Goal: Task Accomplishment & Management: Complete application form

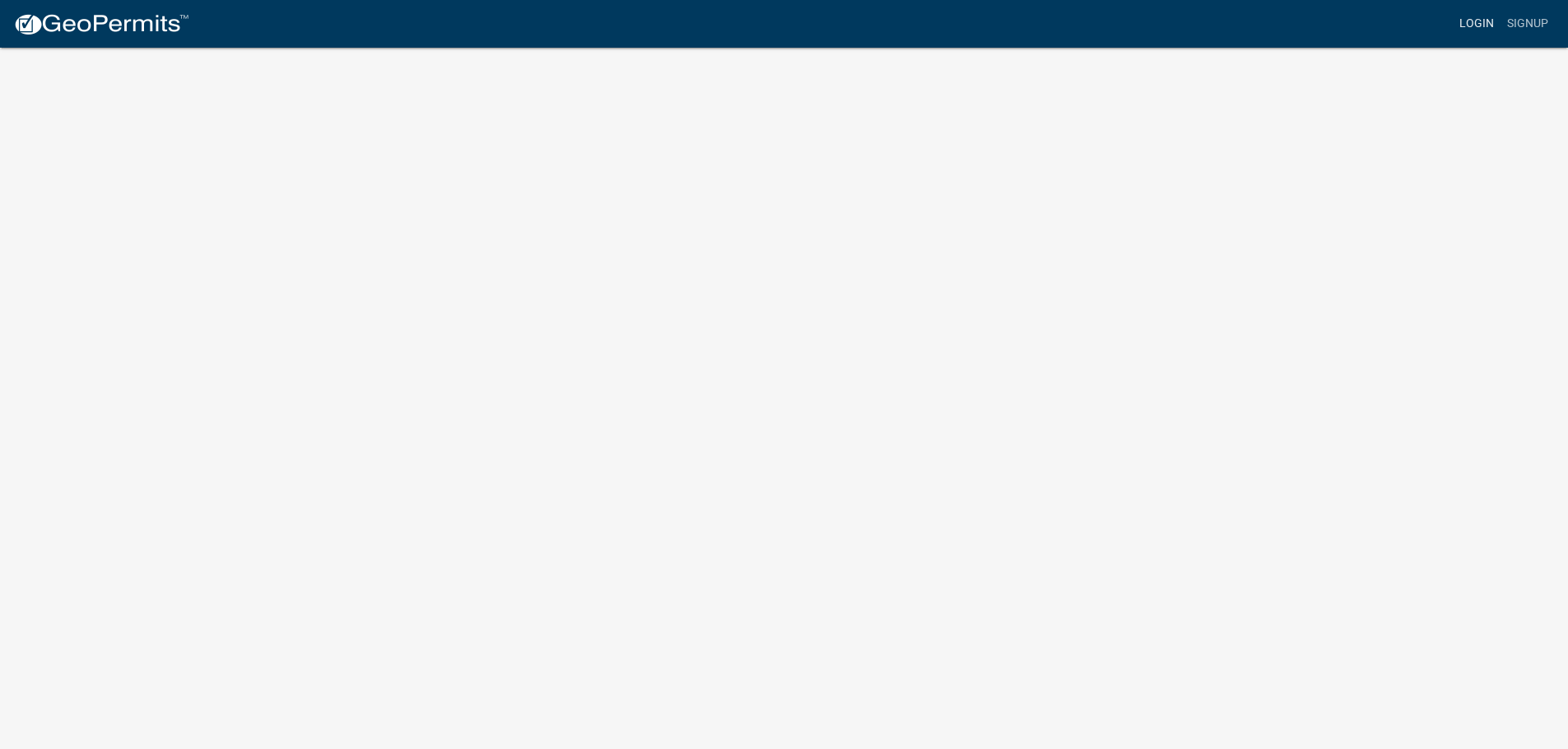
click at [1479, 22] on link "Login" at bounding box center [1477, 24] width 48 height 31
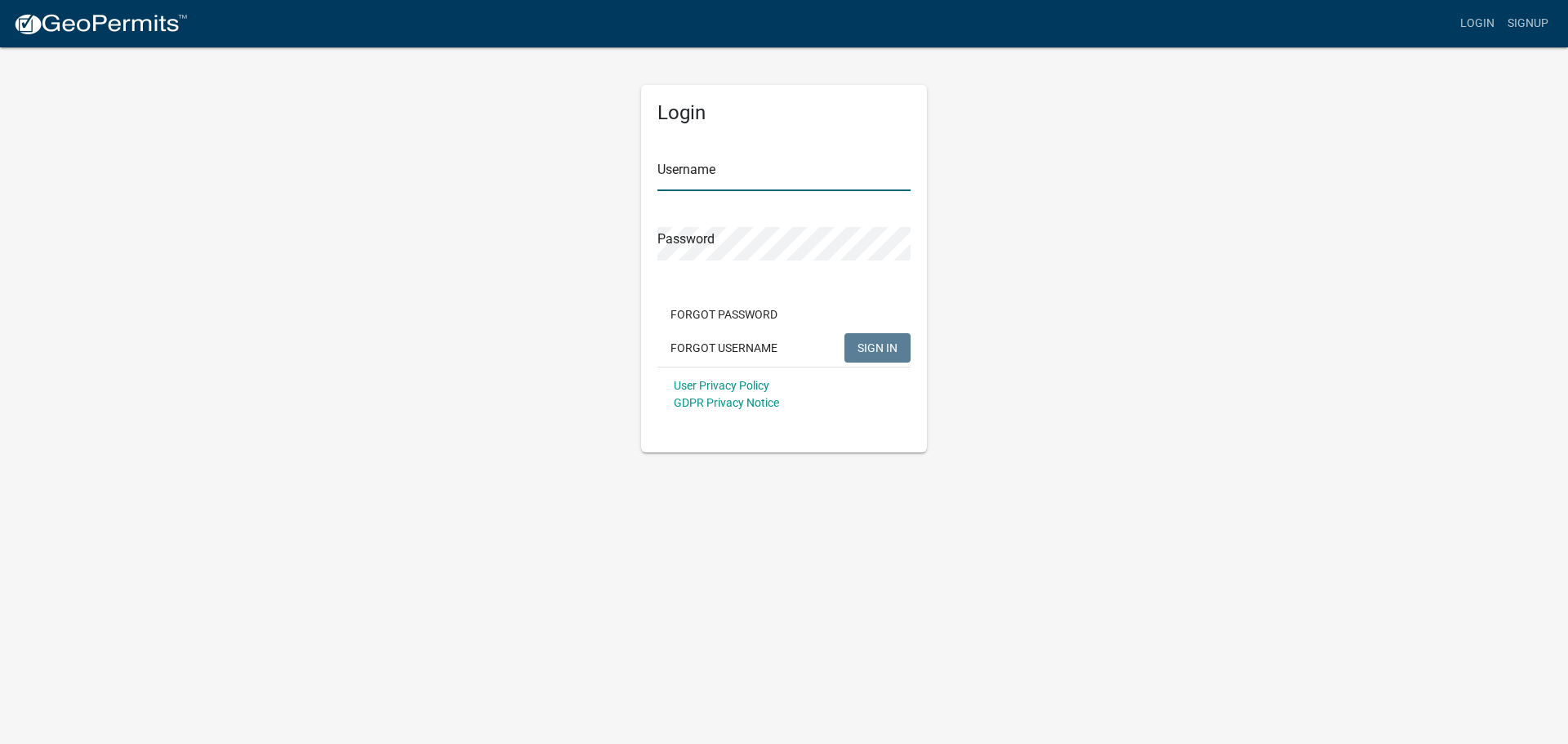
type input "STONEOFCHICAGO"
click at [881, 342] on span "SIGN IN" at bounding box center [878, 347] width 40 height 13
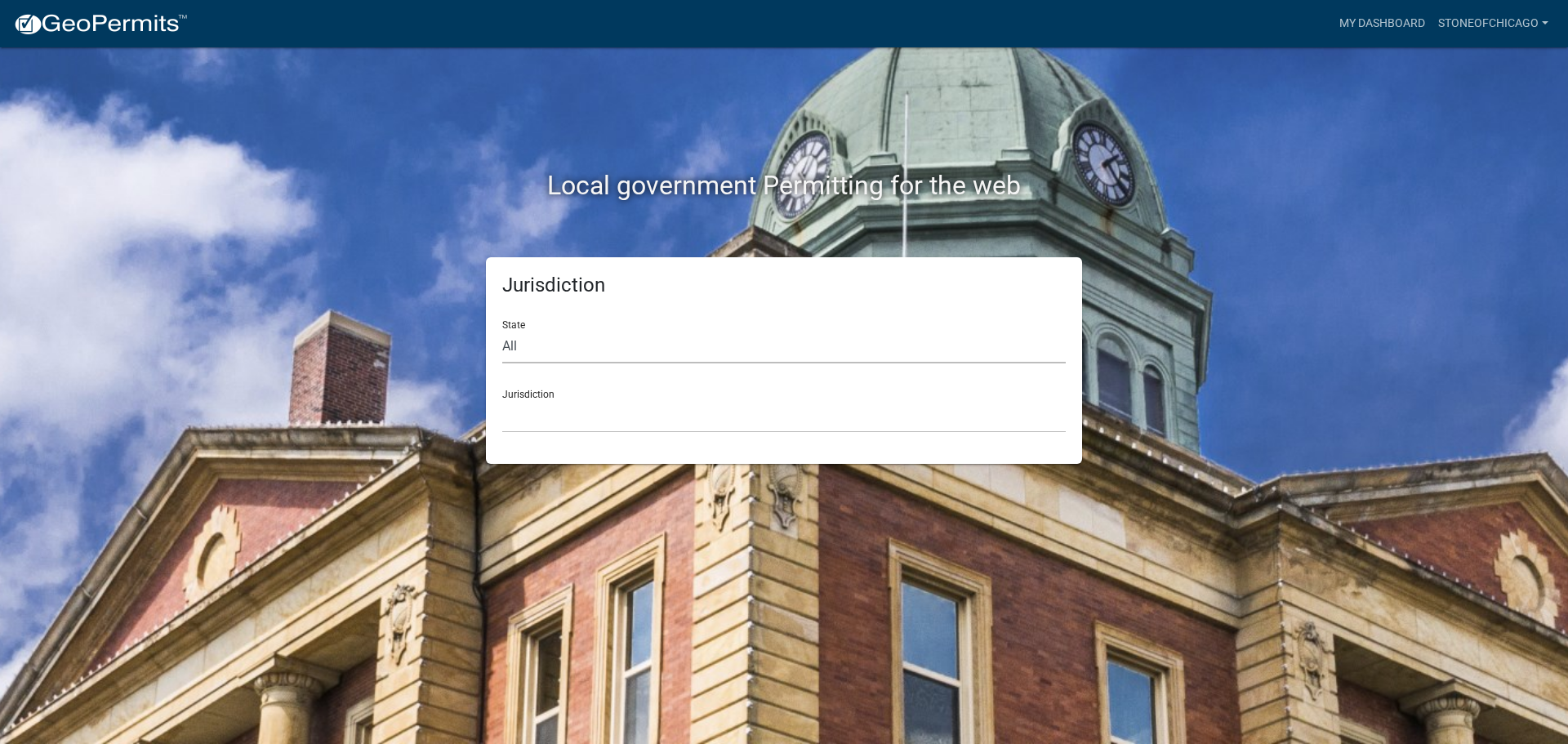
click at [773, 352] on select "All [US_STATE] [US_STATE] [US_STATE] [US_STATE] [US_STATE] [US_STATE] [US_STATE…" at bounding box center [784, 347] width 564 height 34
select select "[US_STATE]"
click at [502, 330] on select "All [US_STATE] [US_STATE] [US_STATE] [US_STATE] [US_STATE] [US_STATE] [US_STATE…" at bounding box center [784, 347] width 564 height 34
click at [553, 408] on select "City of [GEOGRAPHIC_DATA], [US_STATE] City of [GEOGRAPHIC_DATA], [US_STATE] Cit…" at bounding box center [784, 416] width 564 height 34
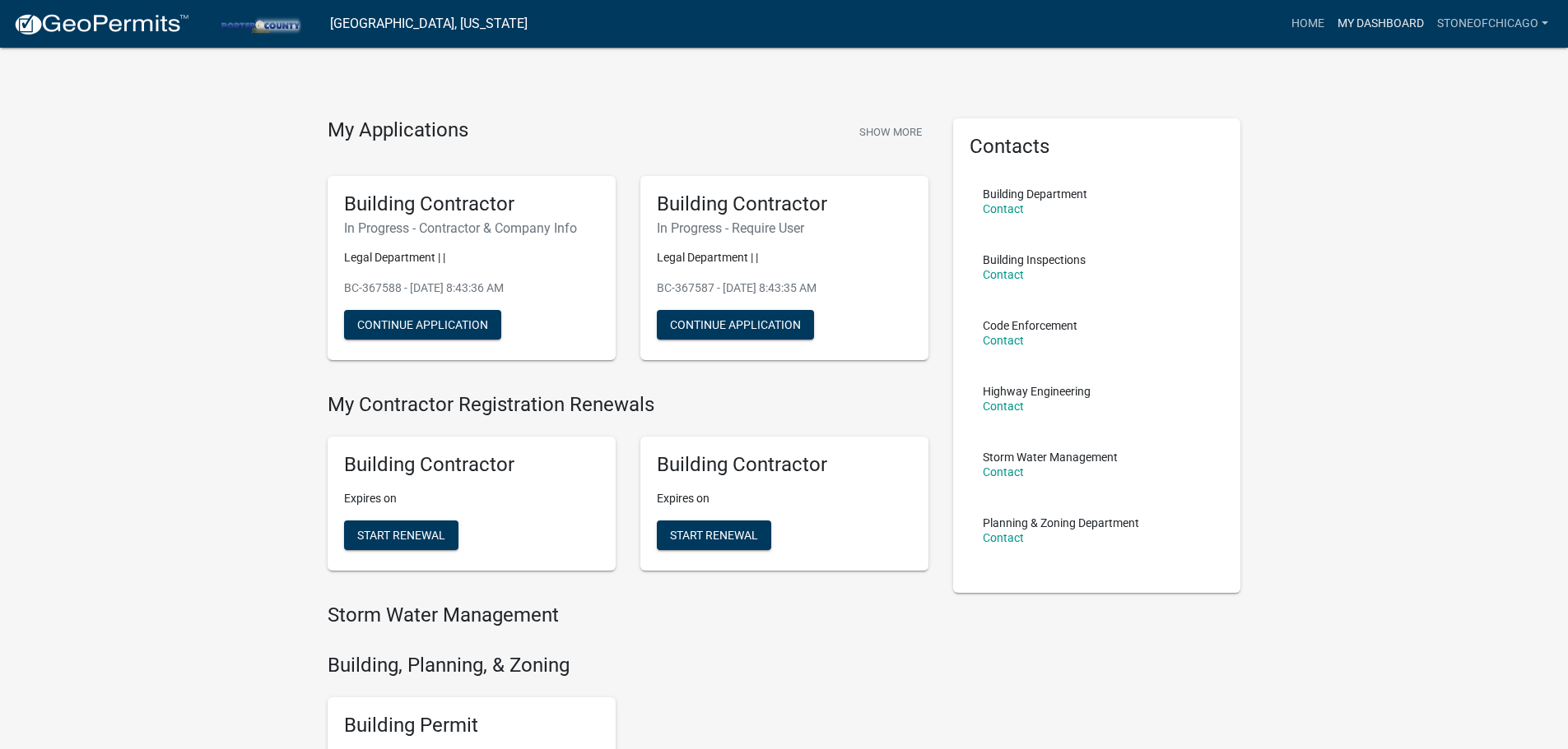
click at [1372, 16] on link "My Dashboard" at bounding box center [1381, 24] width 100 height 31
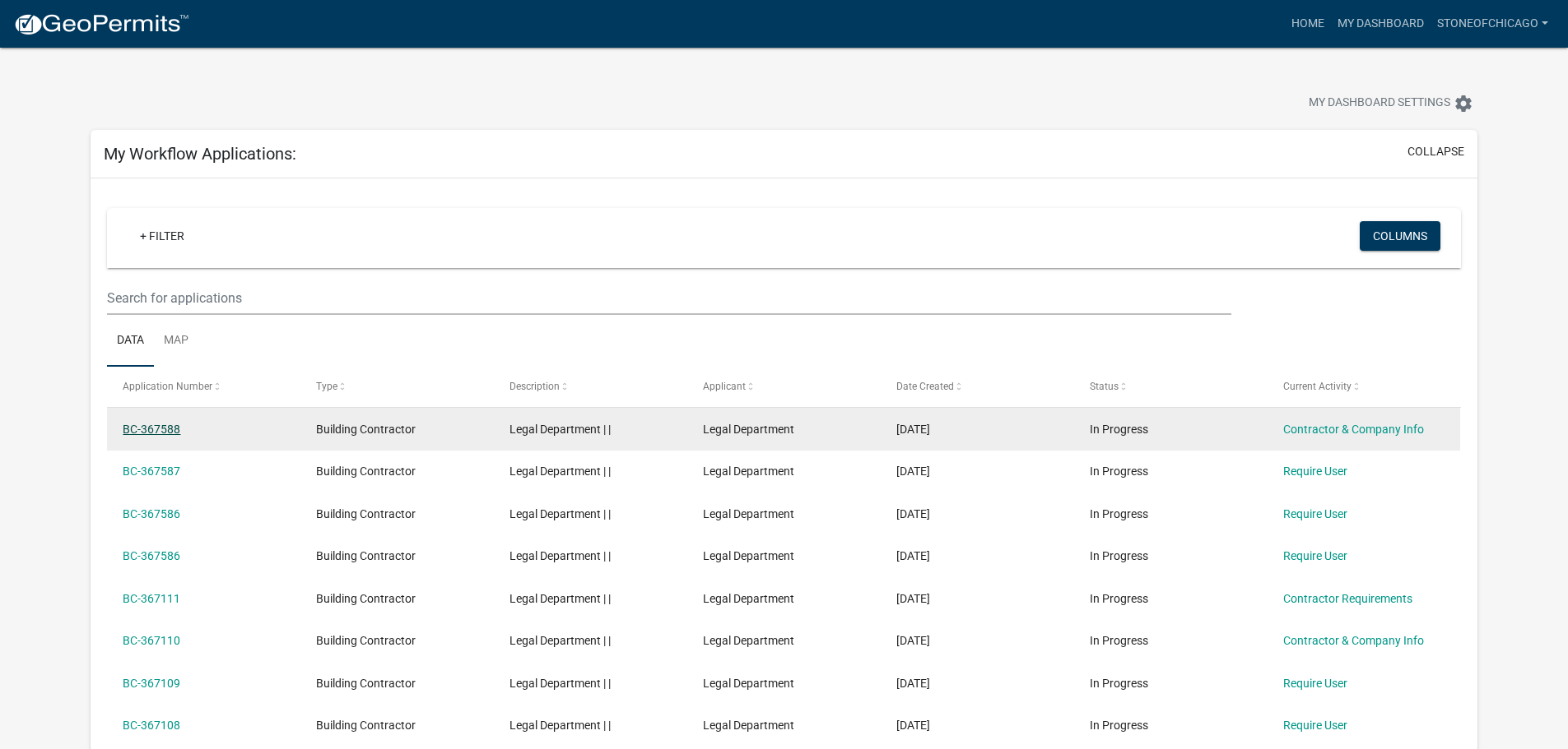
click at [171, 427] on link "BC-367588" at bounding box center [151, 429] width 58 height 13
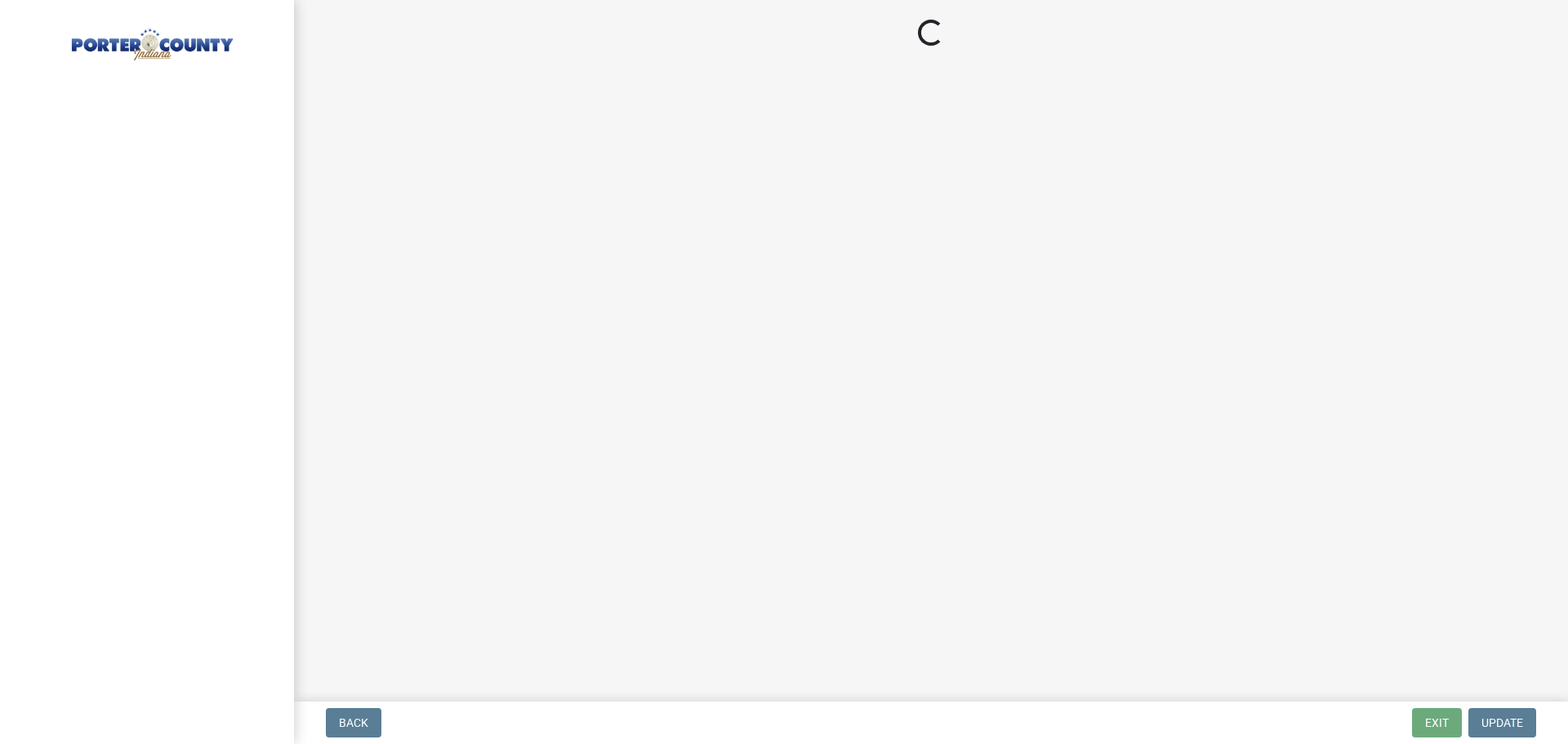
select select "IL"
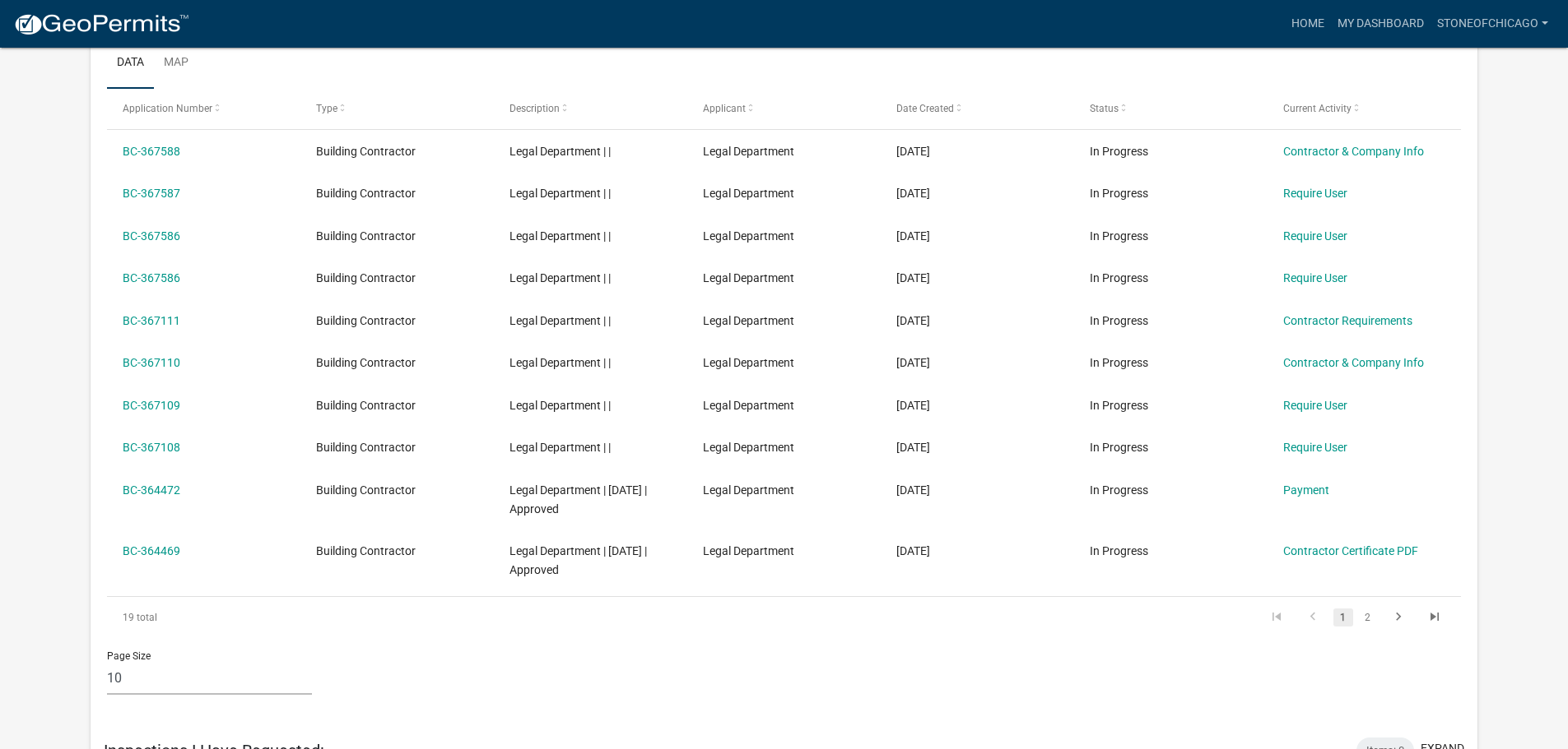
scroll to position [1287, 0]
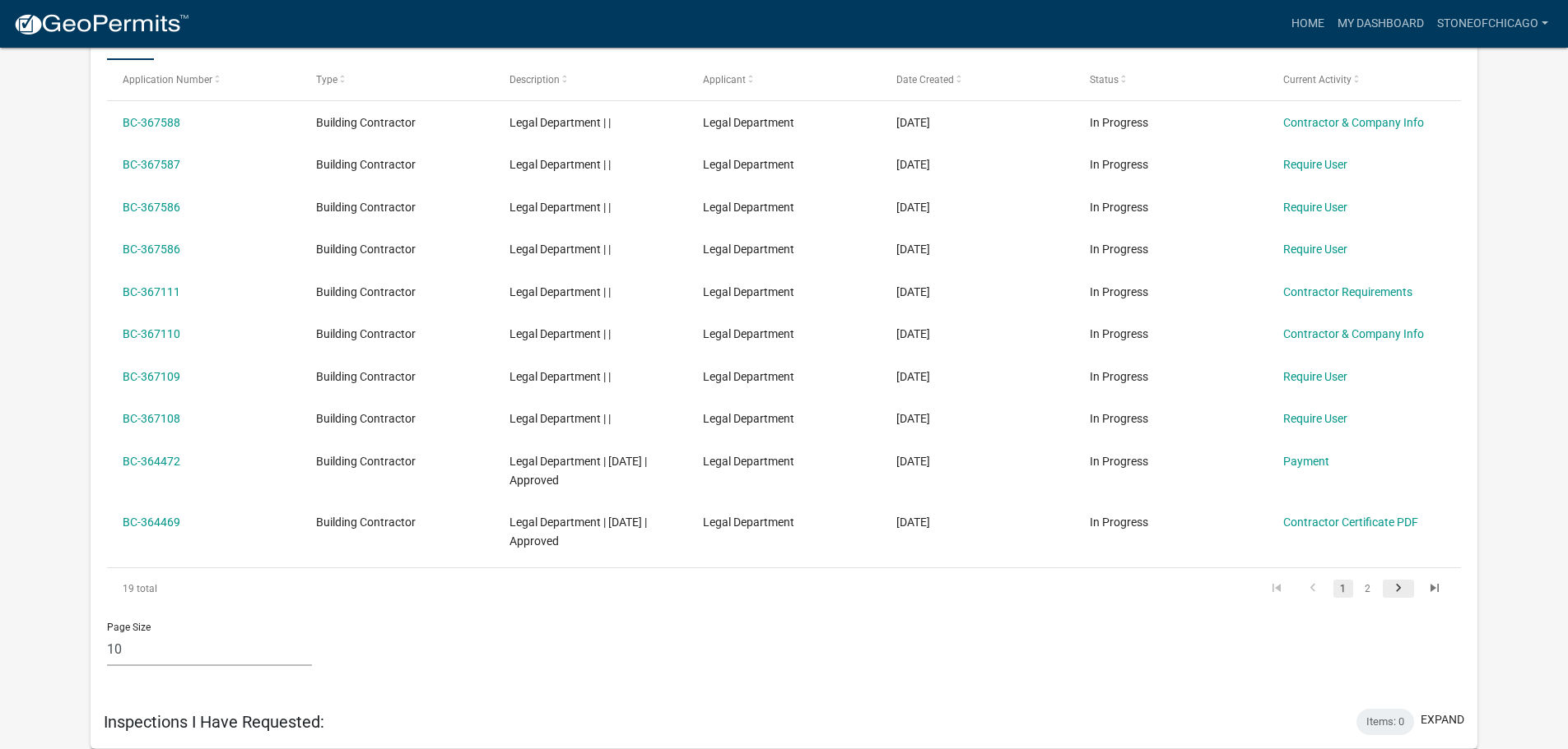
click at [1394, 590] on icon "go to next page" at bounding box center [1397, 590] width 21 height 19
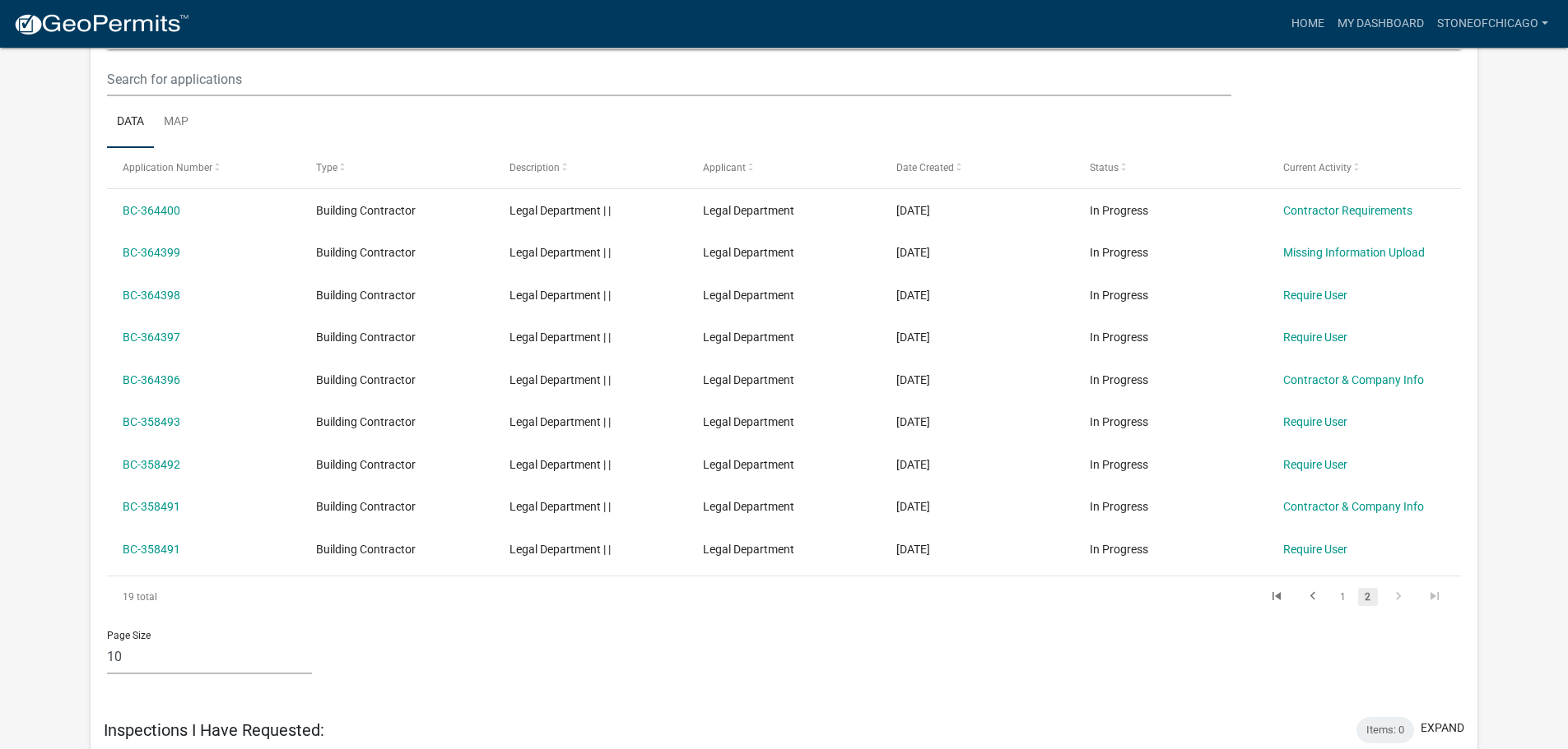
scroll to position [1207, 0]
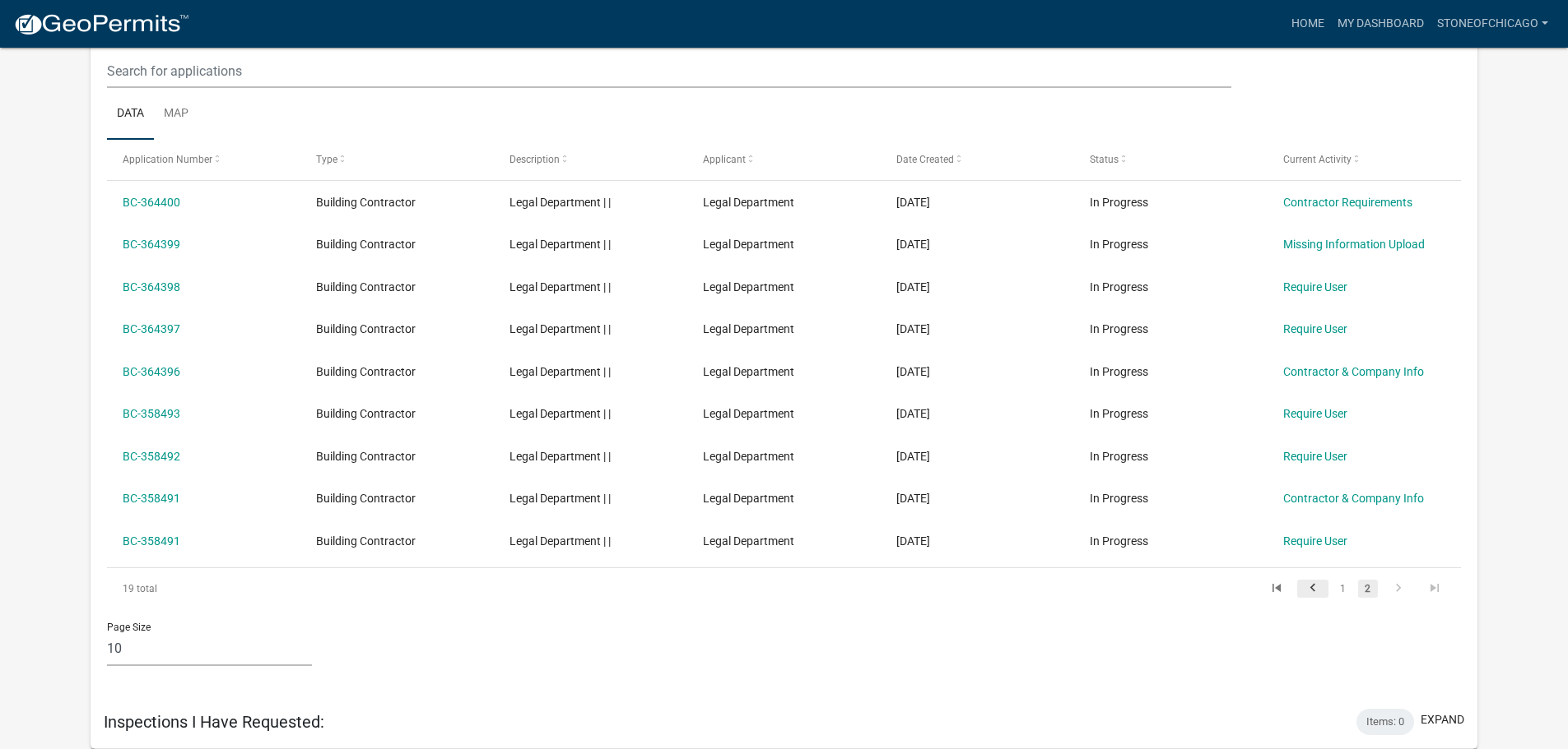
click at [1318, 589] on icon "go to previous page" at bounding box center [1313, 590] width 21 height 19
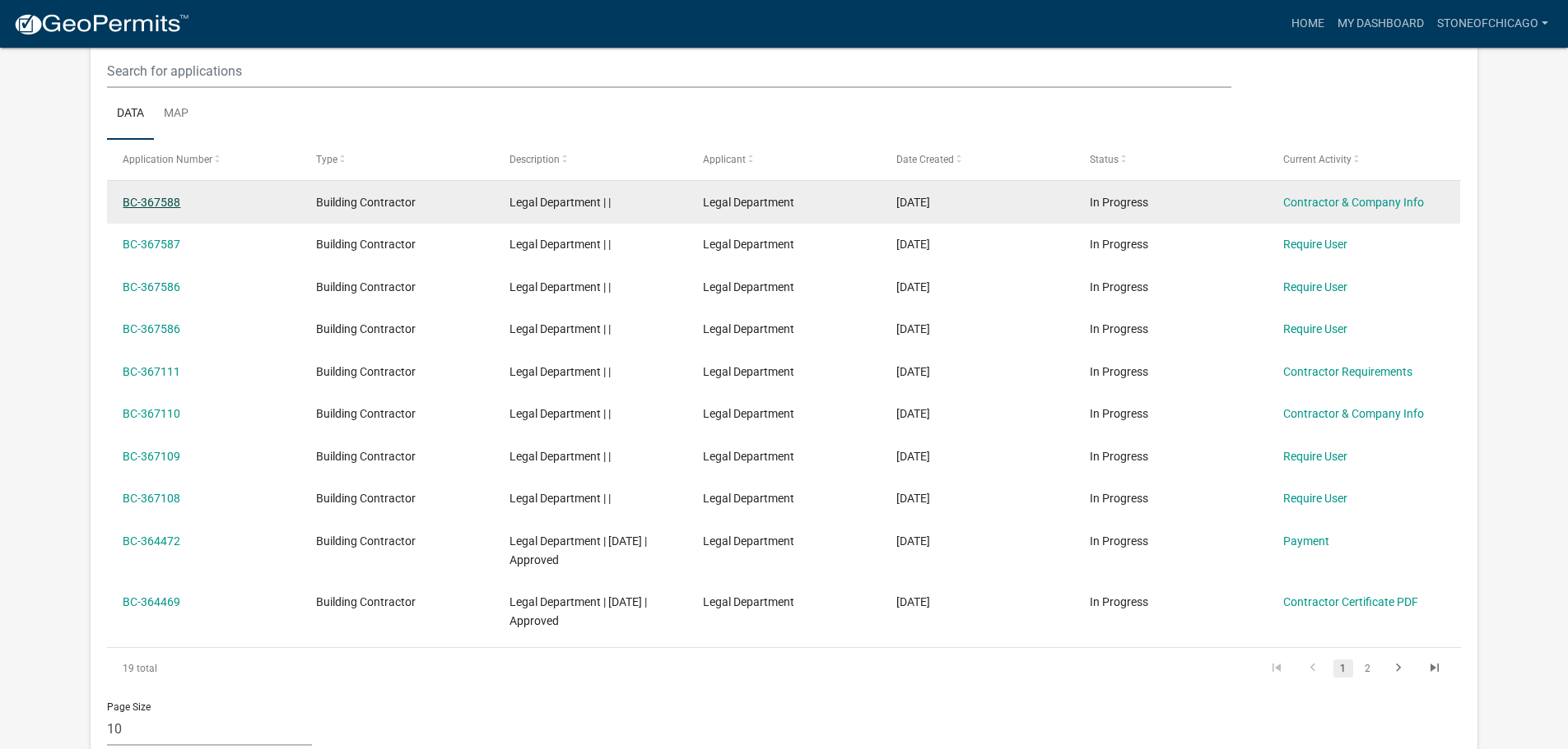
click at [167, 204] on link "BC-367588" at bounding box center [151, 203] width 58 height 13
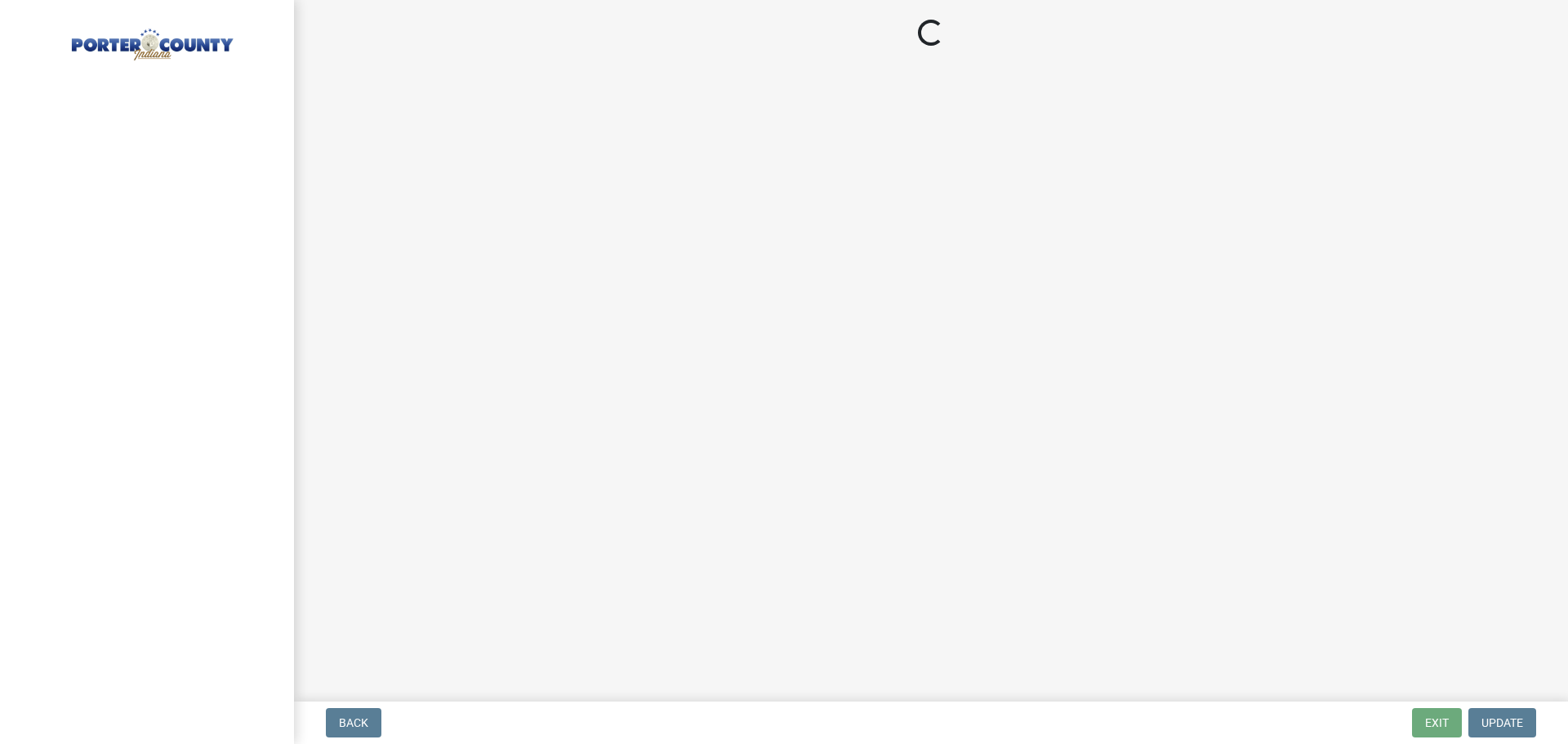
select select "IL"
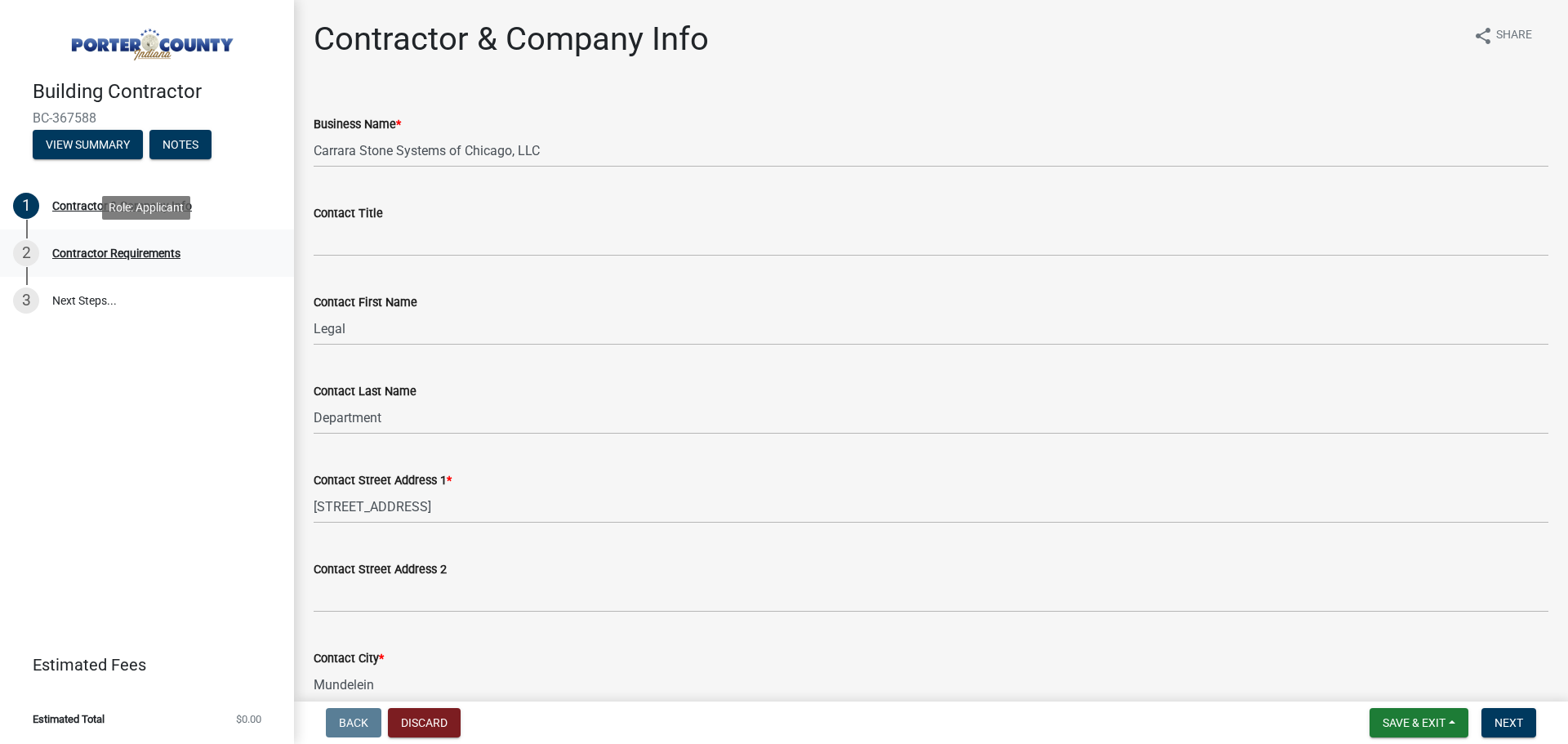
click at [136, 254] on div "Contractor Requirements" at bounding box center [116, 253] width 128 height 12
click at [134, 248] on div "Contractor Requirements" at bounding box center [116, 253] width 128 height 12
click at [1520, 718] on span "Next" at bounding box center [1509, 723] width 28 height 13
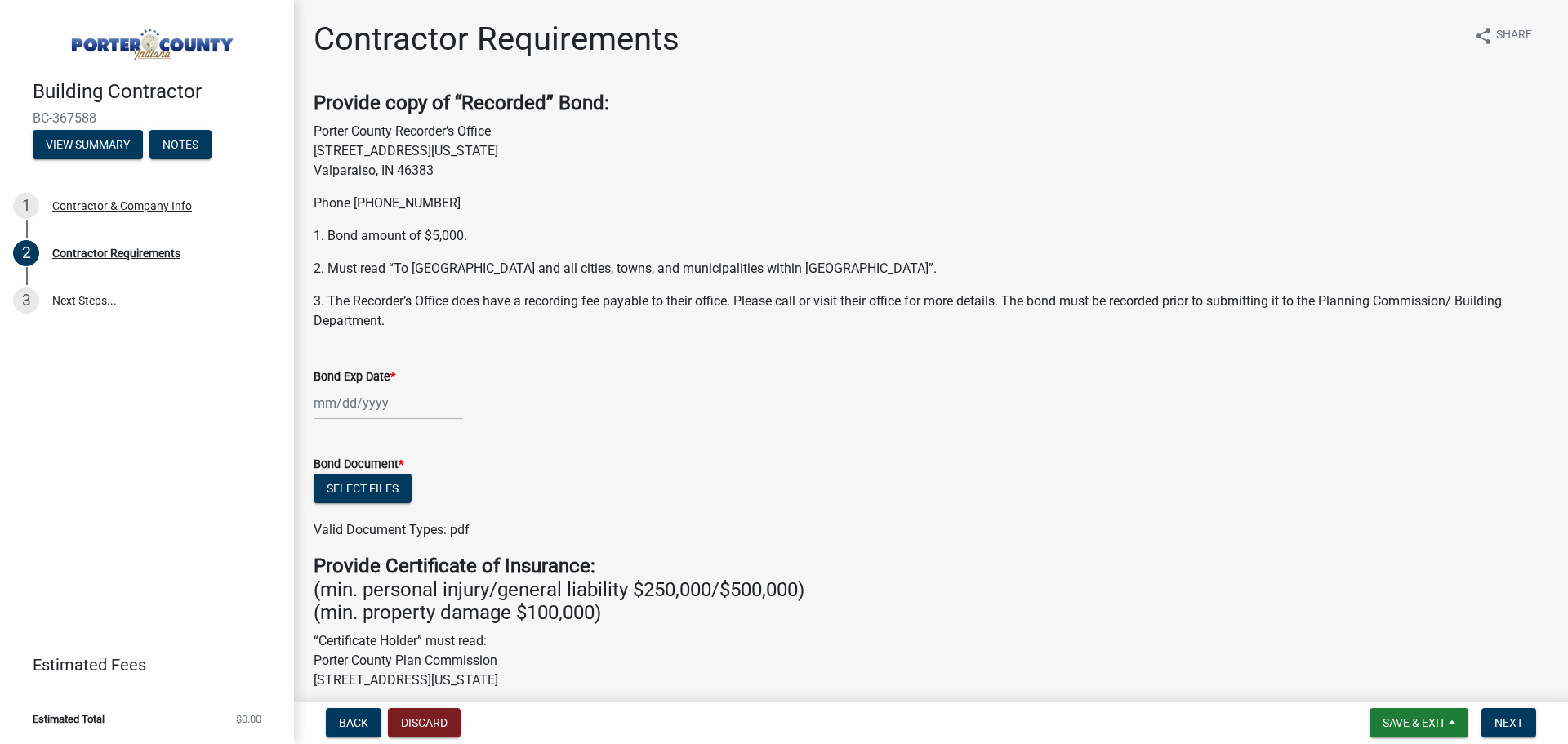
click at [355, 403] on div at bounding box center [388, 403] width 149 height 34
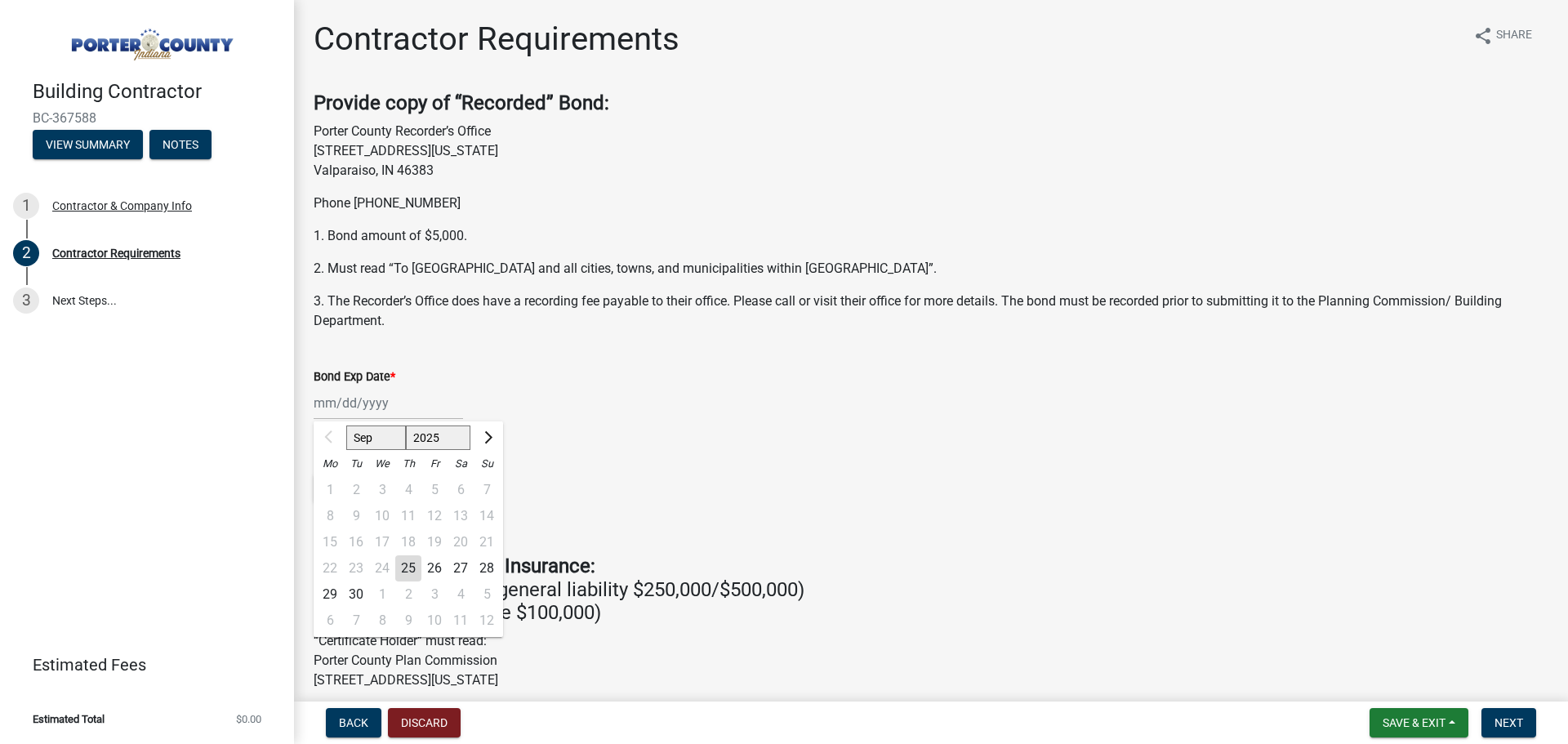
click at [405, 568] on div "25" at bounding box center [408, 568] width 27 height 27
type input "[DATE]"
click at [410, 404] on div "[DATE] Sep Oct Nov [DATE] 2026 2027 2028 2029 2030 2031 2032 2033 2034 2035 203…" at bounding box center [388, 403] width 149 height 34
click at [455, 431] on select "2025 2026 2027 2028 2029 2030 2031 2032 2033 2034 2035 2036 2037 2038 2039 2040…" at bounding box center [438, 437] width 65 height 25
select select "2026"
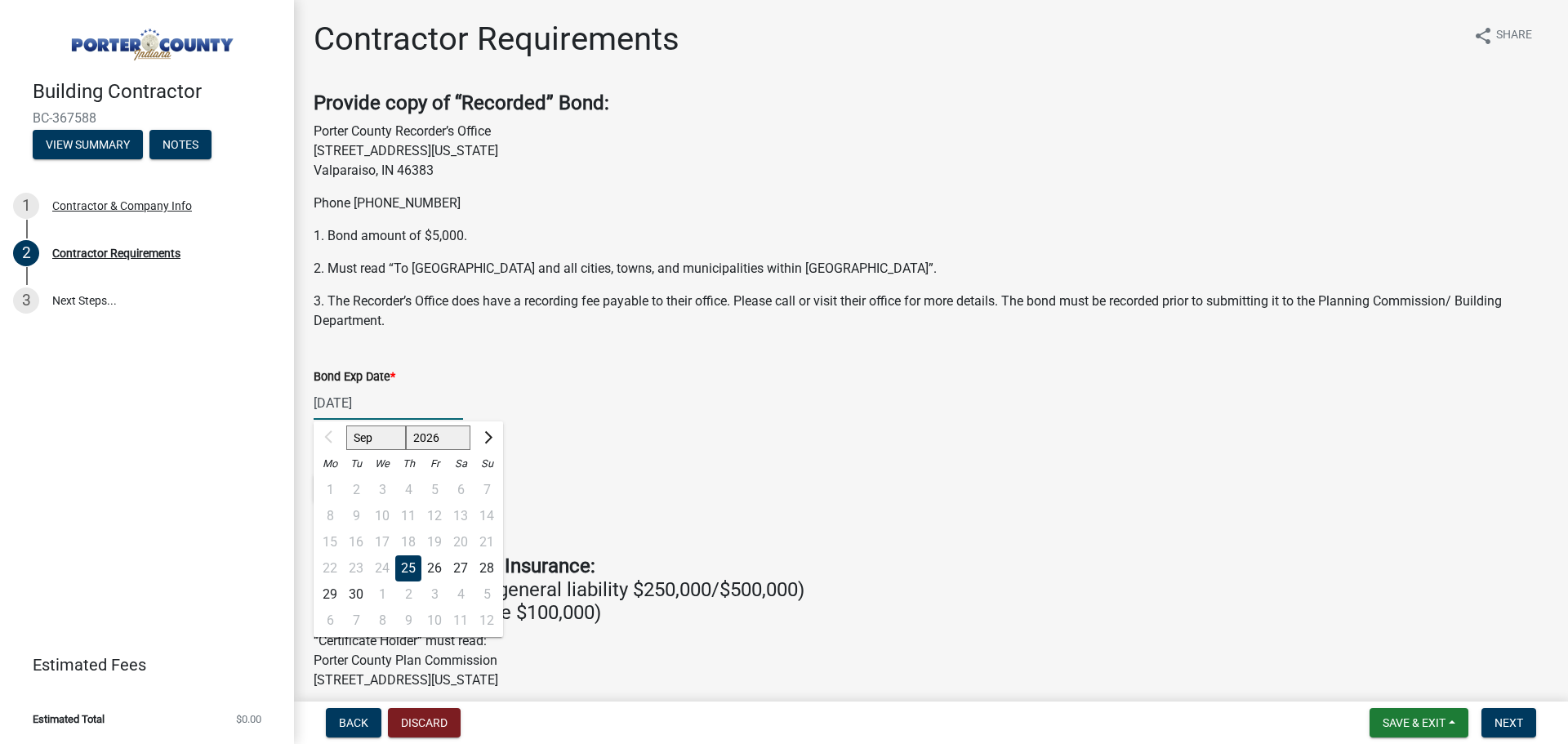
click at [406, 426] on select "2025 2026 2027 2028 2029 2030 2031 2032 2033 2034 2035 2036 2037 2038 2039 2040…" at bounding box center [438, 437] width 65 height 25
click at [438, 568] on div "25" at bounding box center [435, 568] width 27 height 27
type input "[DATE]"
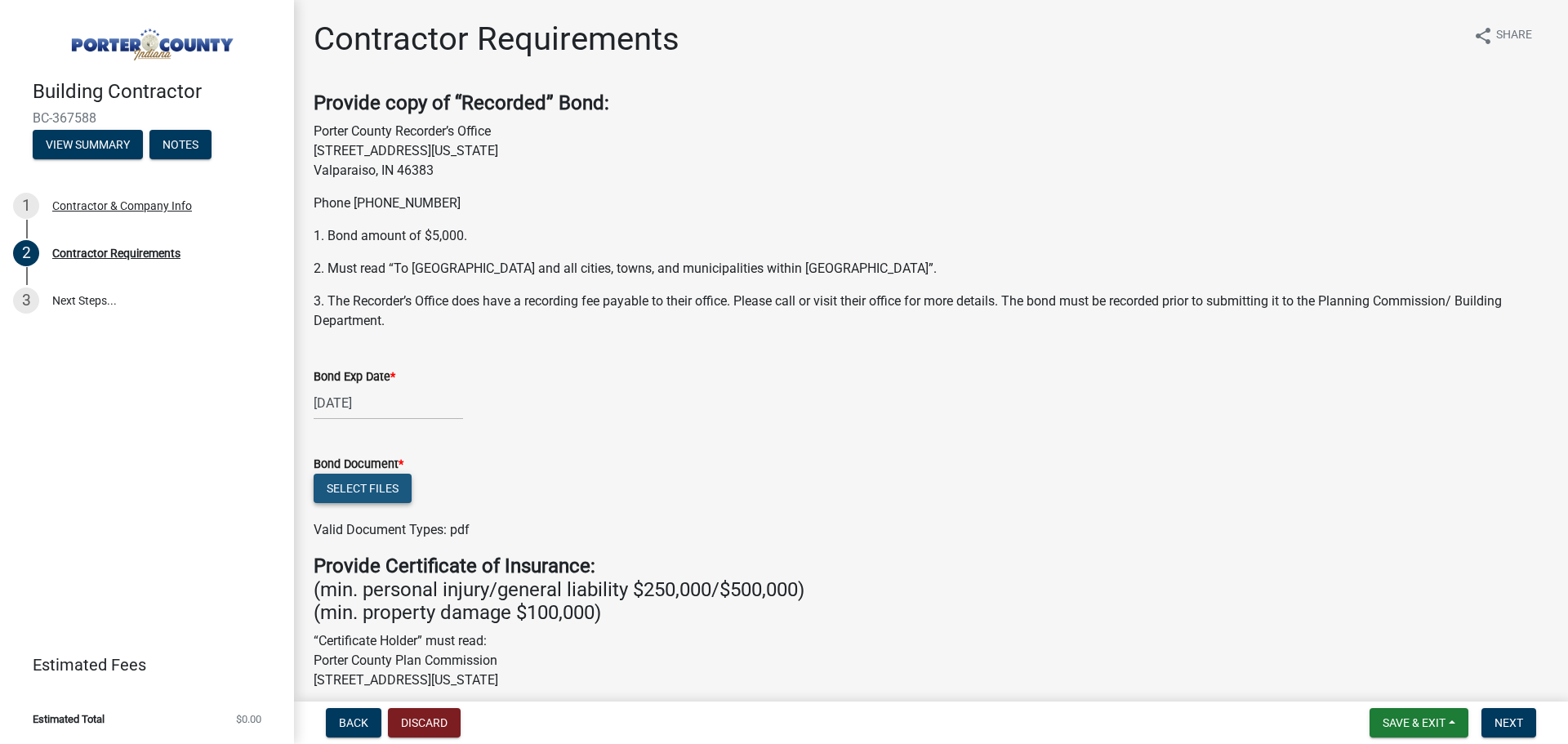
click at [370, 496] on button "Select files" at bounding box center [362, 489] width 98 height 29
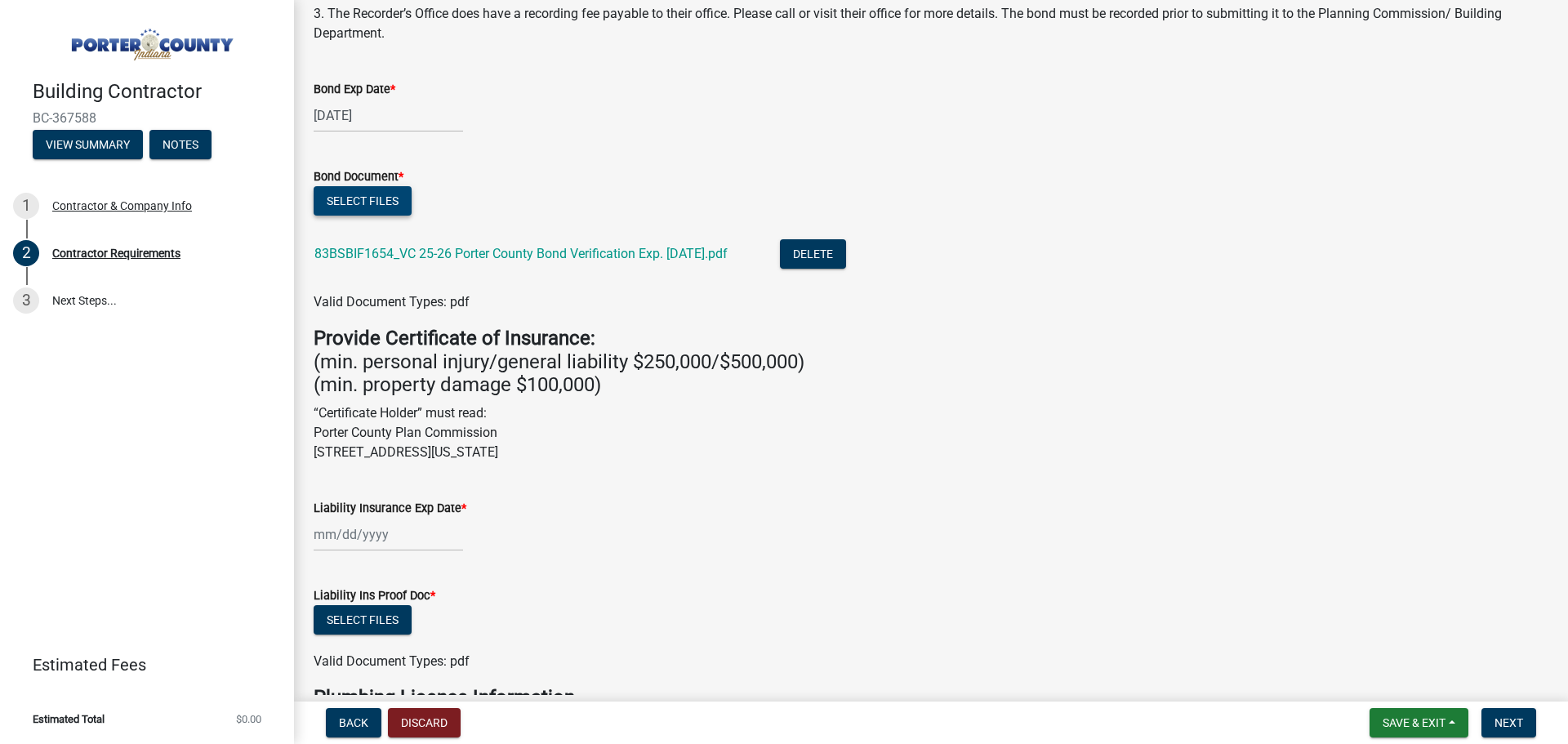
scroll to position [327, 0]
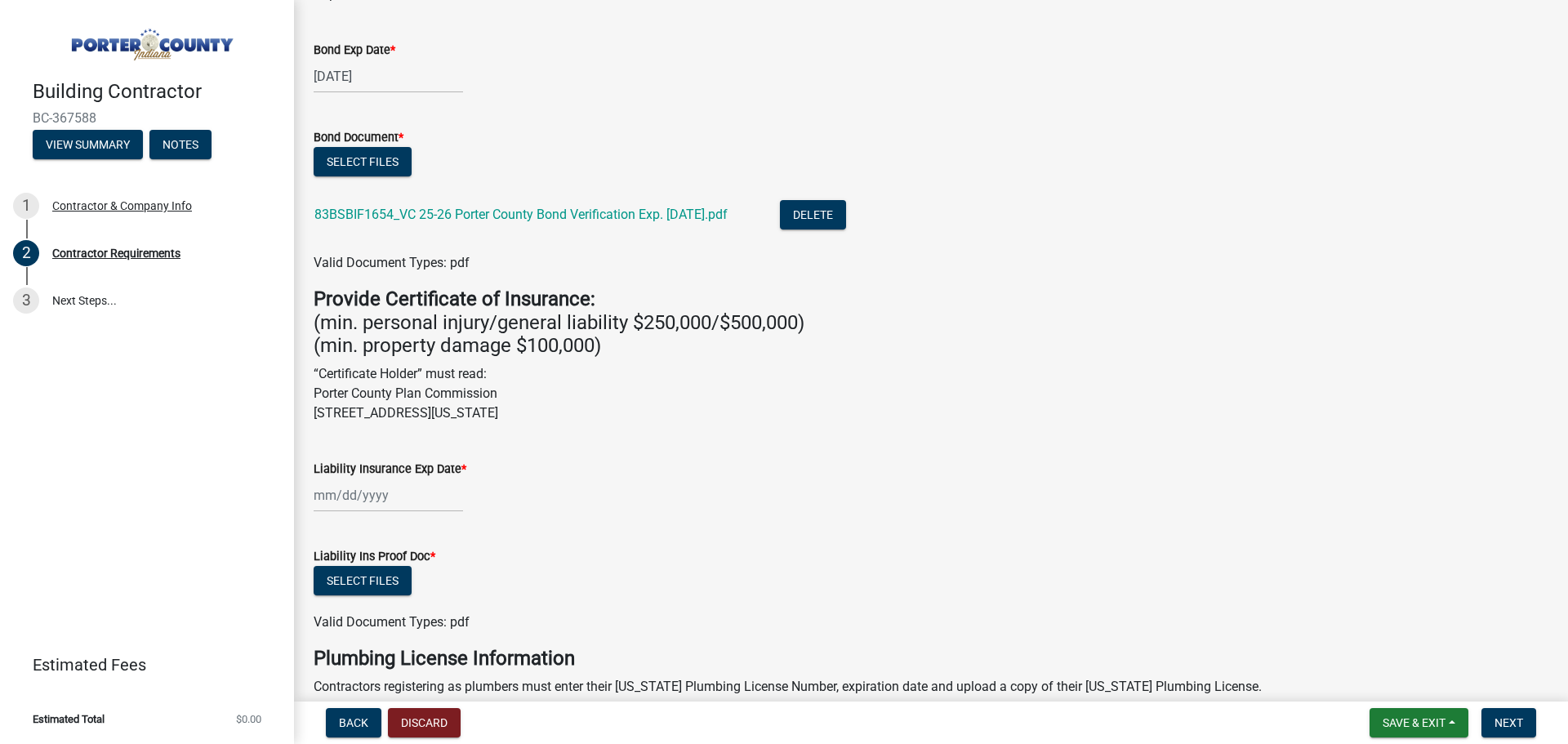
click at [322, 494] on div at bounding box center [388, 495] width 149 height 34
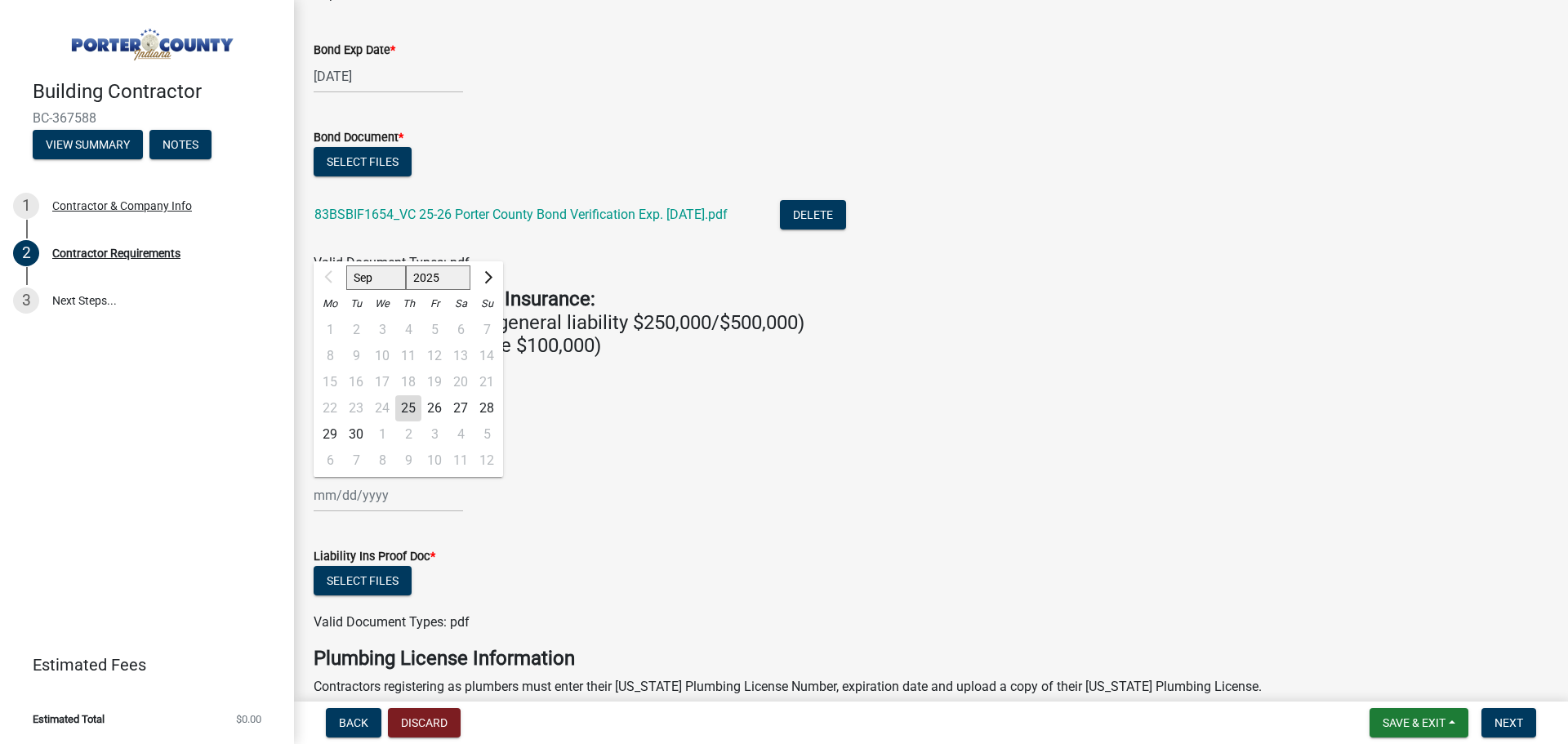
click at [391, 284] on select "Sep Oct Nov Dec" at bounding box center [376, 277] width 59 height 25
click at [451, 282] on select "2025 2026 2027 2028 2029 2030 2031 2032 2033 2034 2035 2036 2037 2038 2039 2040…" at bounding box center [438, 277] width 65 height 25
select select "2026"
click at [406, 265] on select "2025 2026 2027 2028 2029 2030 2031 2032 2033 2034 2035 2036 2037 2038 2039 2040…" at bounding box center [438, 277] width 65 height 25
click at [385, 284] on select "Jan Feb Mar Apr May Jun [DATE] Aug Sep Oct Nov Dec" at bounding box center [380, 277] width 66 height 25
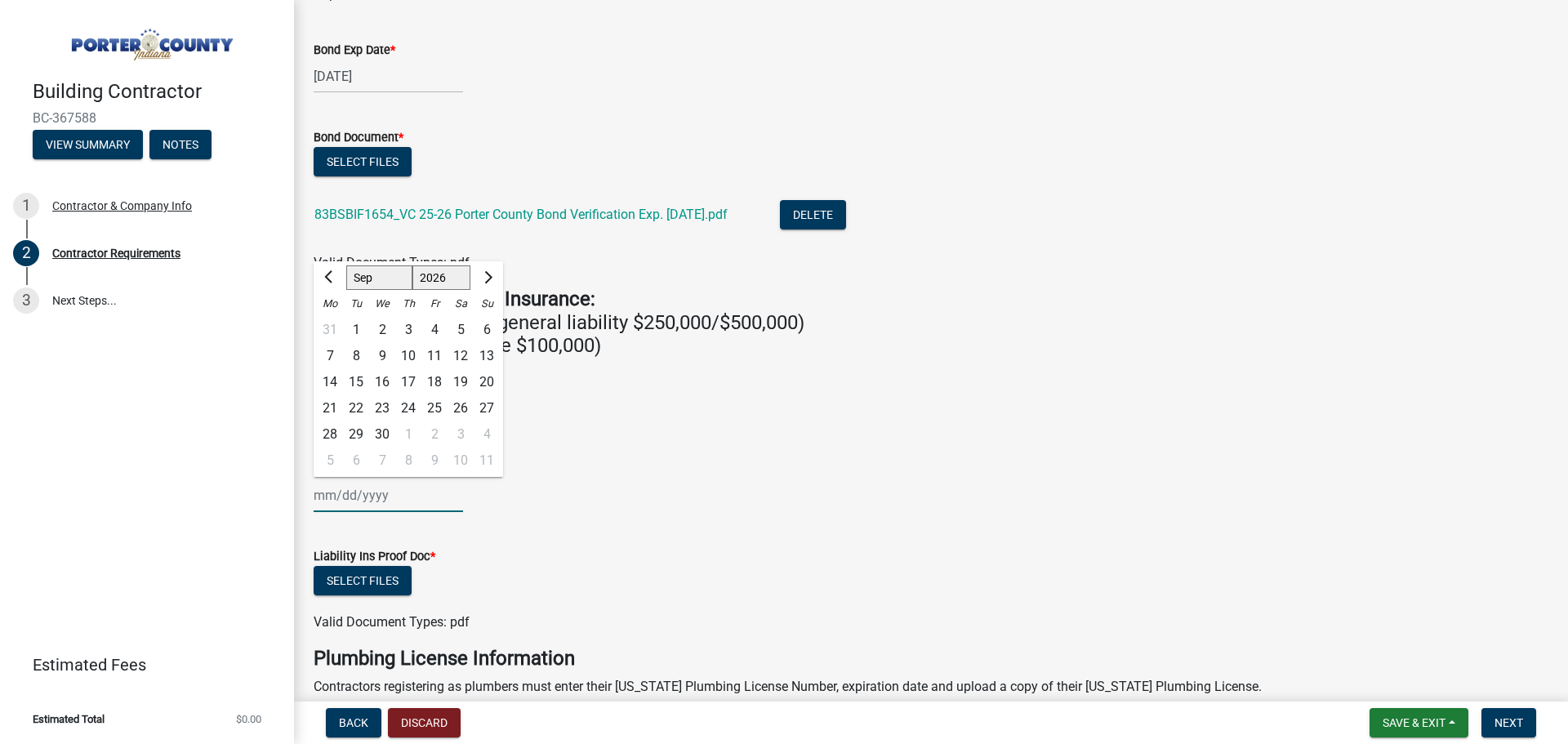
select select "1"
click at [347, 265] on select "Jan Feb Mar Apr May Jun [DATE] Aug Sep Oct Nov Dec" at bounding box center [380, 277] width 66 height 25
click at [406, 329] on div "1" at bounding box center [408, 329] width 27 height 27
type input "[DATE]"
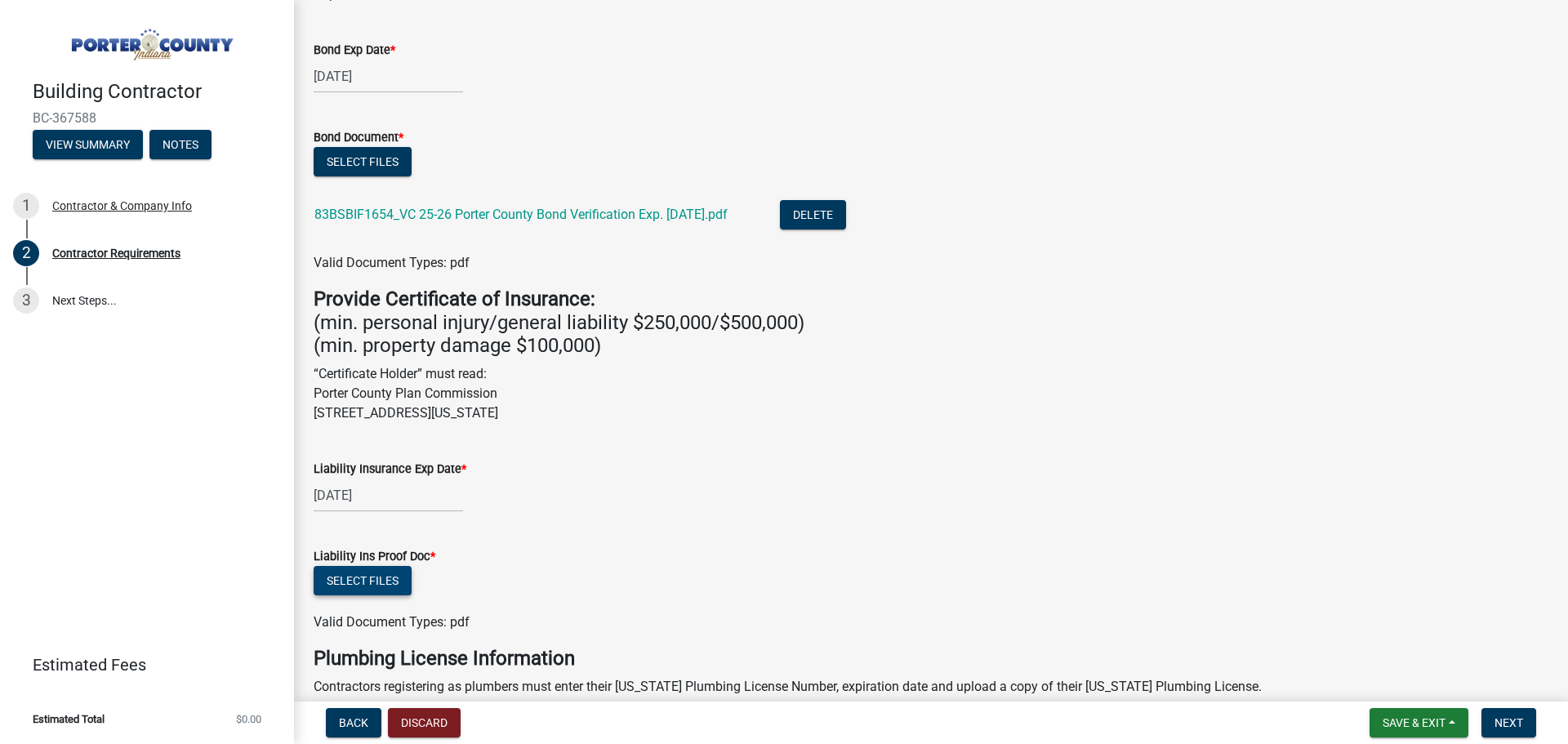
click at [373, 582] on button "Select files" at bounding box center [362, 581] width 98 height 29
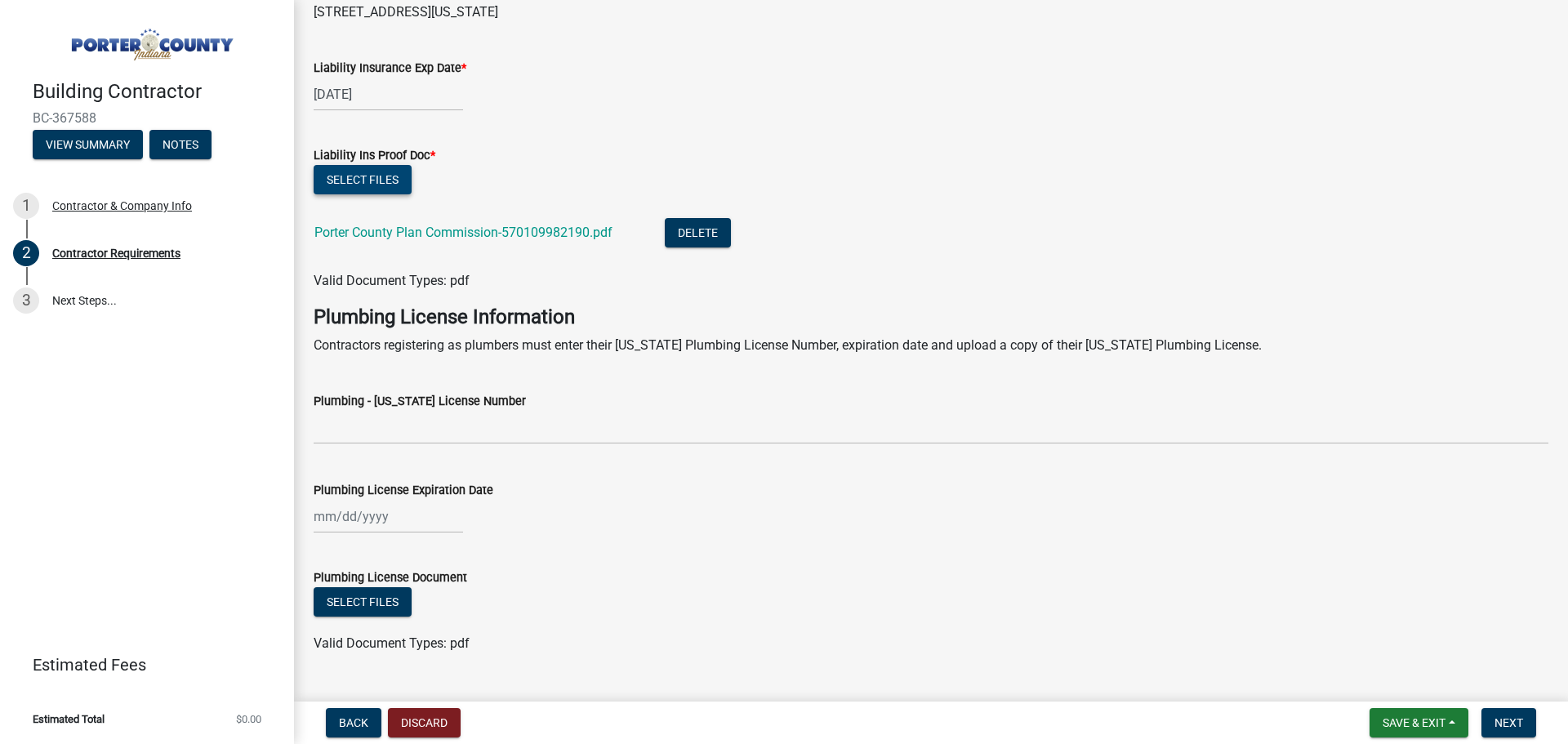
scroll to position [736, 0]
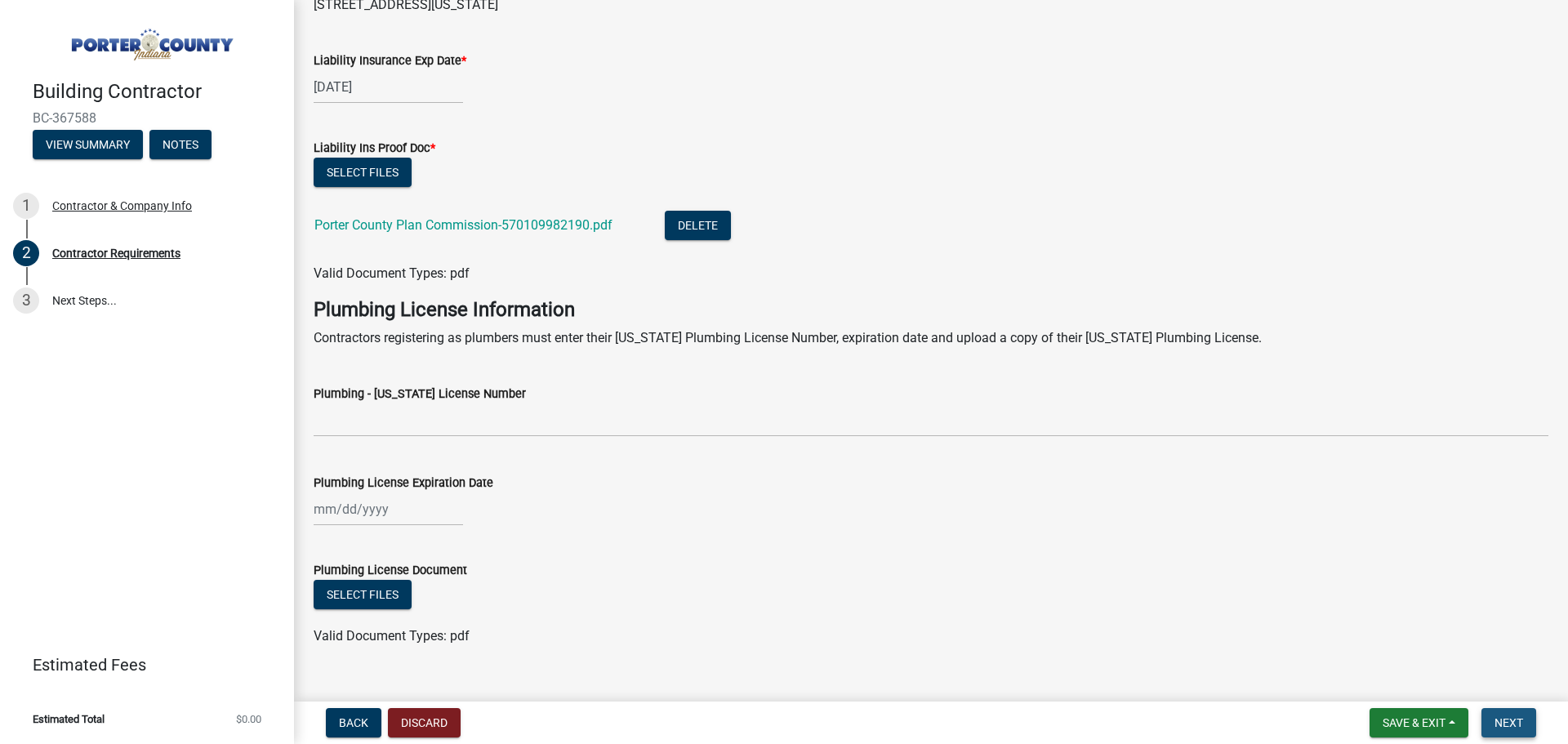
click at [1512, 724] on span "Next" at bounding box center [1509, 723] width 28 height 13
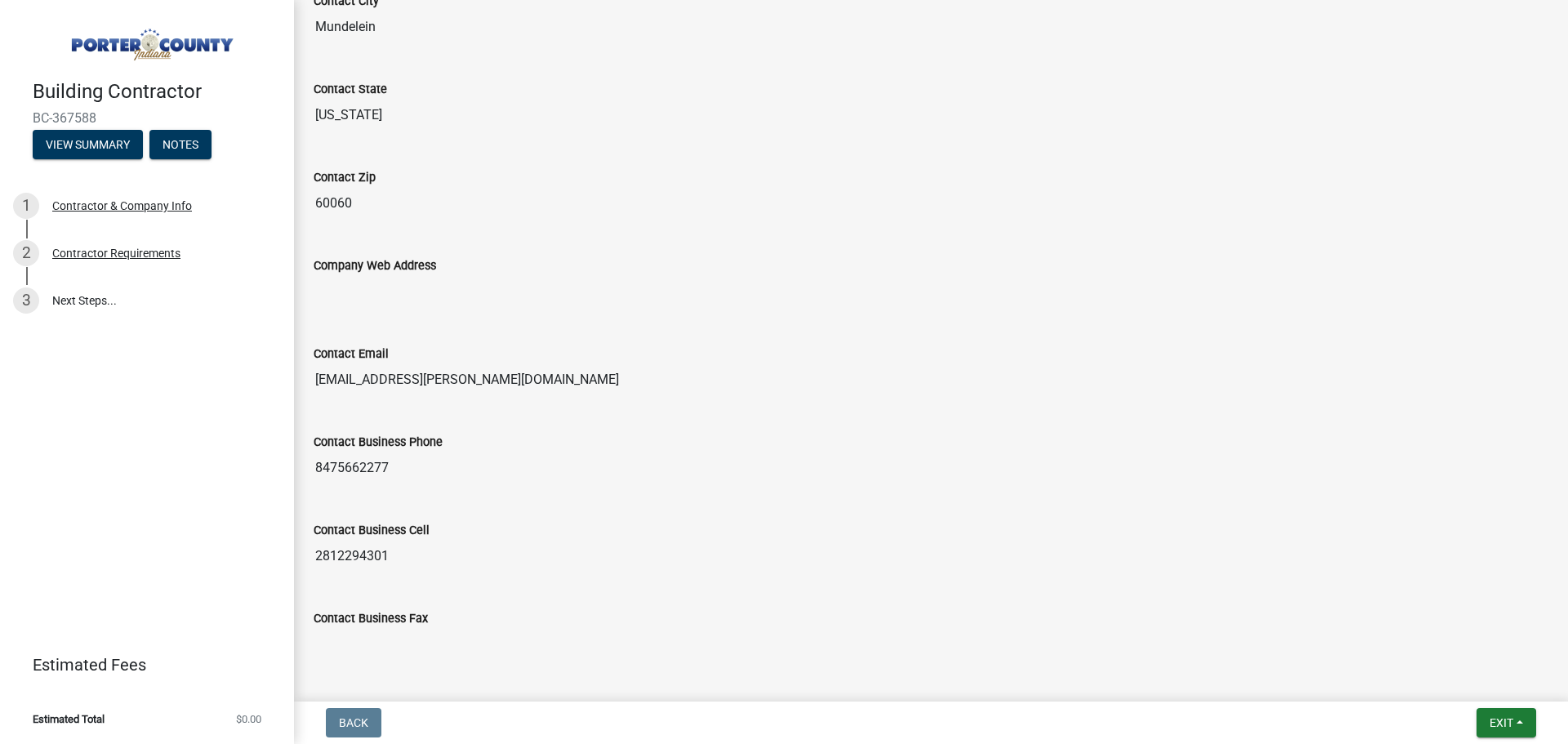
scroll to position [819, 0]
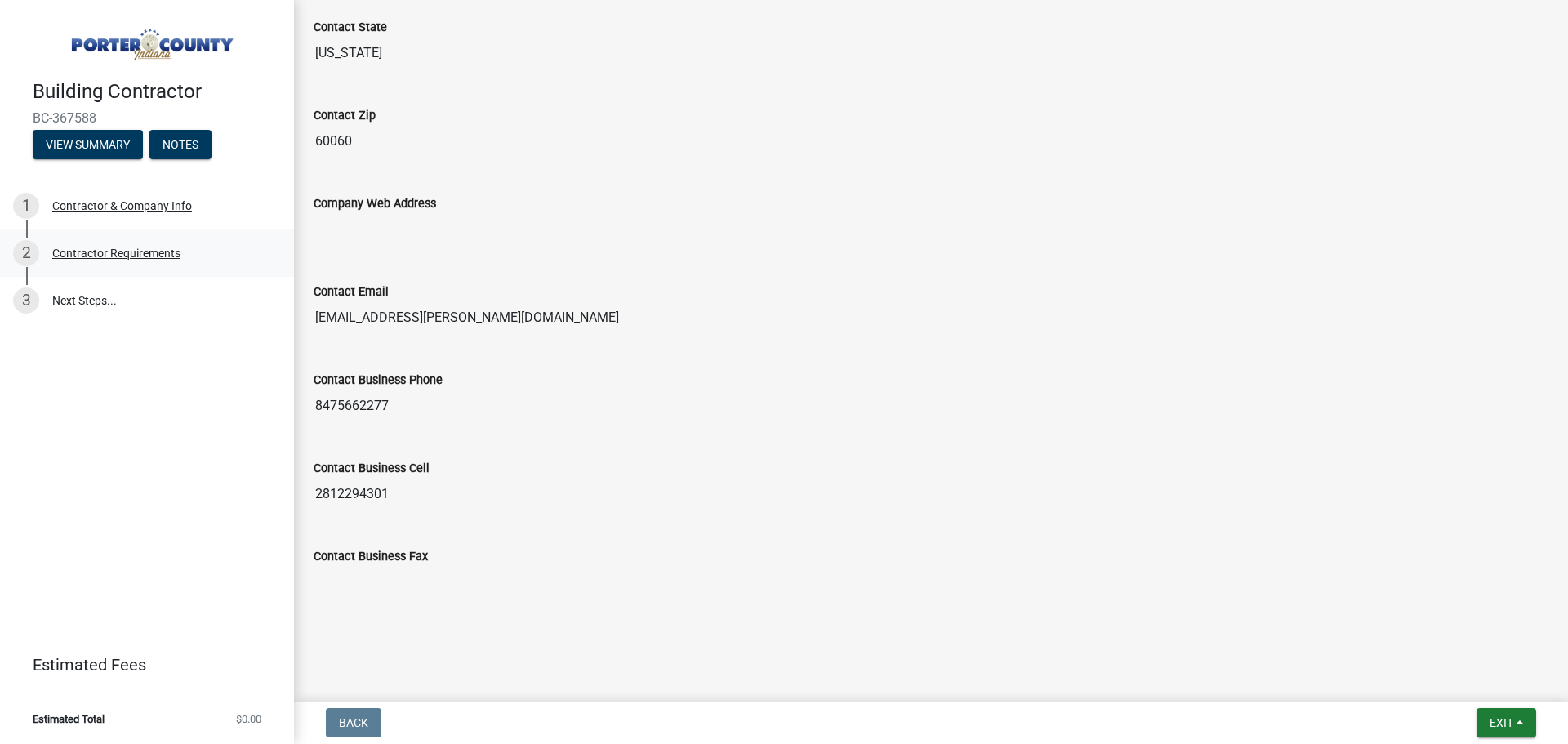
click at [134, 243] on div "2 Contractor Requirements" at bounding box center [140, 253] width 255 height 27
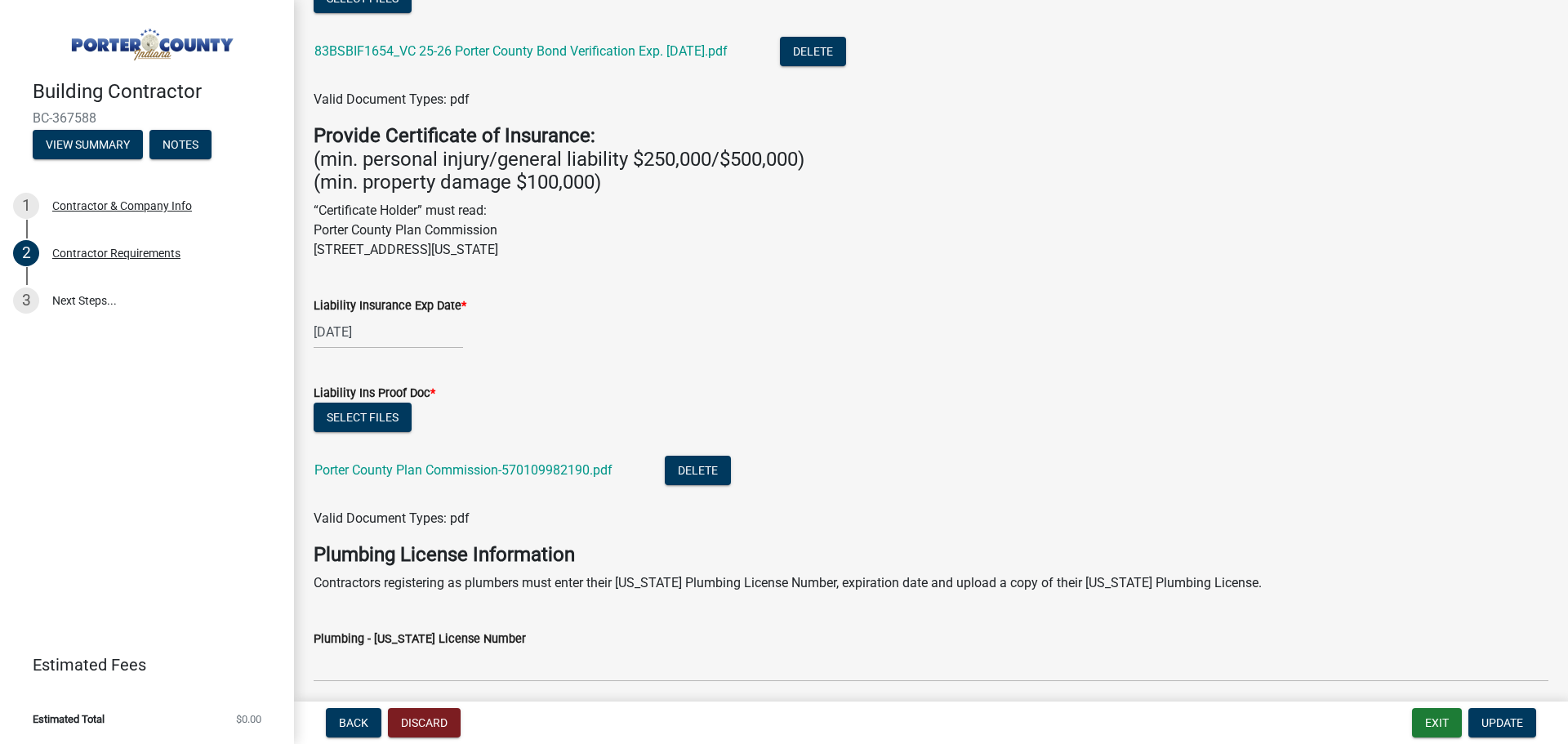
scroll to position [765, 0]
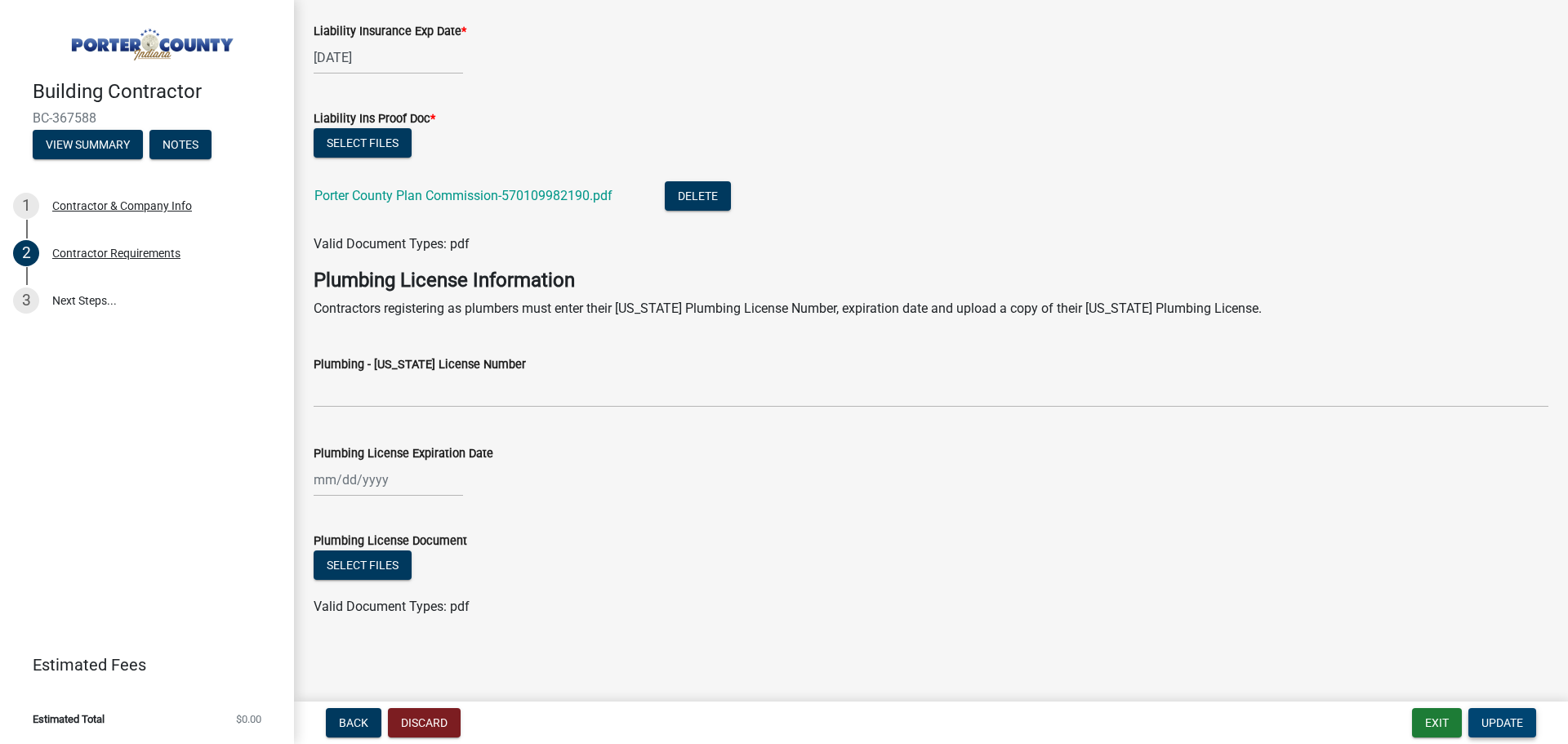
click at [1501, 720] on span "Update" at bounding box center [1503, 723] width 42 height 13
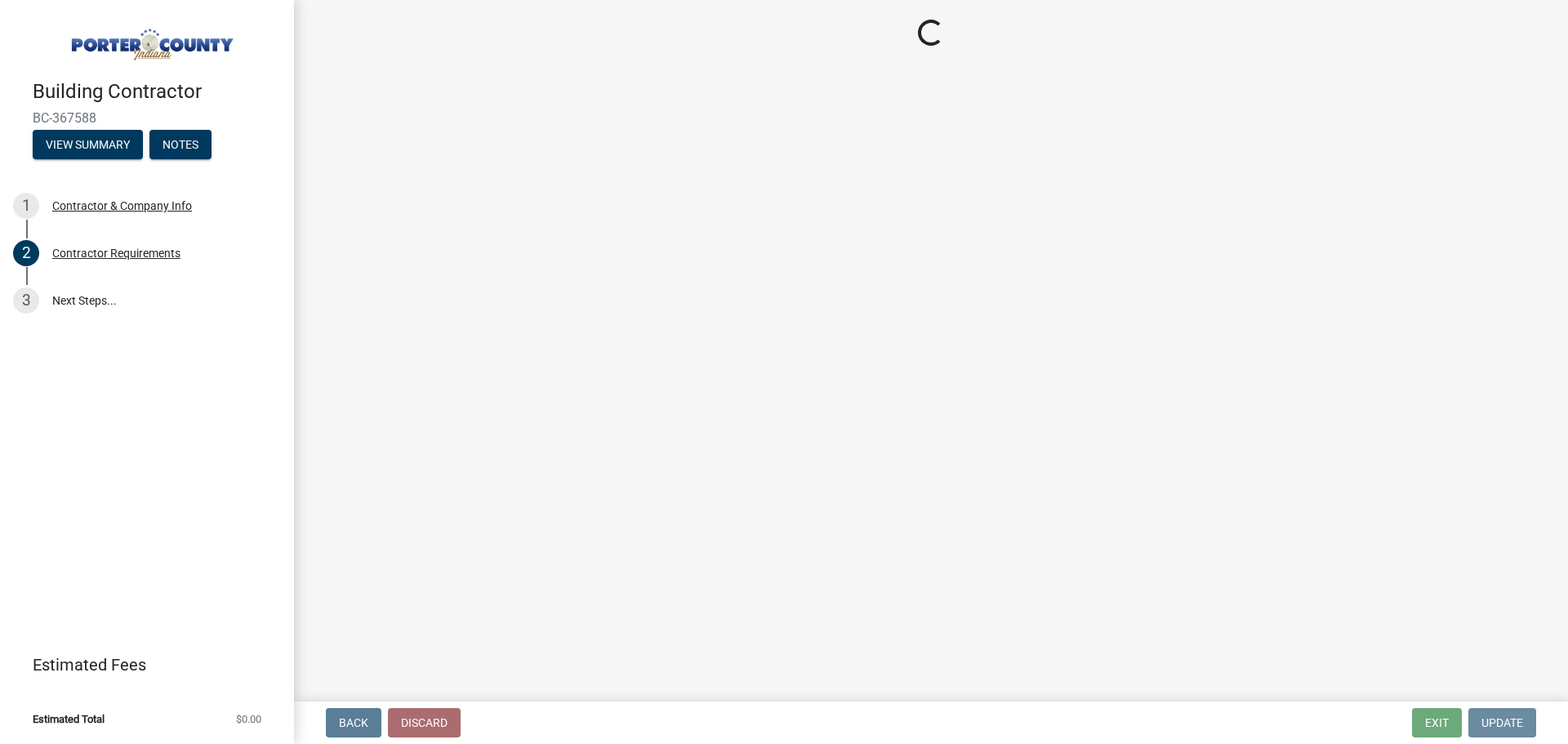
scroll to position [0, 0]
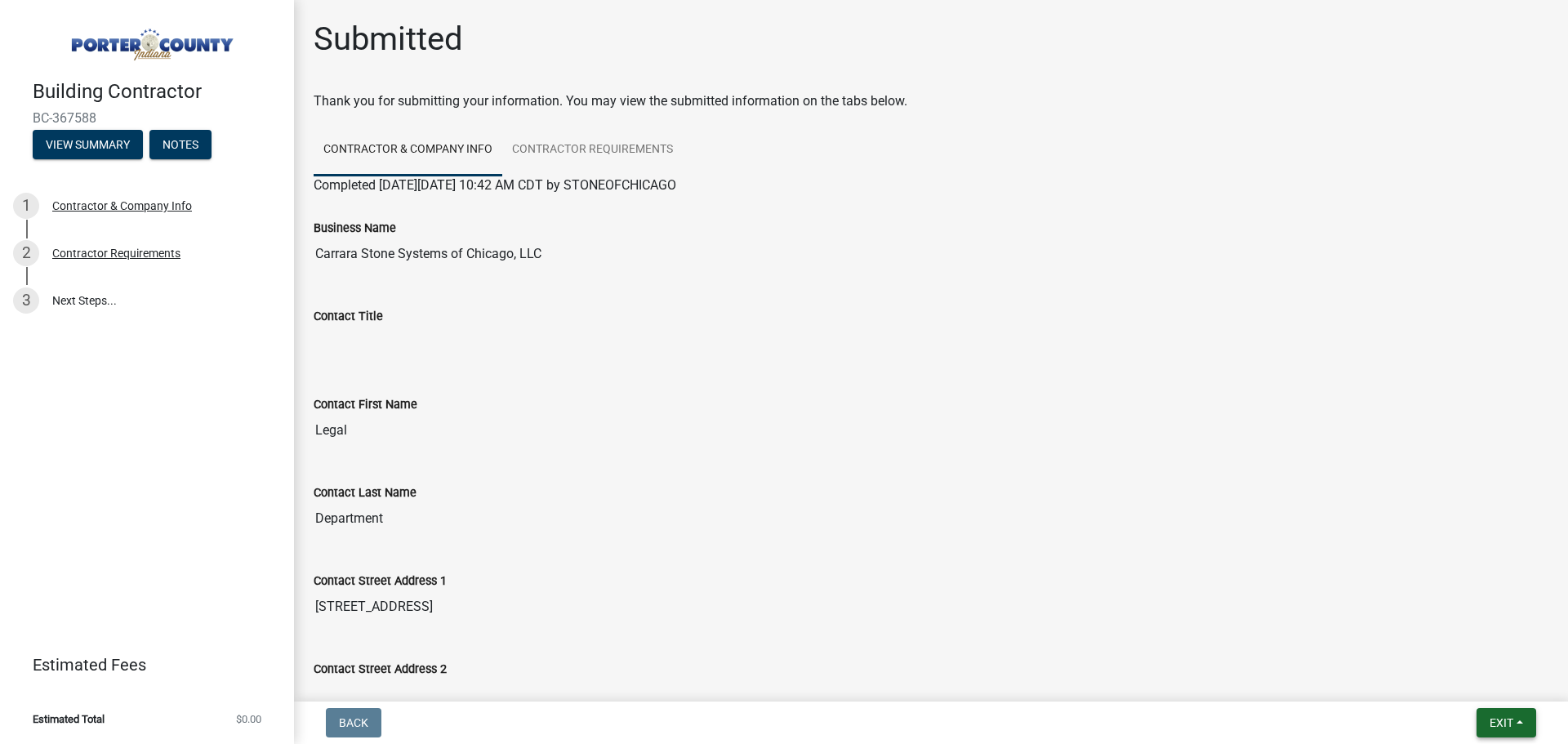
click at [1512, 721] on span "Exit" at bounding box center [1502, 723] width 24 height 13
click at [1485, 676] on button "Save & Exit" at bounding box center [1471, 680] width 131 height 39
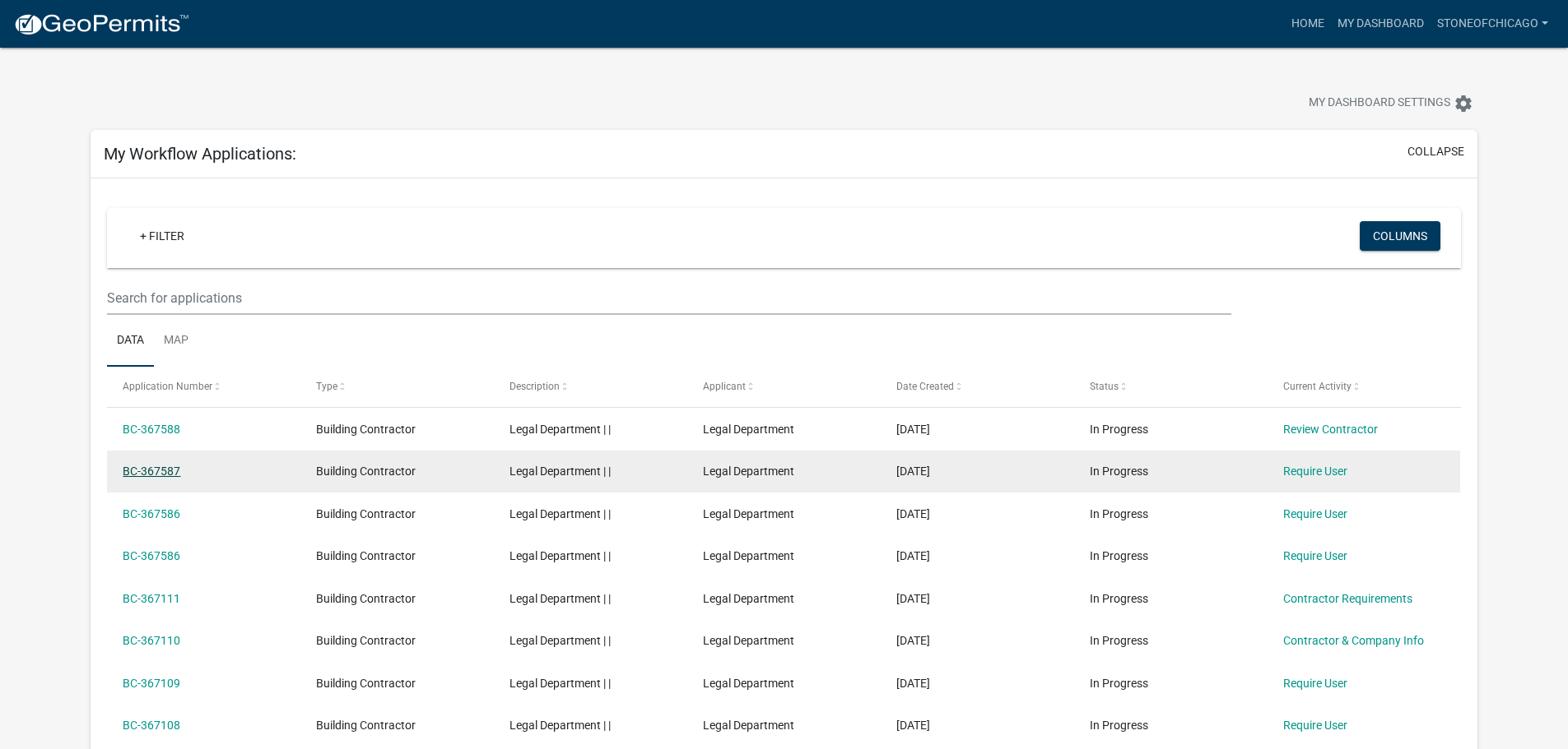
click at [159, 466] on link "BC-367587" at bounding box center [151, 472] width 58 height 13
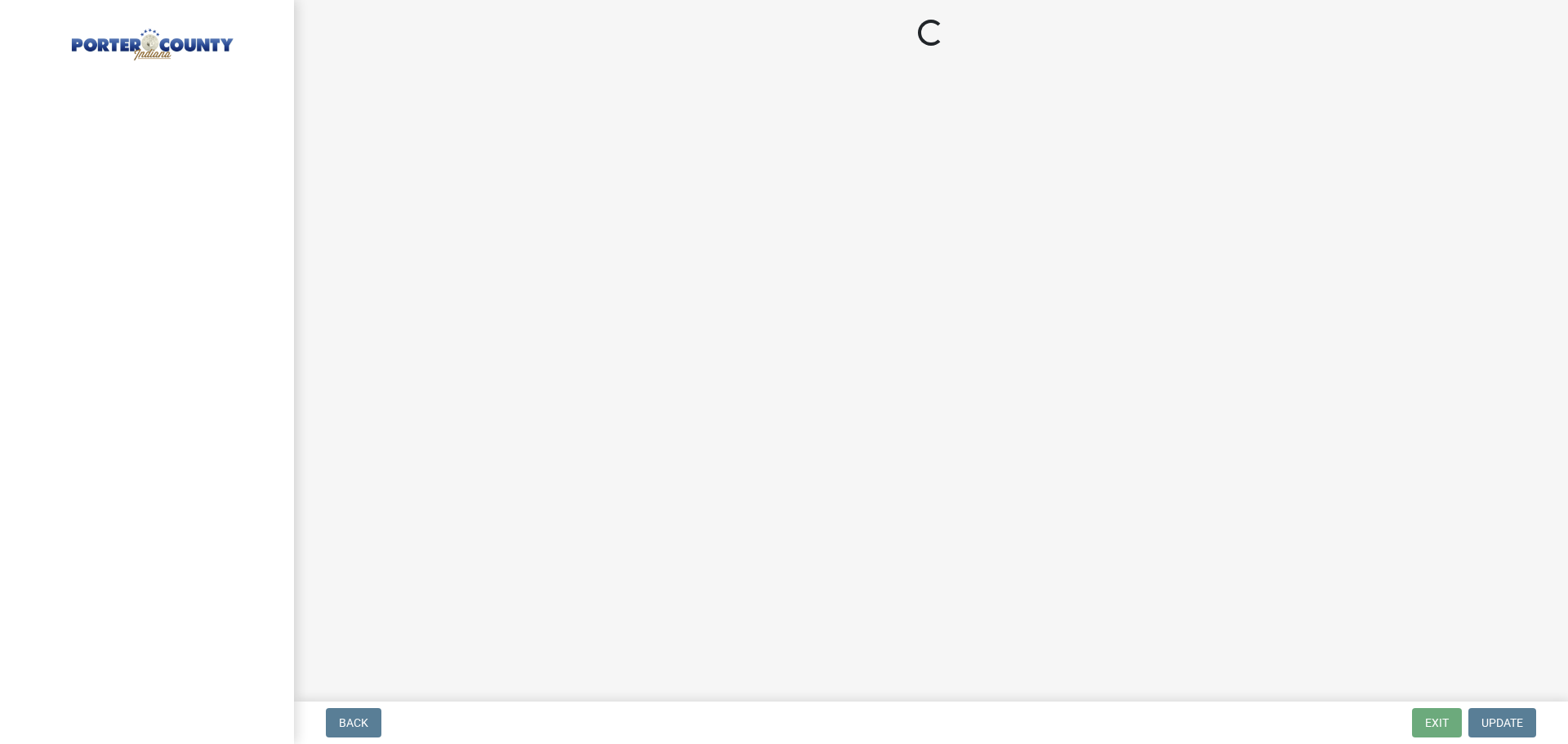
select select "IL"
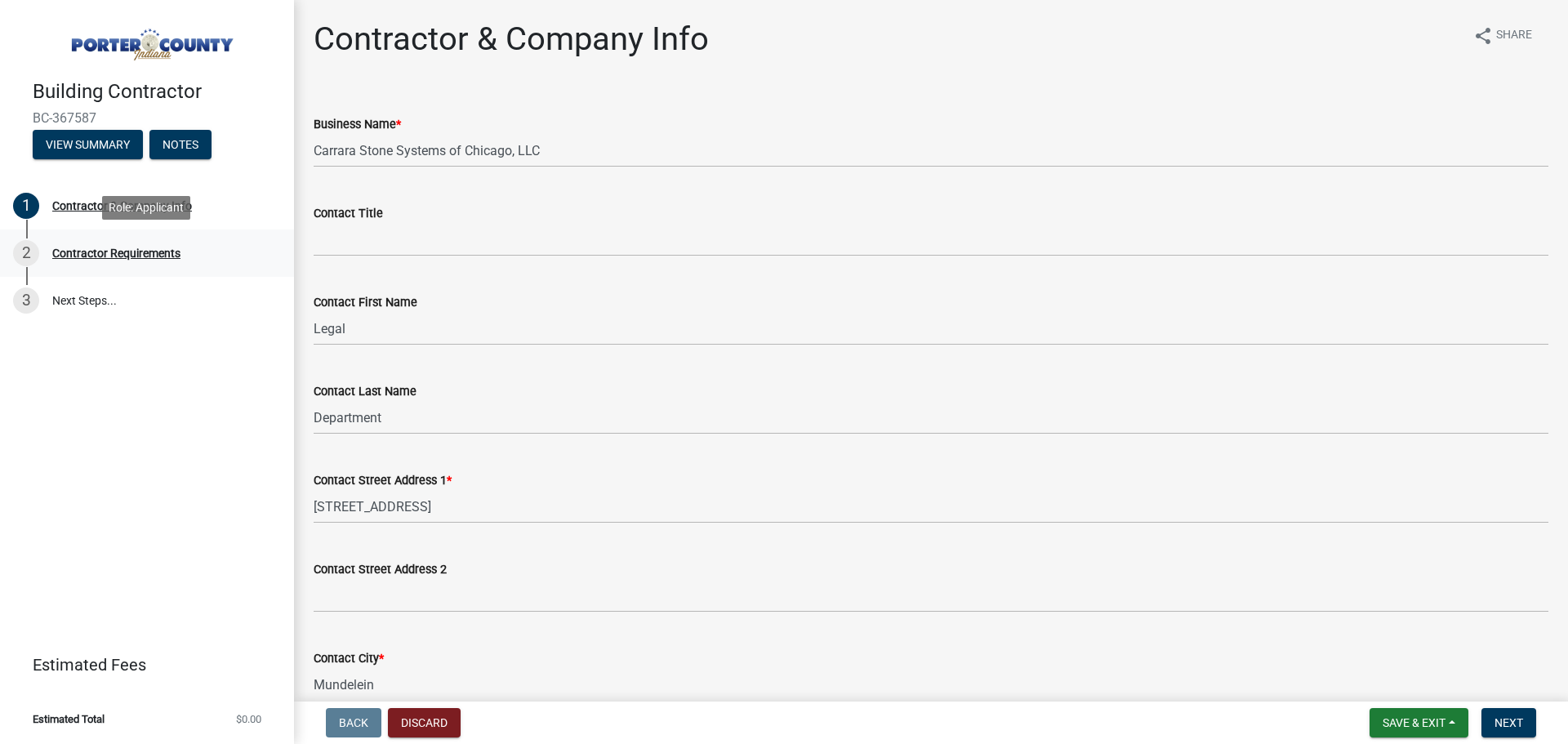
click at [156, 257] on div "Contractor Requirements" at bounding box center [116, 253] width 128 height 12
click at [157, 252] on div "Contractor Requirements" at bounding box center [116, 253] width 128 height 12
click at [1511, 729] on span "Next" at bounding box center [1509, 723] width 28 height 13
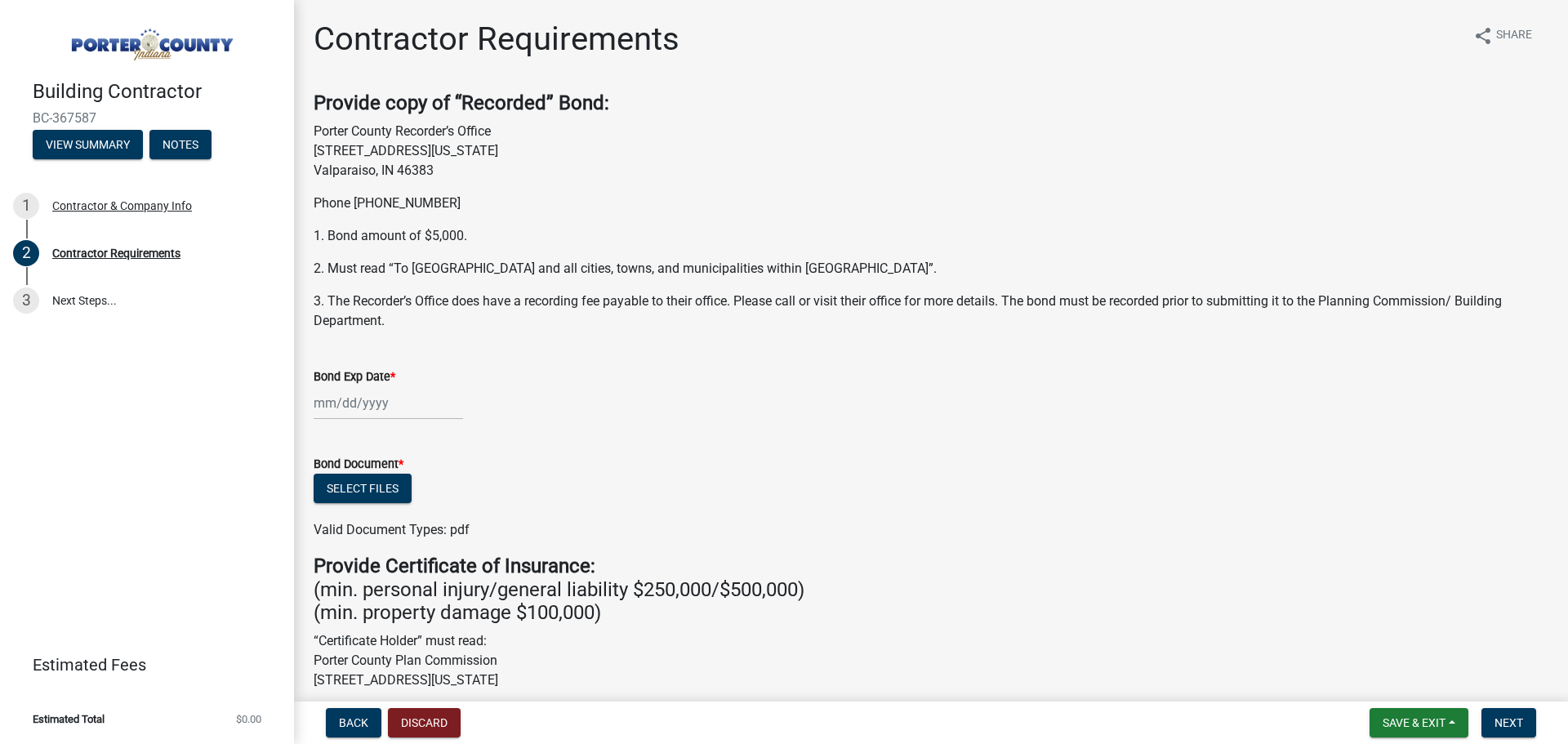
click at [407, 408] on div at bounding box center [388, 403] width 149 height 34
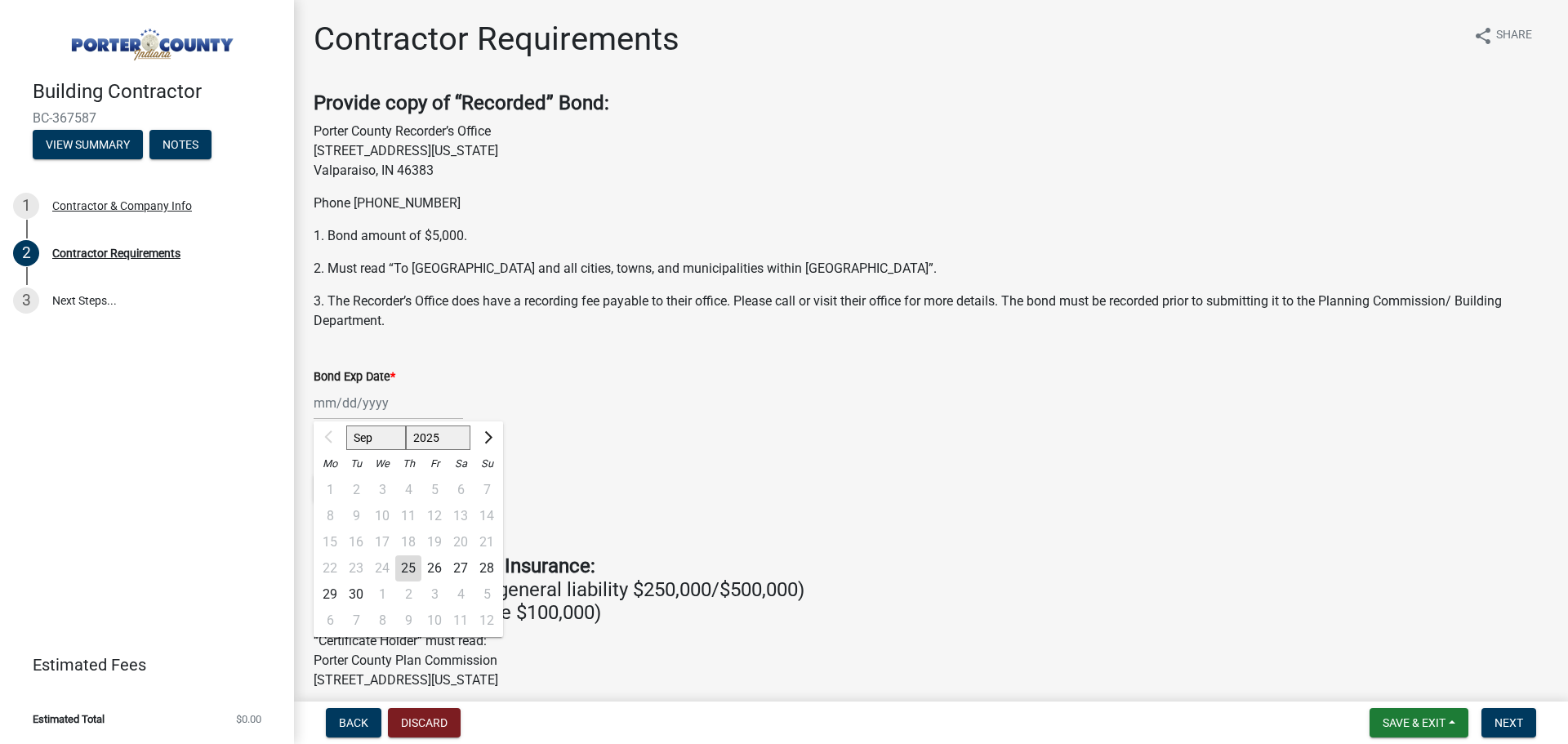
click at [448, 439] on select "2025 2026 2027 2028 2029 2030 2031 2032 2033 2034 2035 2036 2037 2038 2039 2040…" at bounding box center [438, 437] width 65 height 25
select select "2026"
click at [406, 426] on select "2025 2026 2027 2028 2029 2030 2031 2032 2033 2034 2035 2036 2037 2038 2039 2040…" at bounding box center [438, 437] width 65 height 25
click at [424, 568] on div "25" at bounding box center [435, 568] width 27 height 27
type input "[DATE]"
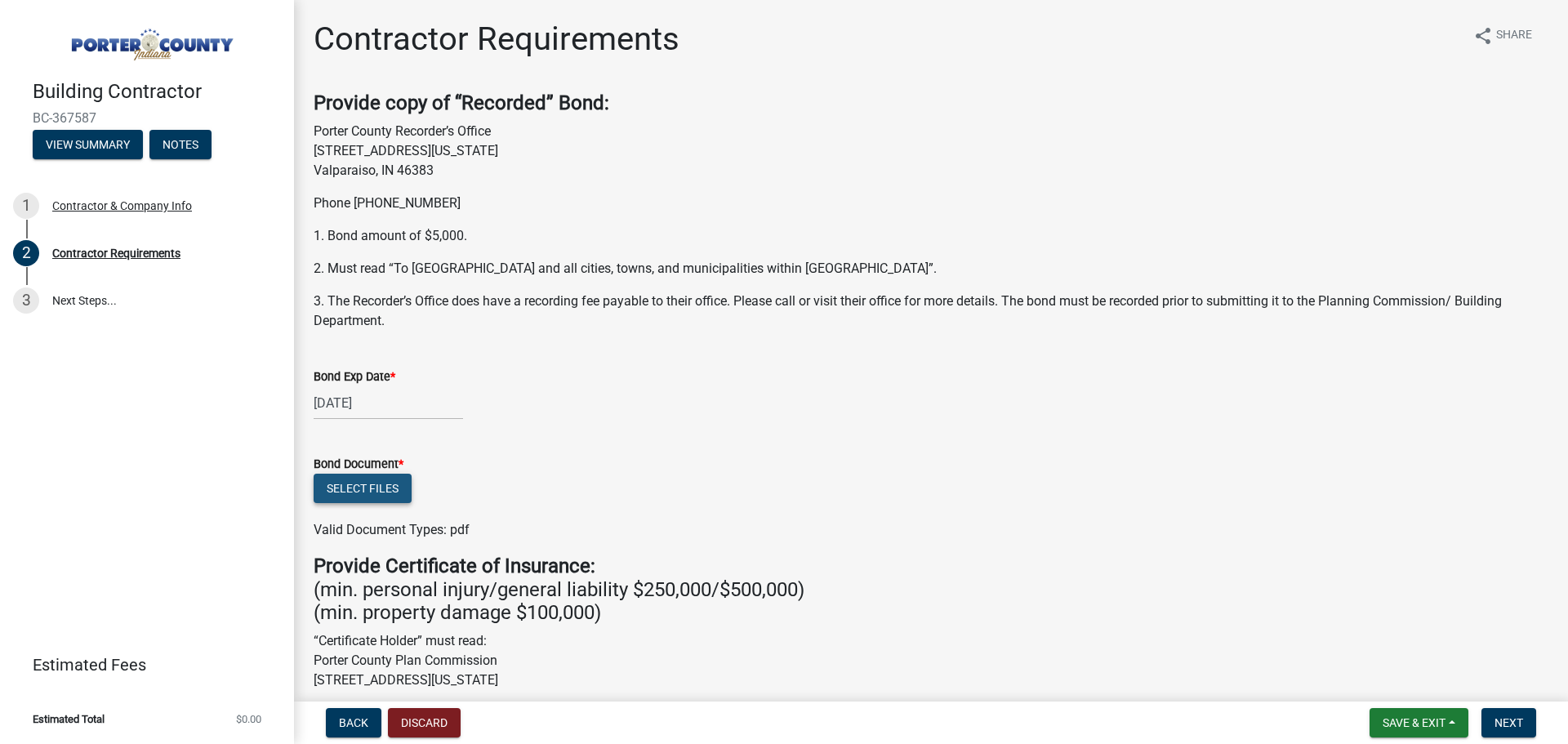
click at [353, 492] on button "Select files" at bounding box center [362, 489] width 98 height 29
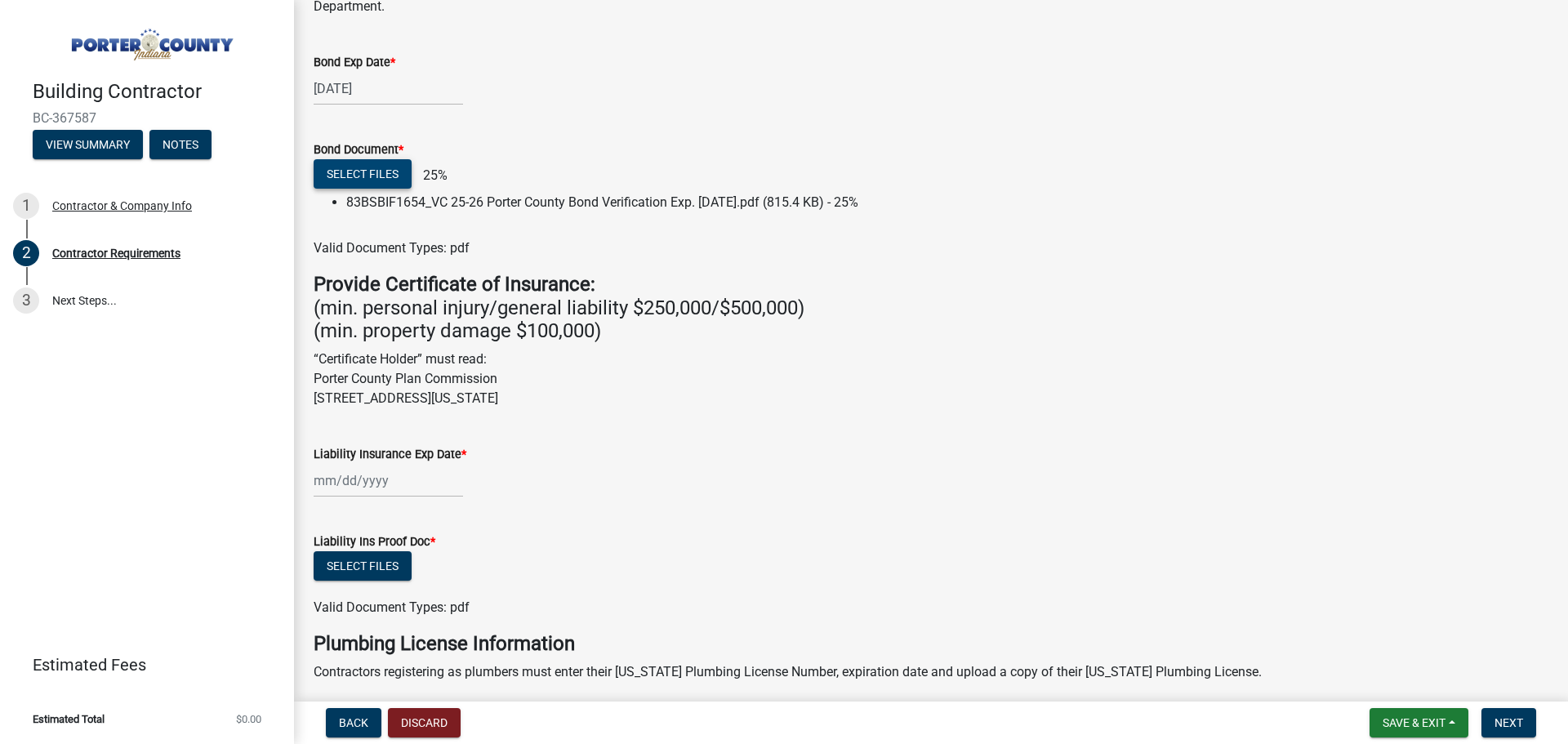
scroll to position [327, 0]
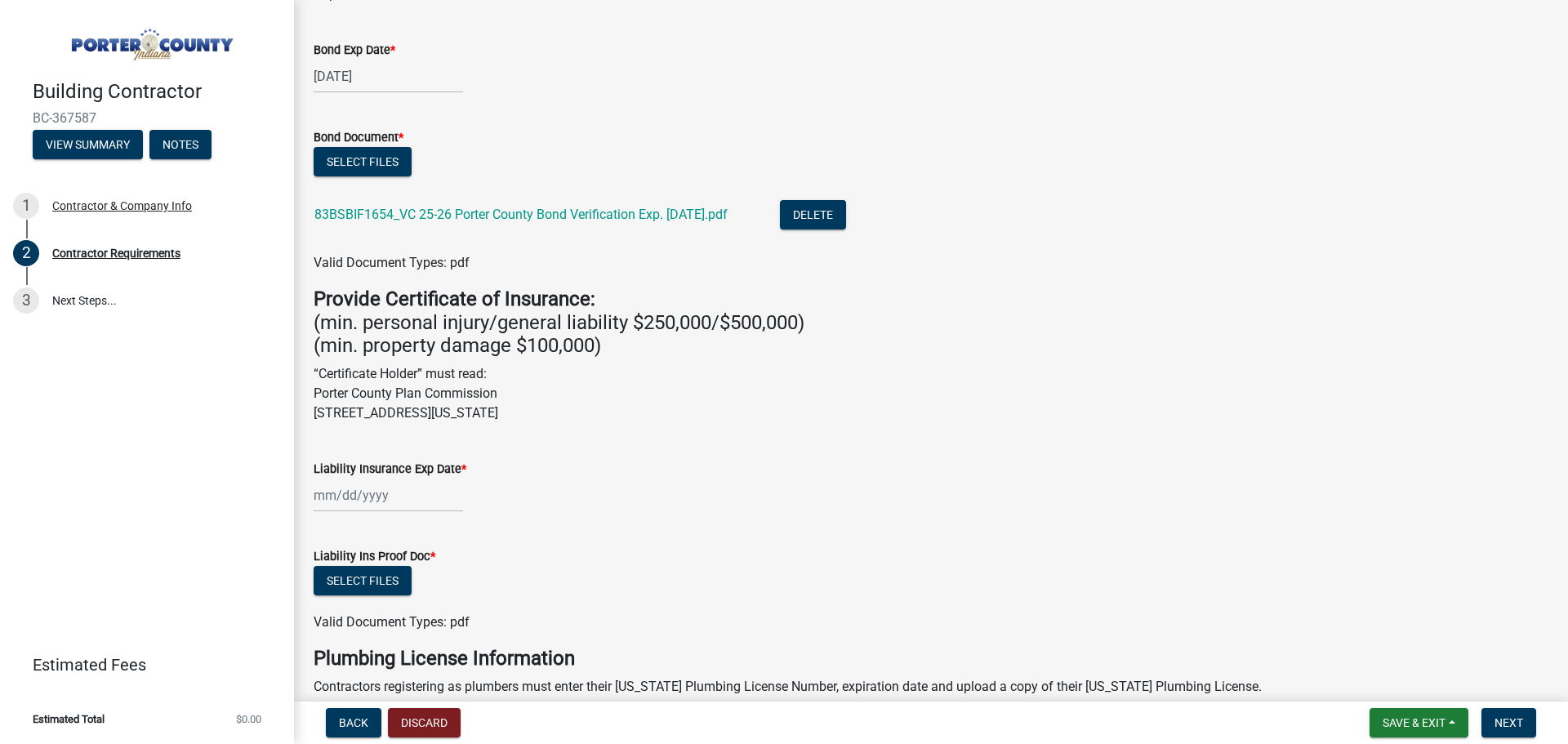
click at [310, 464] on div "Liability Insurance Exp Date *" at bounding box center [930, 474] width 1260 height 76
click at [335, 498] on div at bounding box center [388, 495] width 149 height 34
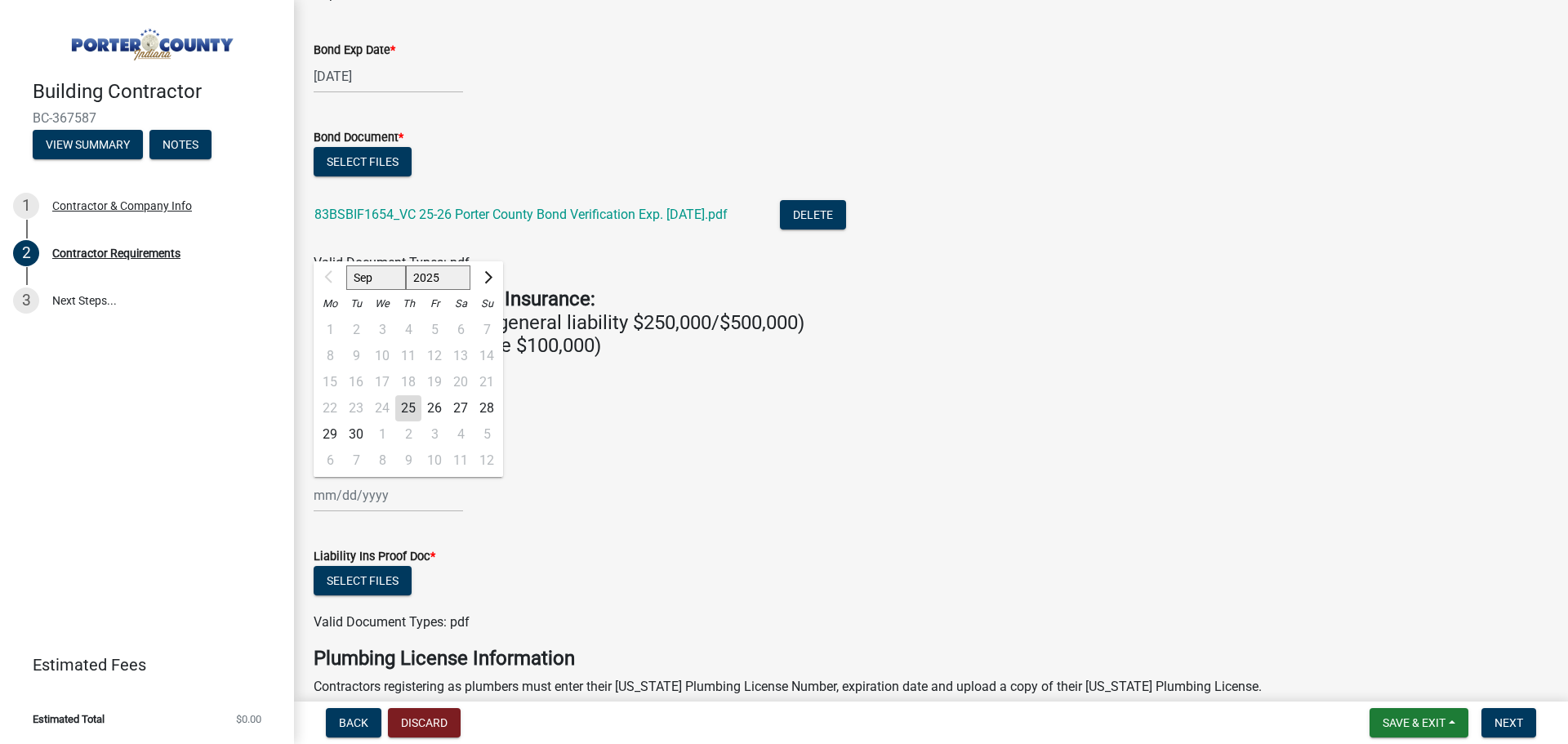
click at [446, 271] on select "2025 2026 2027 2028 2029 2030 2031 2032 2033 2034 2035 2036 2037 2038 2039 2040…" at bounding box center [438, 277] width 65 height 25
select select "2026"
click at [406, 265] on select "2025 2026 2027 2028 2029 2030 2031 2032 2033 2034 2035 2036 2037 2038 2039 2040…" at bounding box center [438, 277] width 65 height 25
click at [355, 328] on div "1" at bounding box center [356, 329] width 27 height 27
type input "[DATE]"
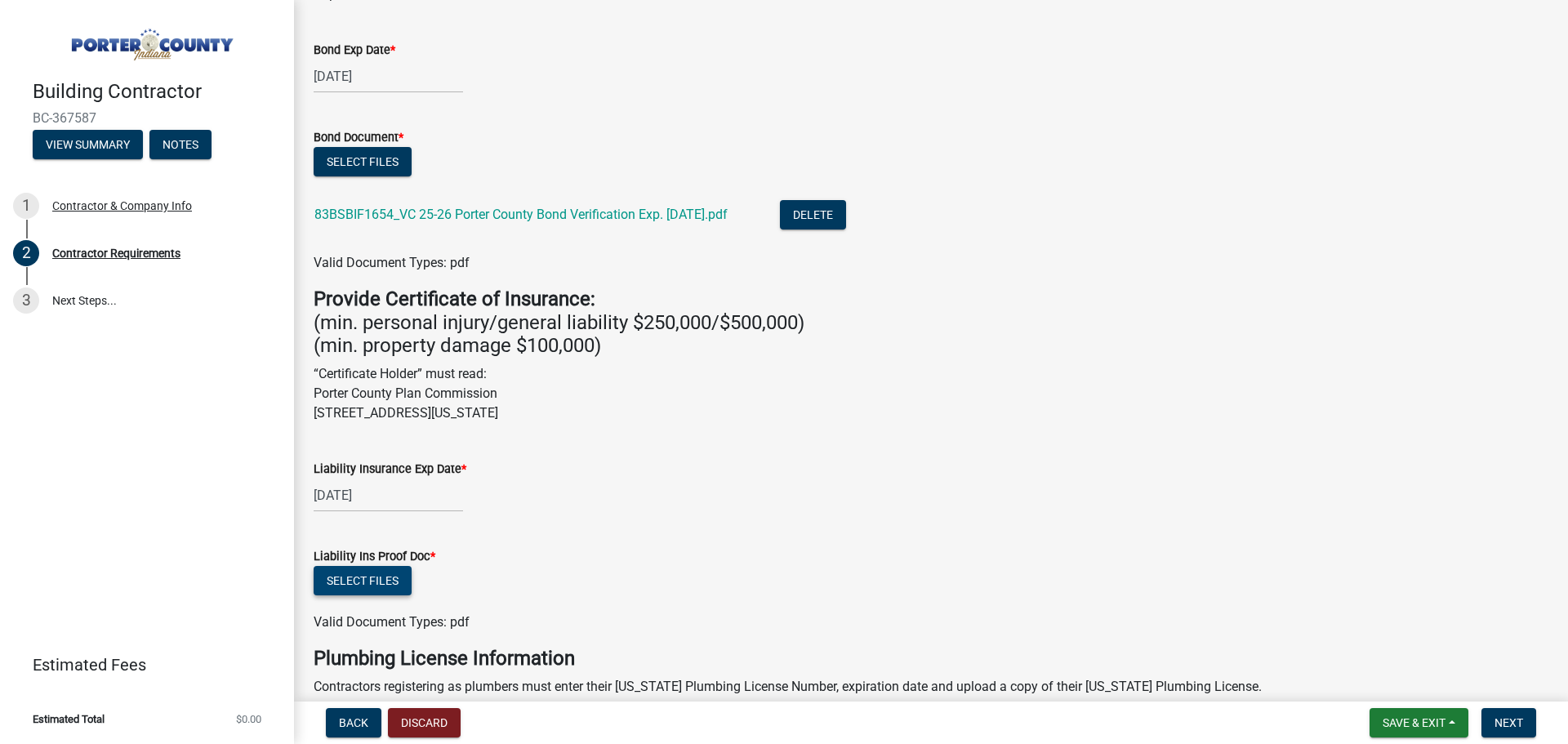
click at [381, 576] on button "Select files" at bounding box center [362, 581] width 98 height 29
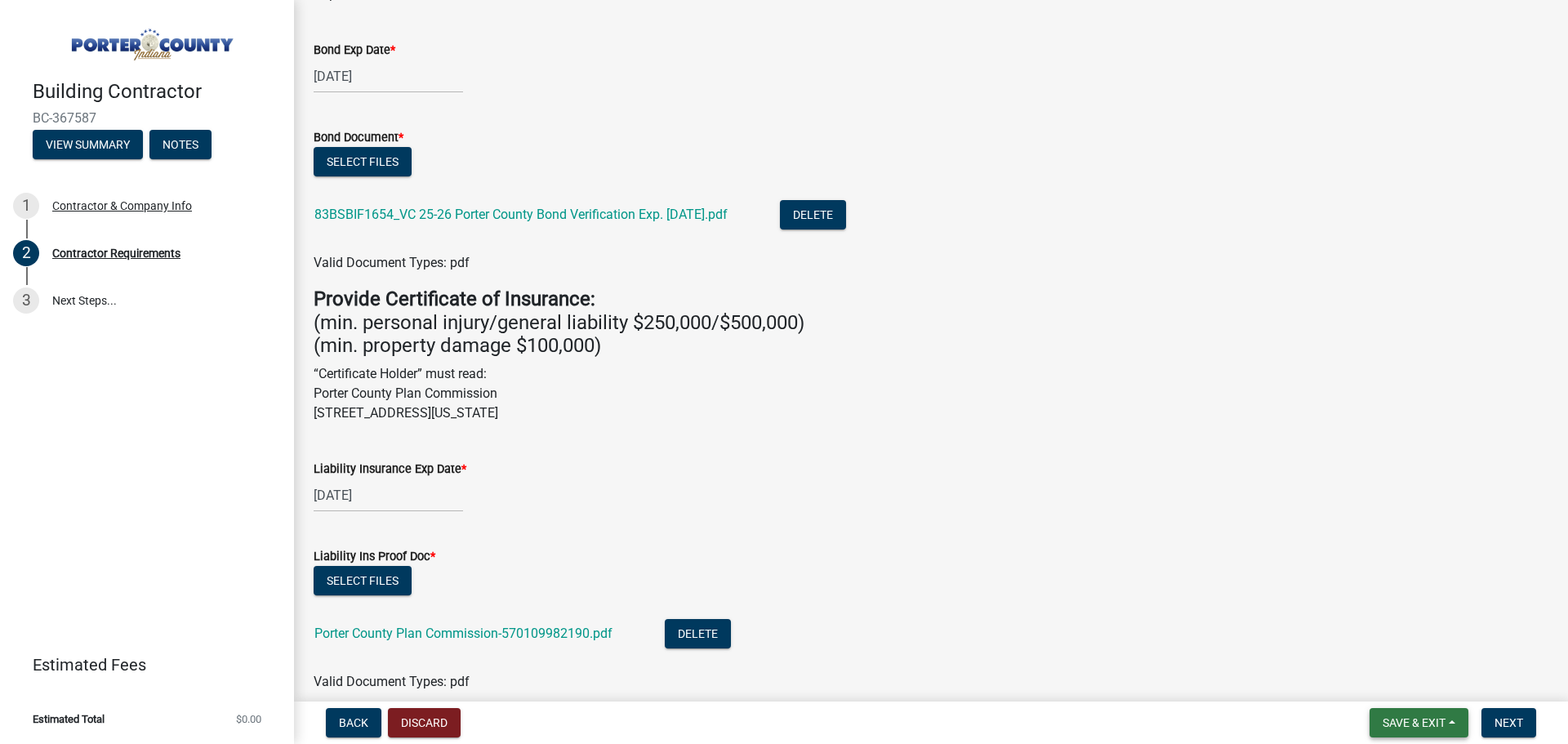
click at [1430, 728] on span "Save & Exit" at bounding box center [1414, 723] width 63 height 13
click at [1381, 642] on button "Save" at bounding box center [1403, 642] width 131 height 39
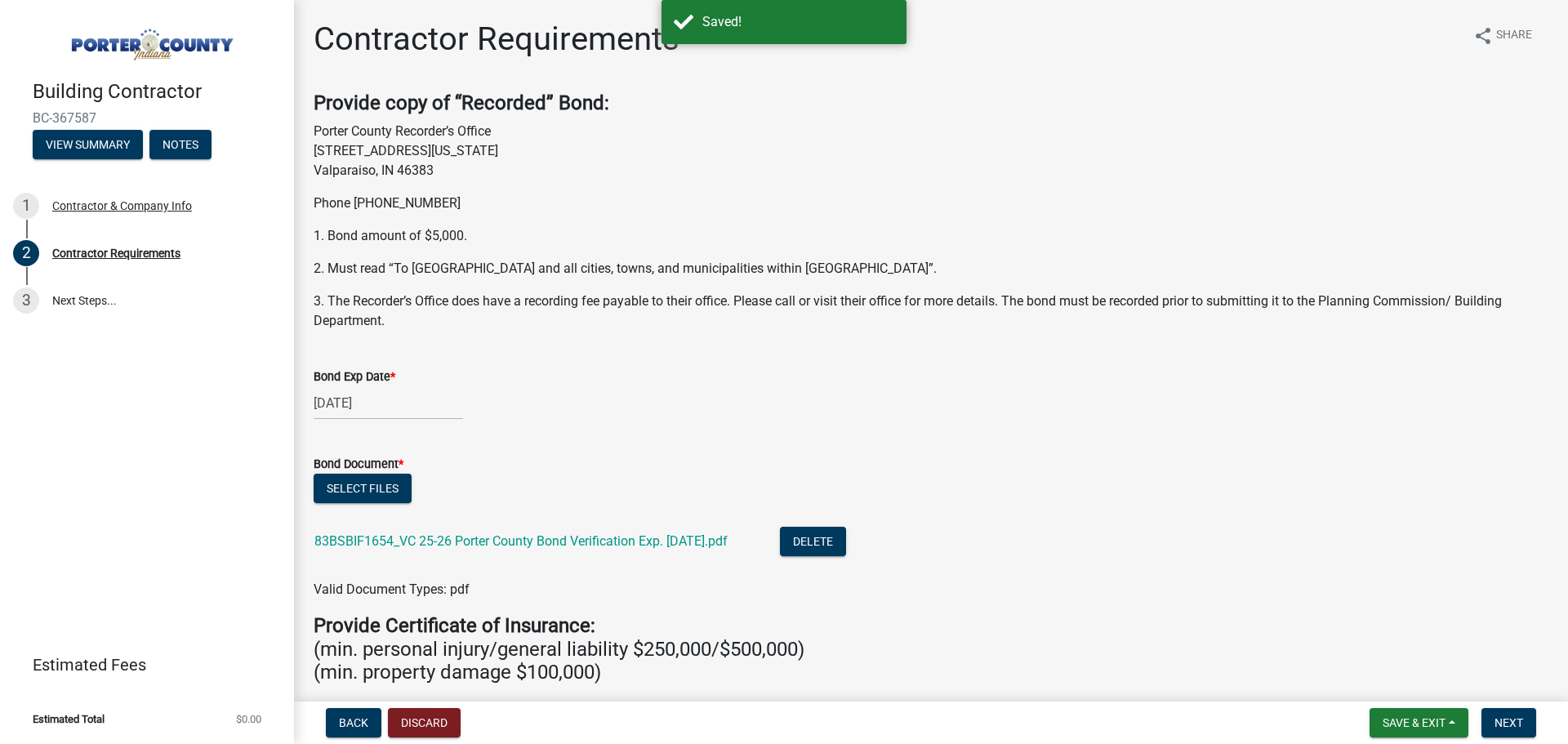
click at [1438, 634] on h4 "Provide Certificate of Insurance: (min. personal injury/general liability $250,…" at bounding box center [931, 649] width 1235 height 70
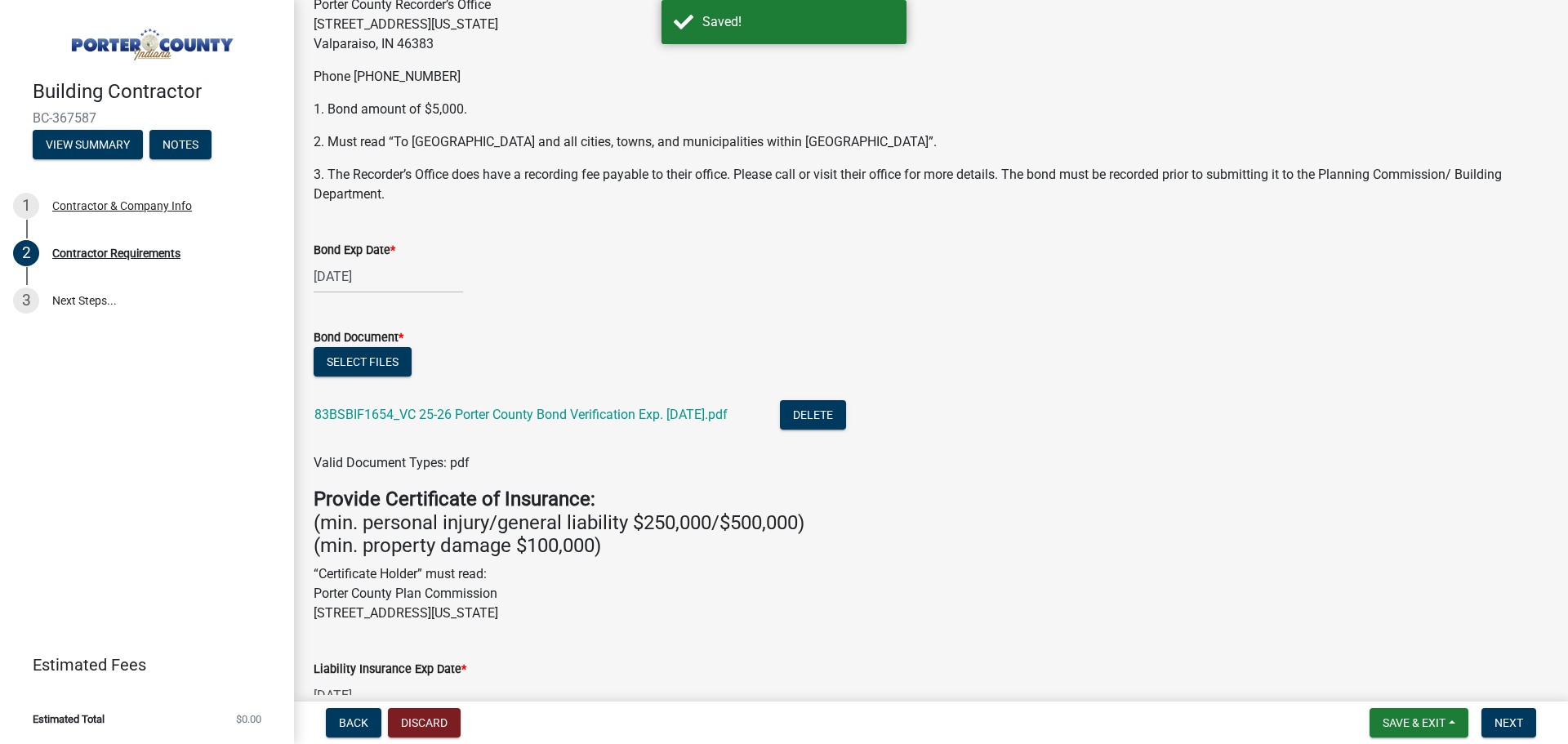
scroll to position [408, 0]
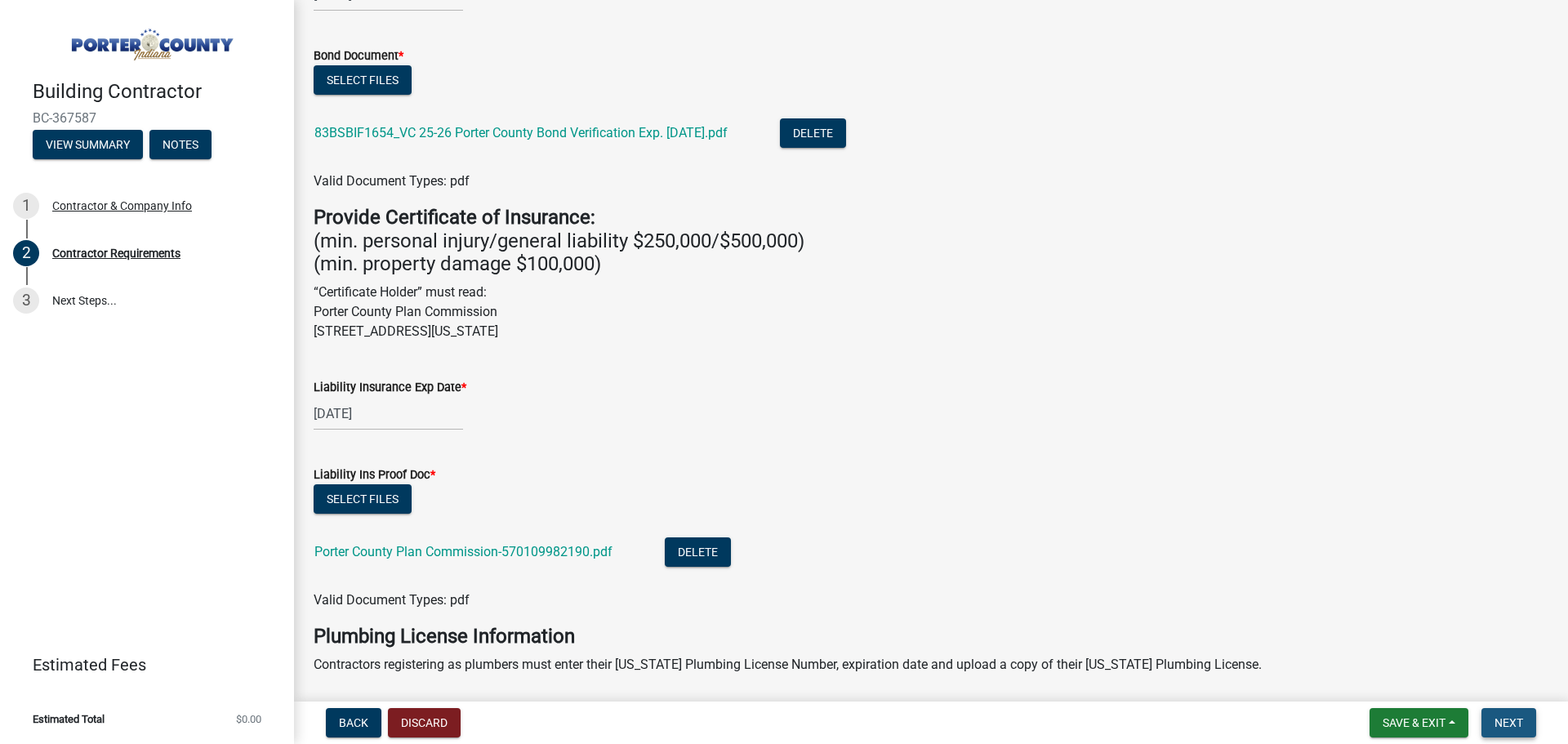
click at [1514, 727] on span "Next" at bounding box center [1509, 723] width 28 height 13
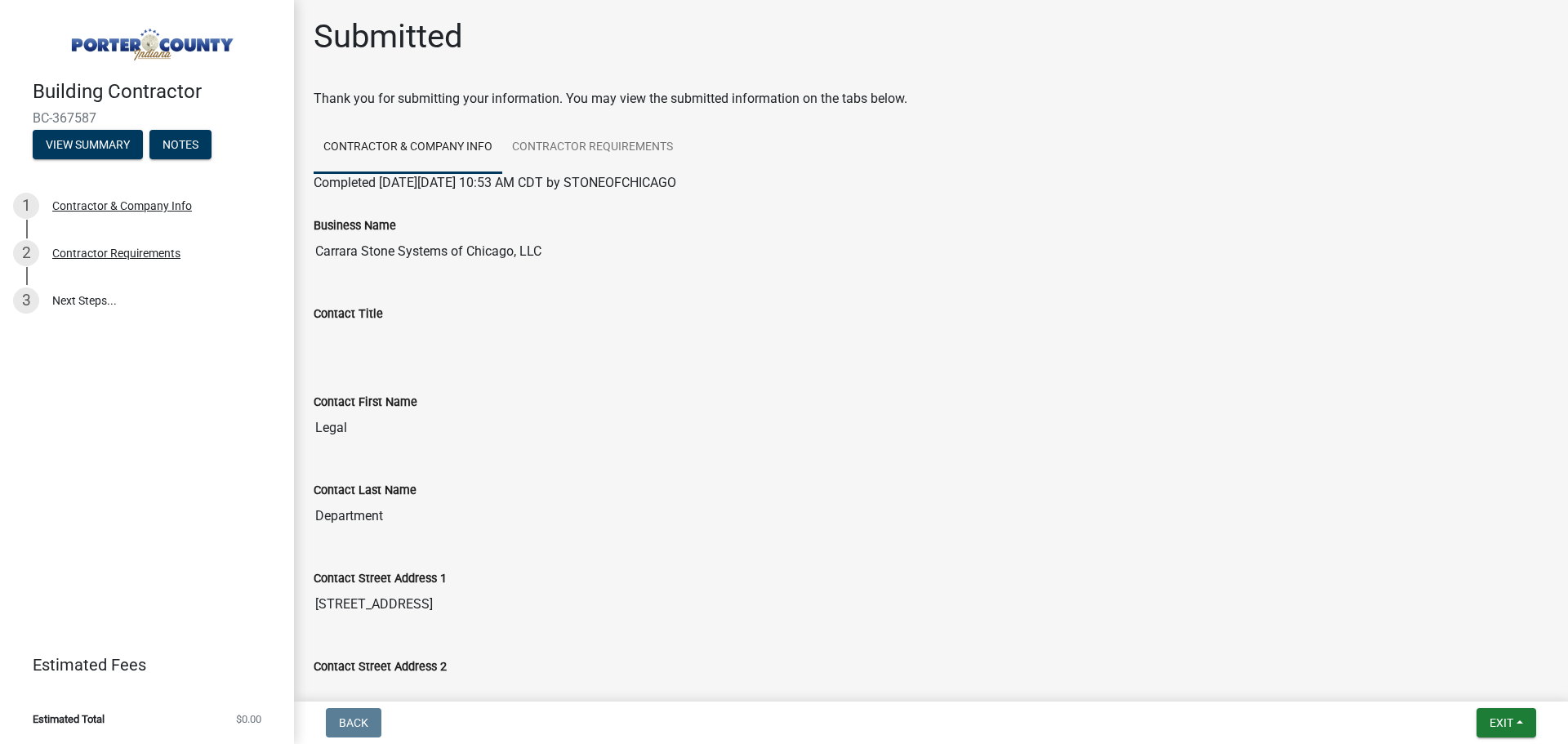
scroll to position [0, 0]
click at [1518, 722] on button "Exit" at bounding box center [1506, 723] width 59 height 29
click at [1462, 680] on button "Save & Exit" at bounding box center [1471, 680] width 131 height 39
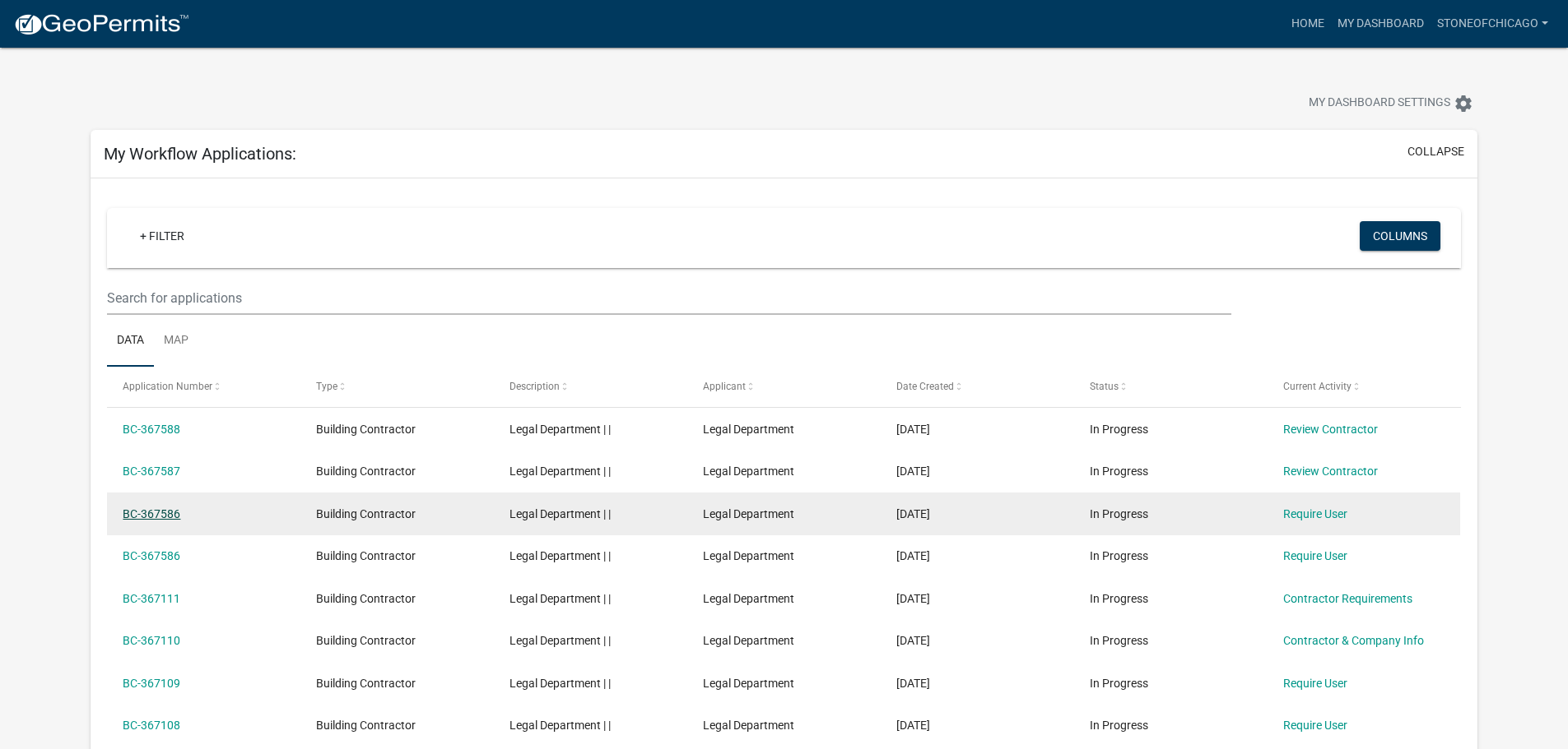
click at [152, 512] on link "BC-367586" at bounding box center [151, 514] width 58 height 13
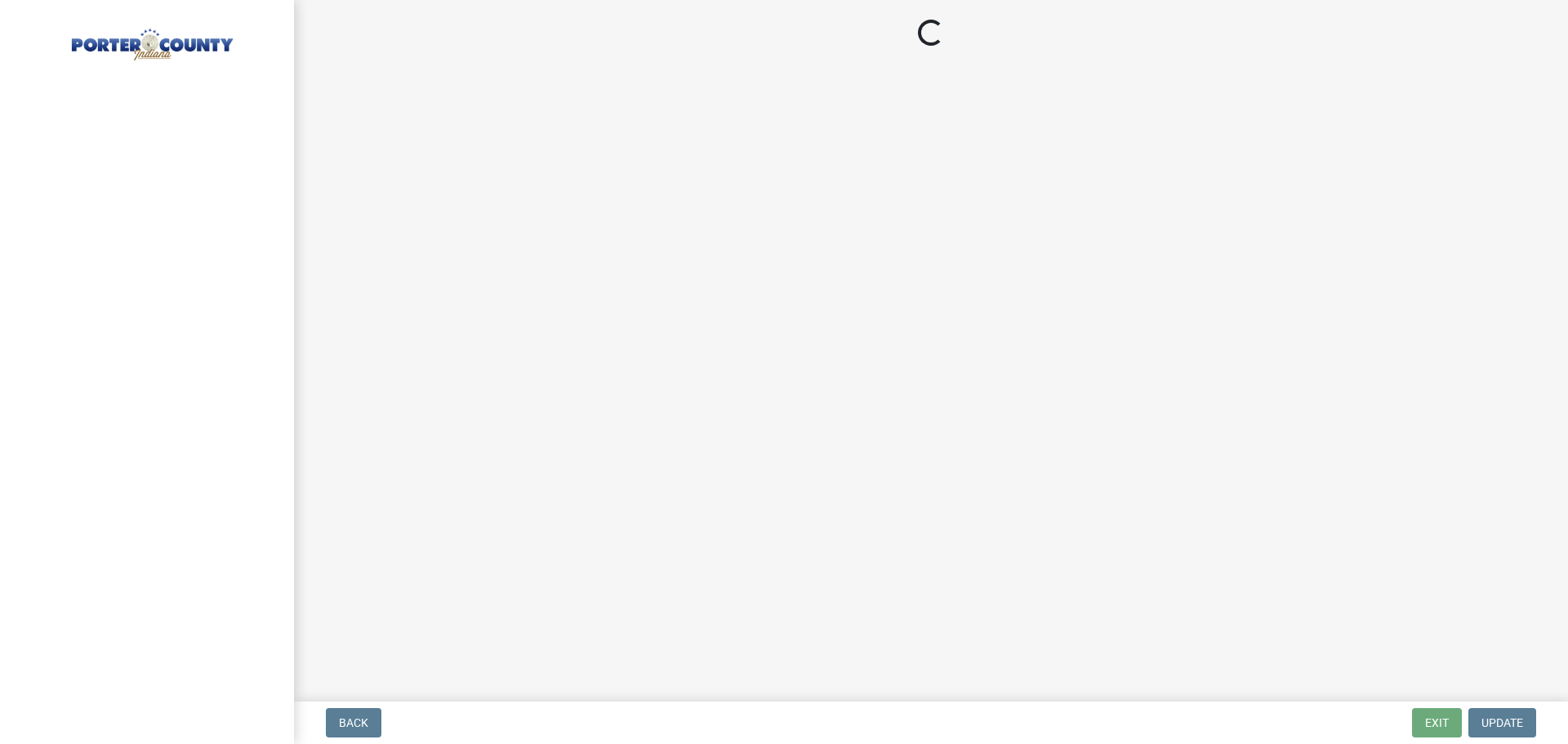
select select "IL"
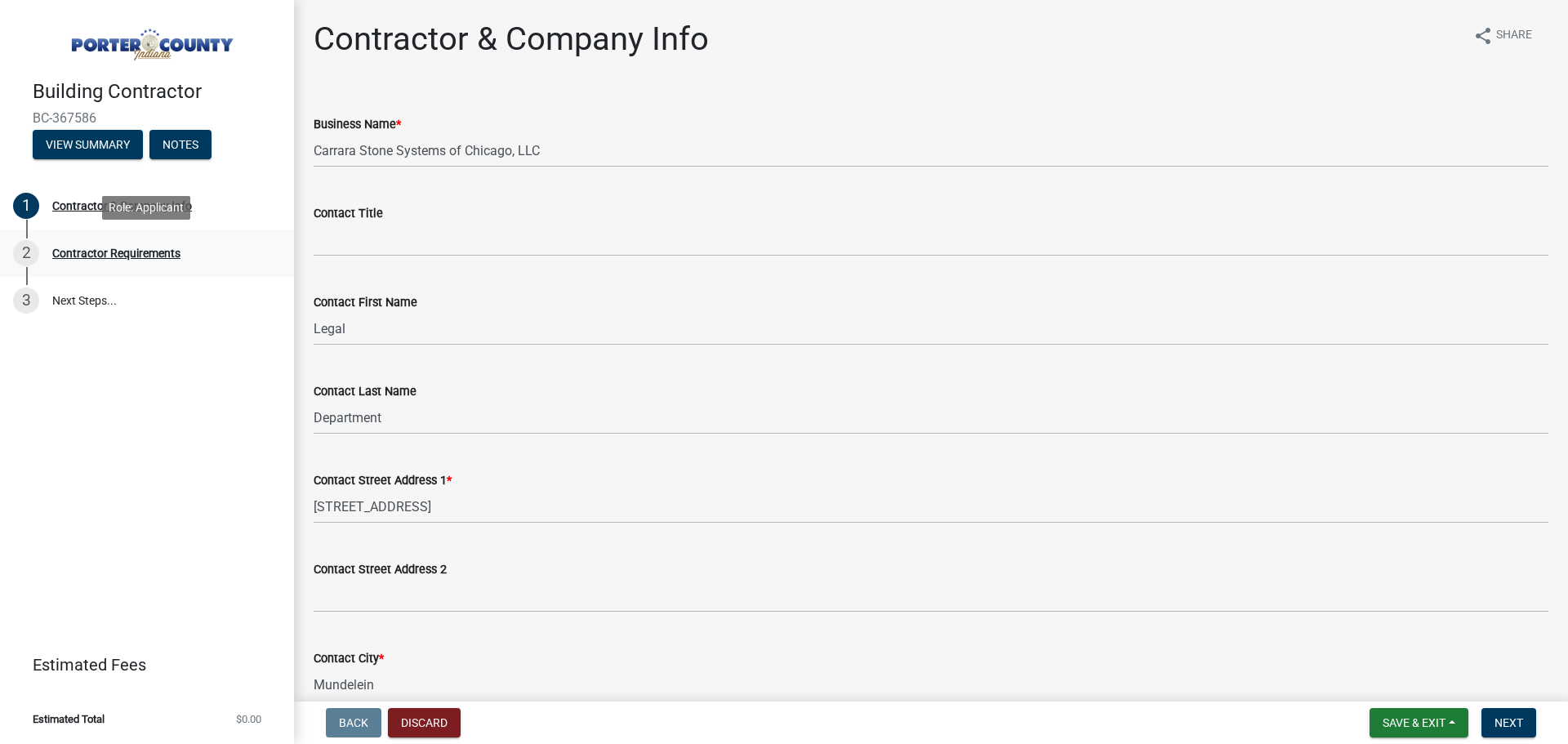
click at [165, 250] on div "Contractor Requirements" at bounding box center [116, 253] width 128 height 12
click at [145, 248] on div "Contractor Requirements" at bounding box center [116, 253] width 128 height 12
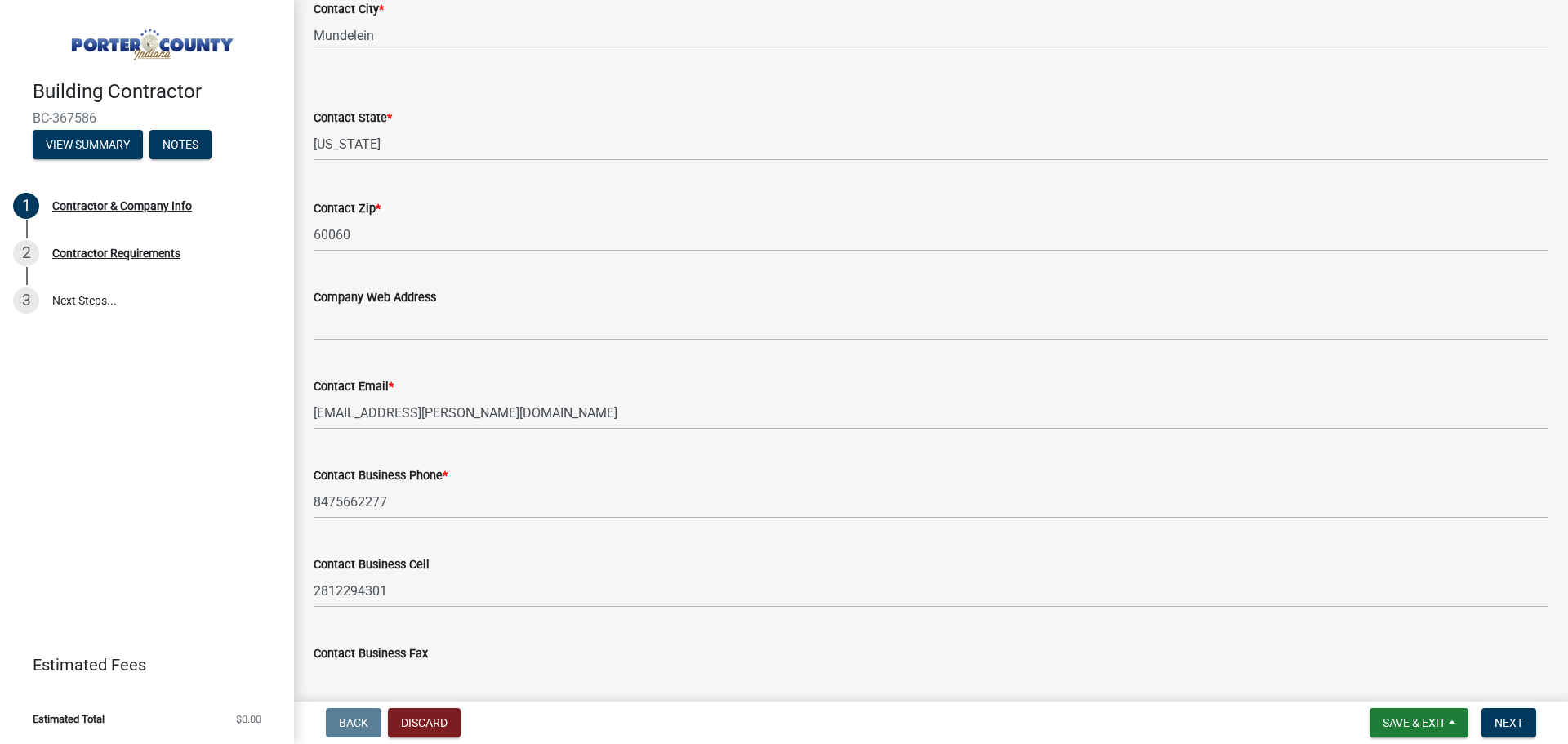
scroll to position [728, 0]
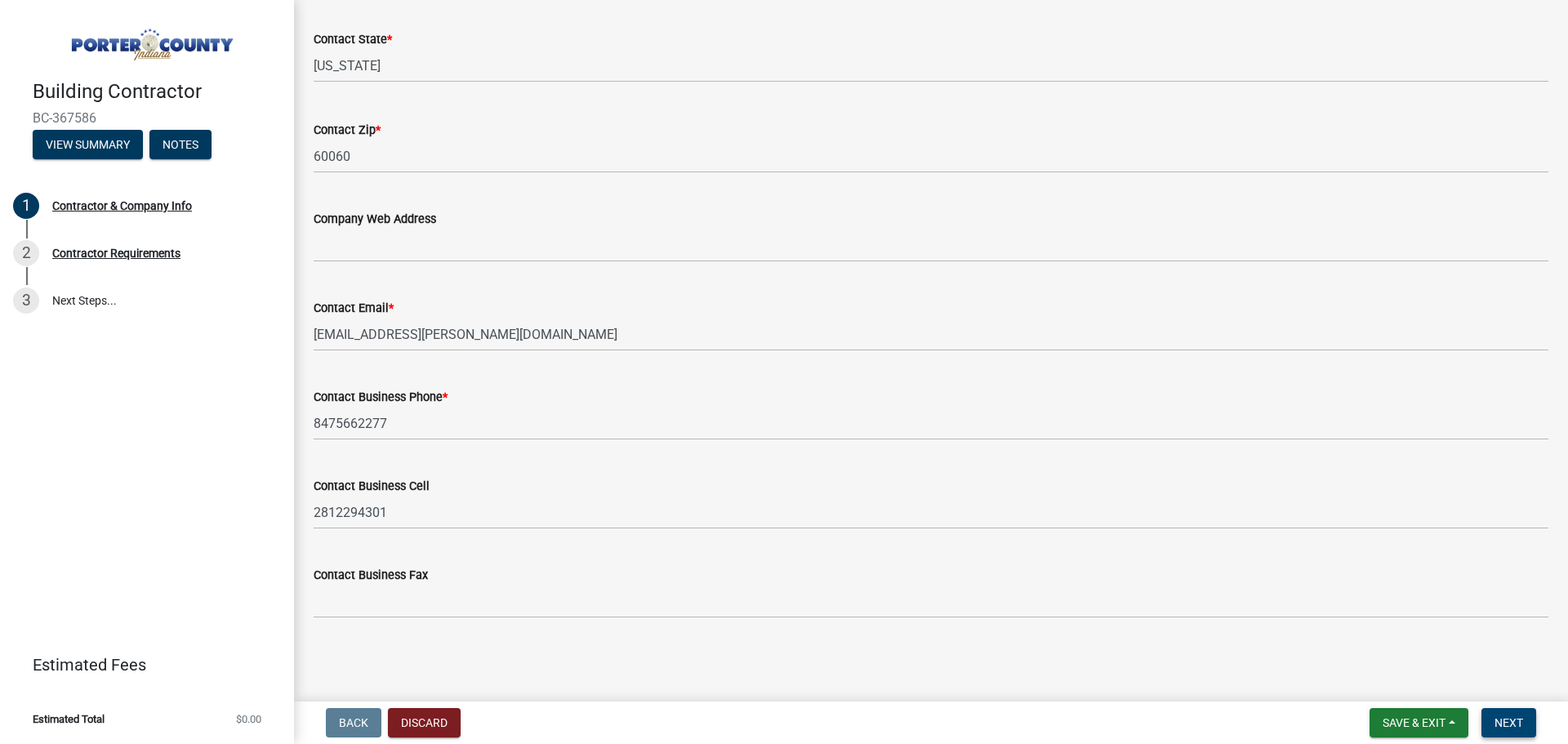
click at [1503, 721] on span "Next" at bounding box center [1509, 723] width 28 height 13
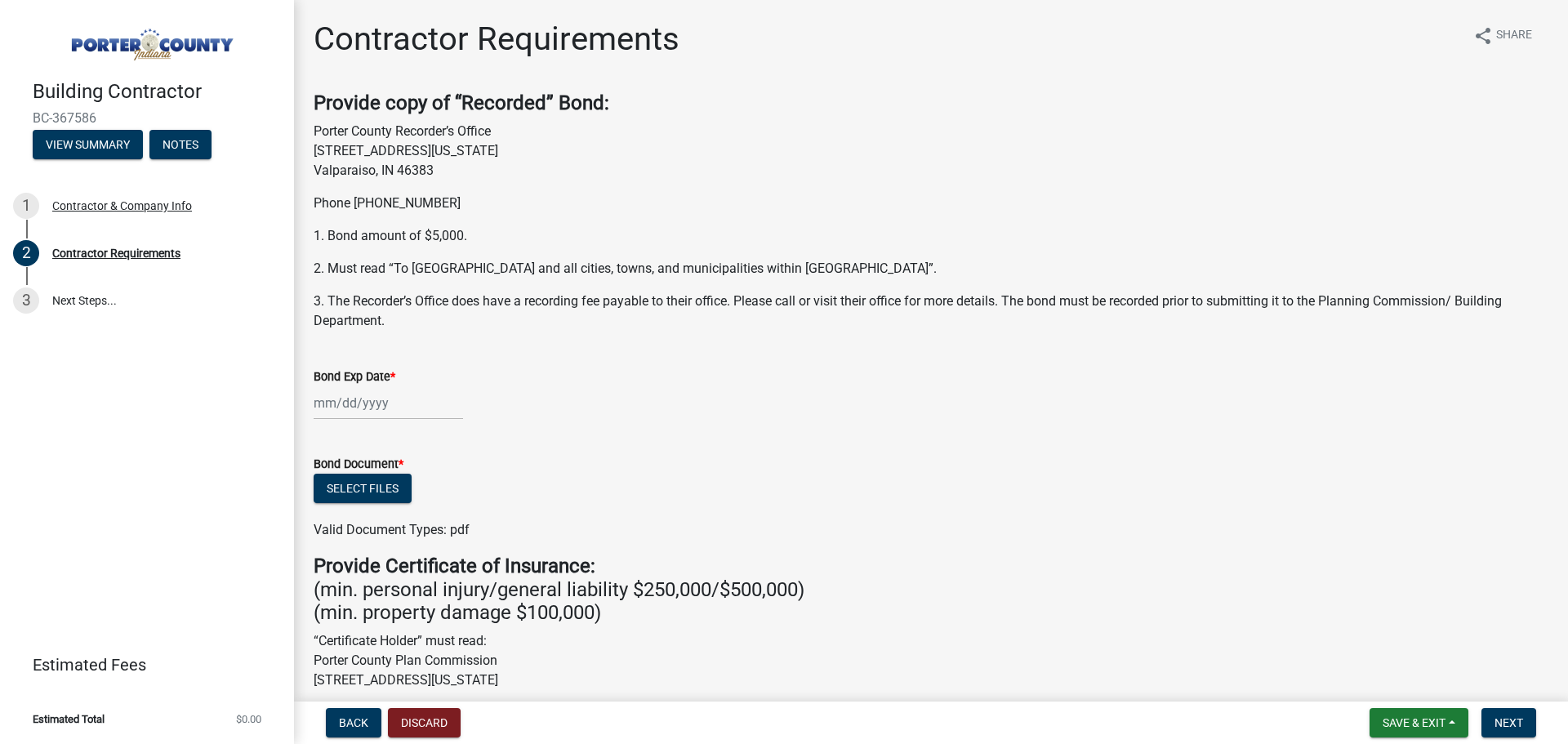
click at [305, 398] on div "Bond Exp Date *" at bounding box center [930, 382] width 1260 height 76
click at [316, 398] on div at bounding box center [388, 403] width 149 height 34
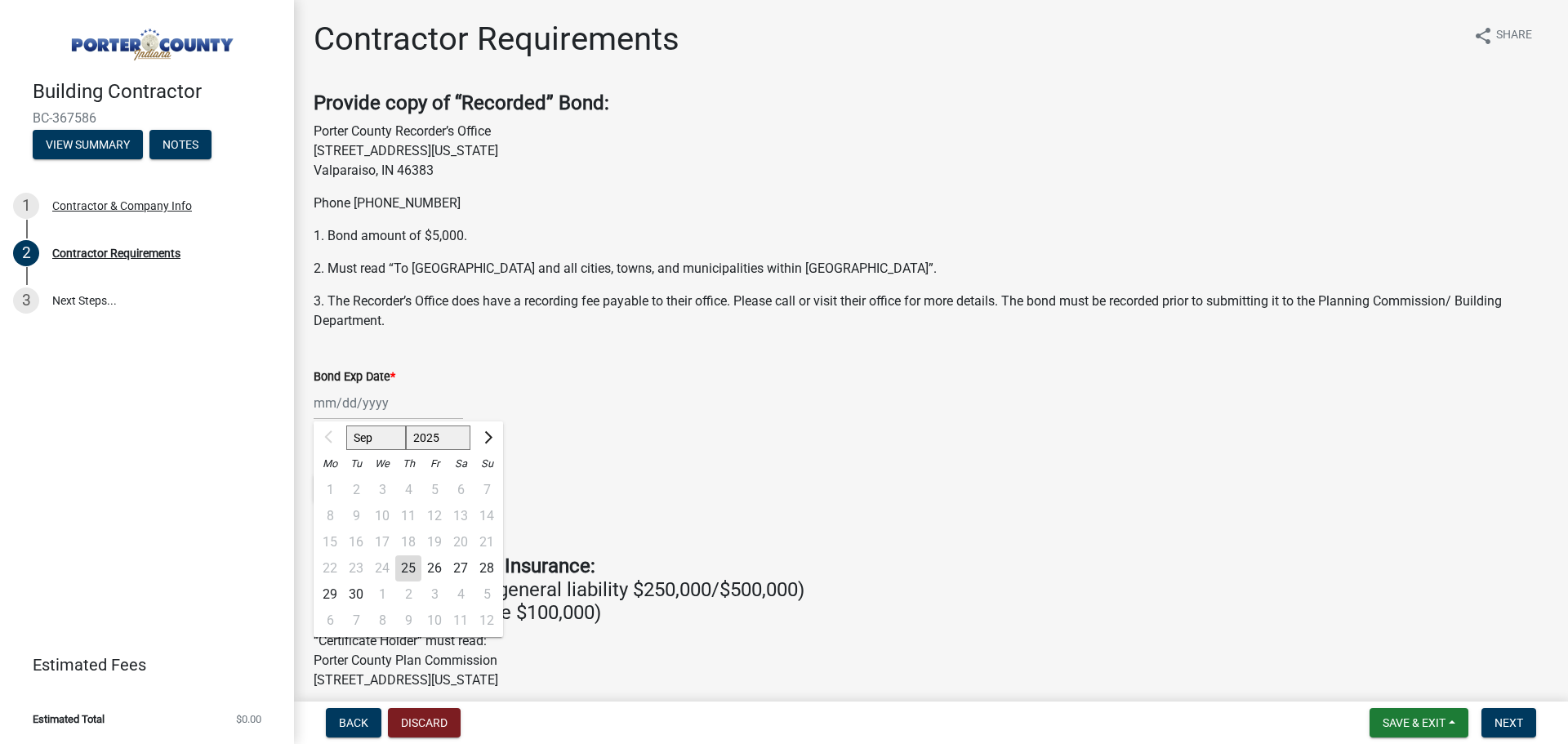
click at [448, 439] on select "2025 2026 2027 2028 2029 2030 2031 2032 2033 2034 2035 2036 2037 2038 2039 2040…" at bounding box center [438, 437] width 65 height 25
select select "2026"
click at [406, 426] on select "2025 2026 2027 2028 2029 2030 2031 2032 2033 2034 2035 2036 2037 2038 2039 2040…" at bounding box center [438, 437] width 65 height 25
click at [436, 569] on div "25" at bounding box center [435, 568] width 27 height 27
type input "[DATE]"
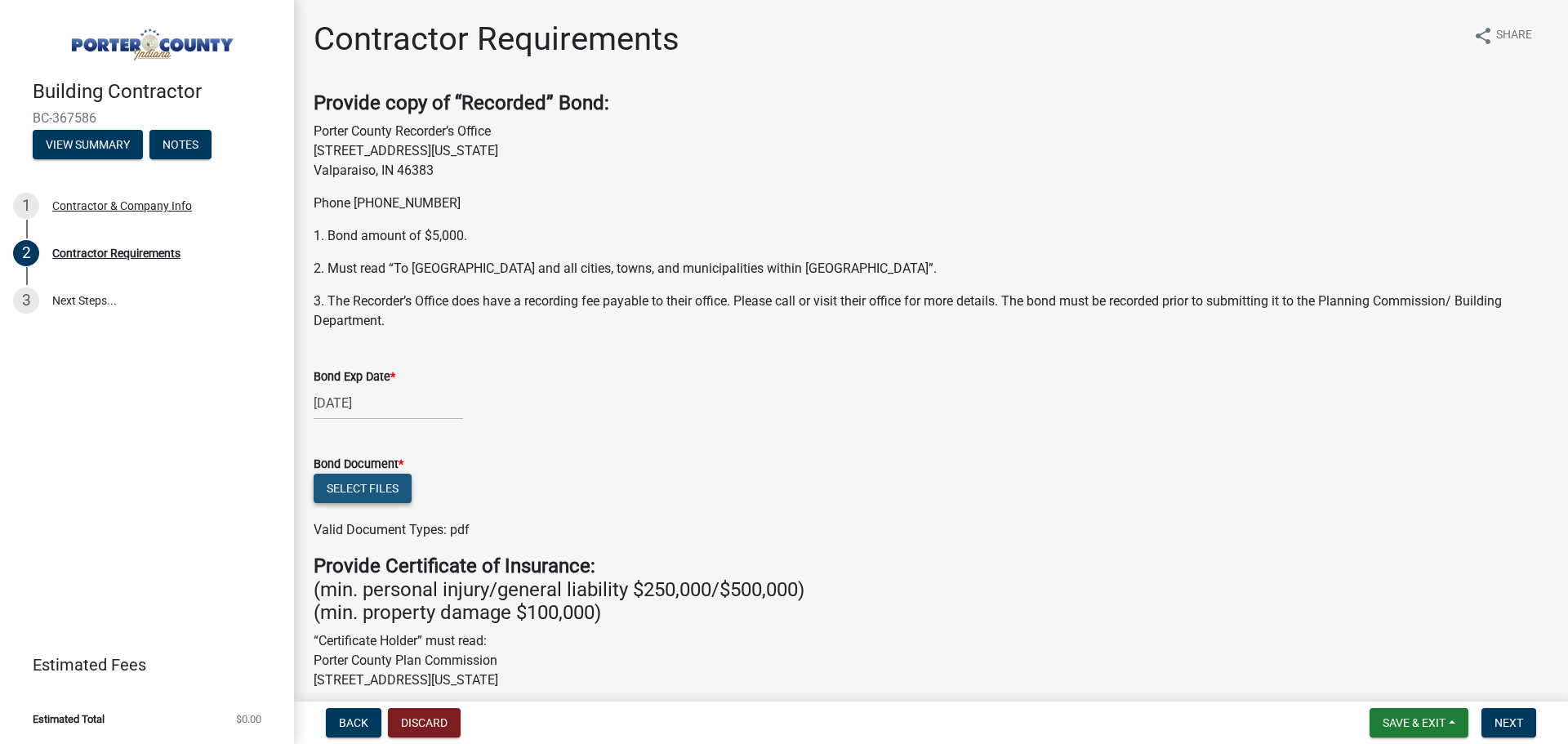
click at [371, 479] on button "Select files" at bounding box center [362, 489] width 98 height 29
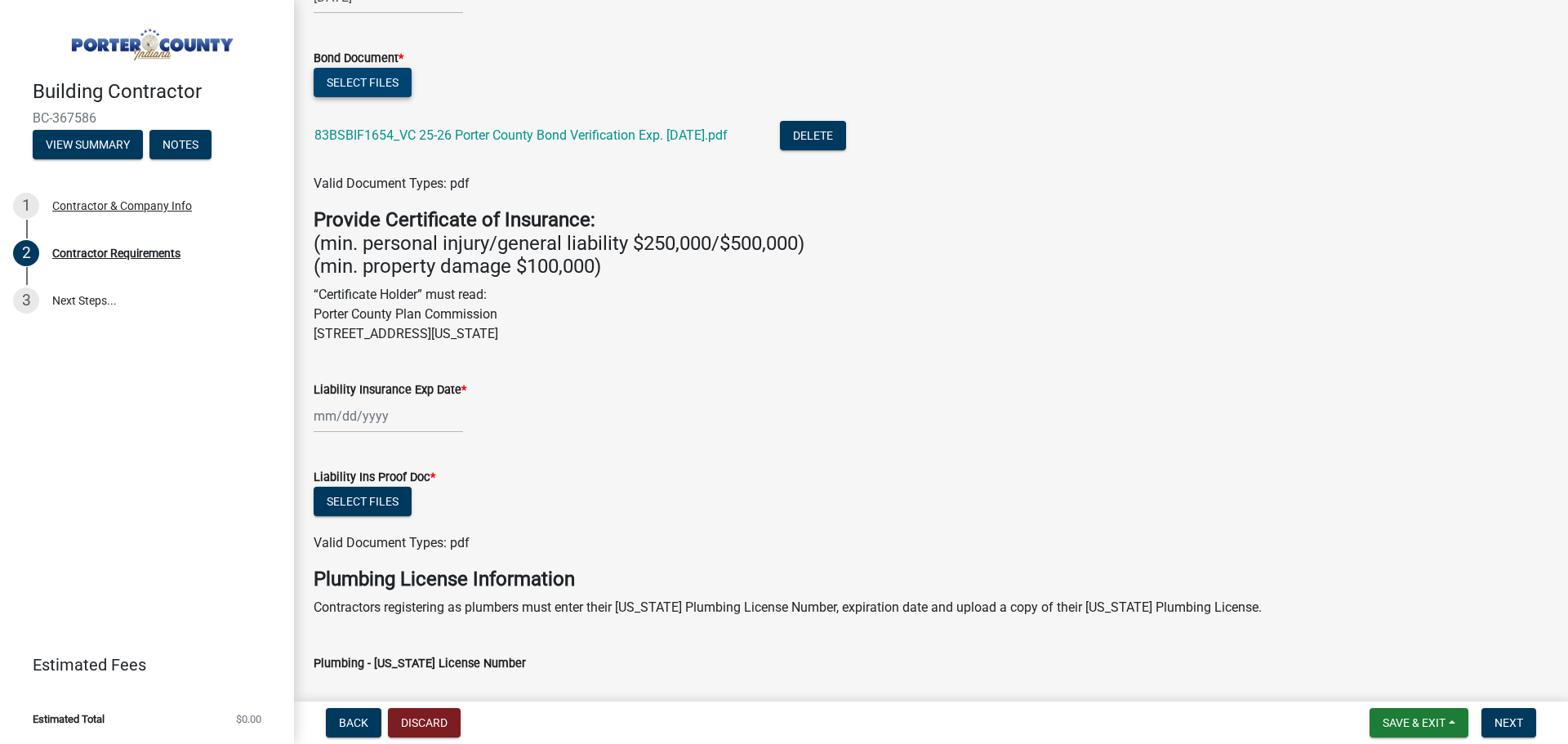
scroll to position [408, 0]
click at [316, 408] on div at bounding box center [388, 414] width 149 height 34
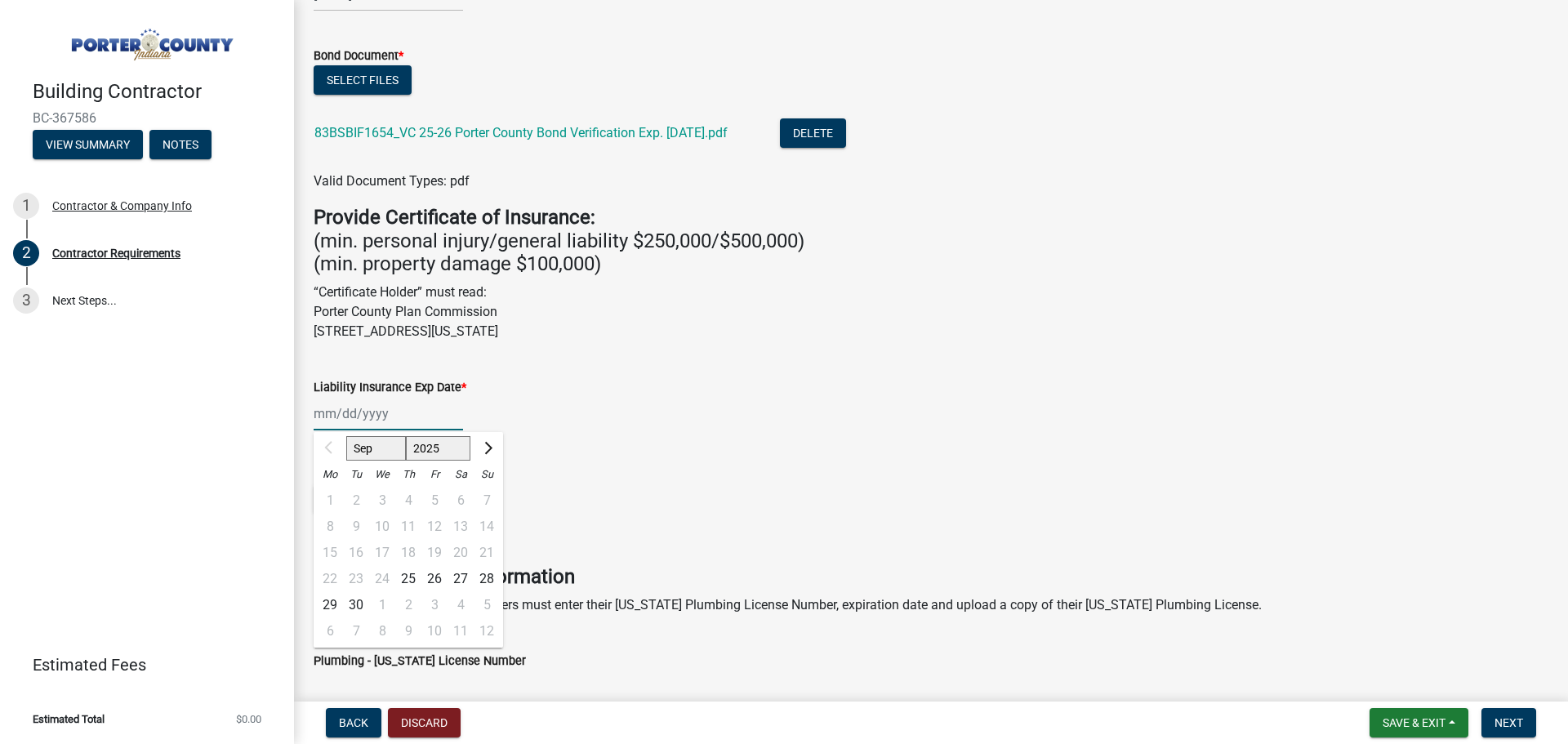
click at [431, 444] on select "2025 2026 2027 2028 2029 2030 2031 2032 2033 2034 2035 2036 2037 2038 2039 2040…" at bounding box center [438, 448] width 65 height 25
select select "2026"
click at [406, 437] on select "2025 2026 2027 2028 2029 2030 2031 2032 2033 2034 2035 2036 2037 2038 2039 2040…" at bounding box center [438, 448] width 65 height 25
click at [369, 447] on select "Jan Feb Mar Apr May Jun [DATE] Aug Sep Oct Nov Dec" at bounding box center [380, 448] width 66 height 25
select select "1"
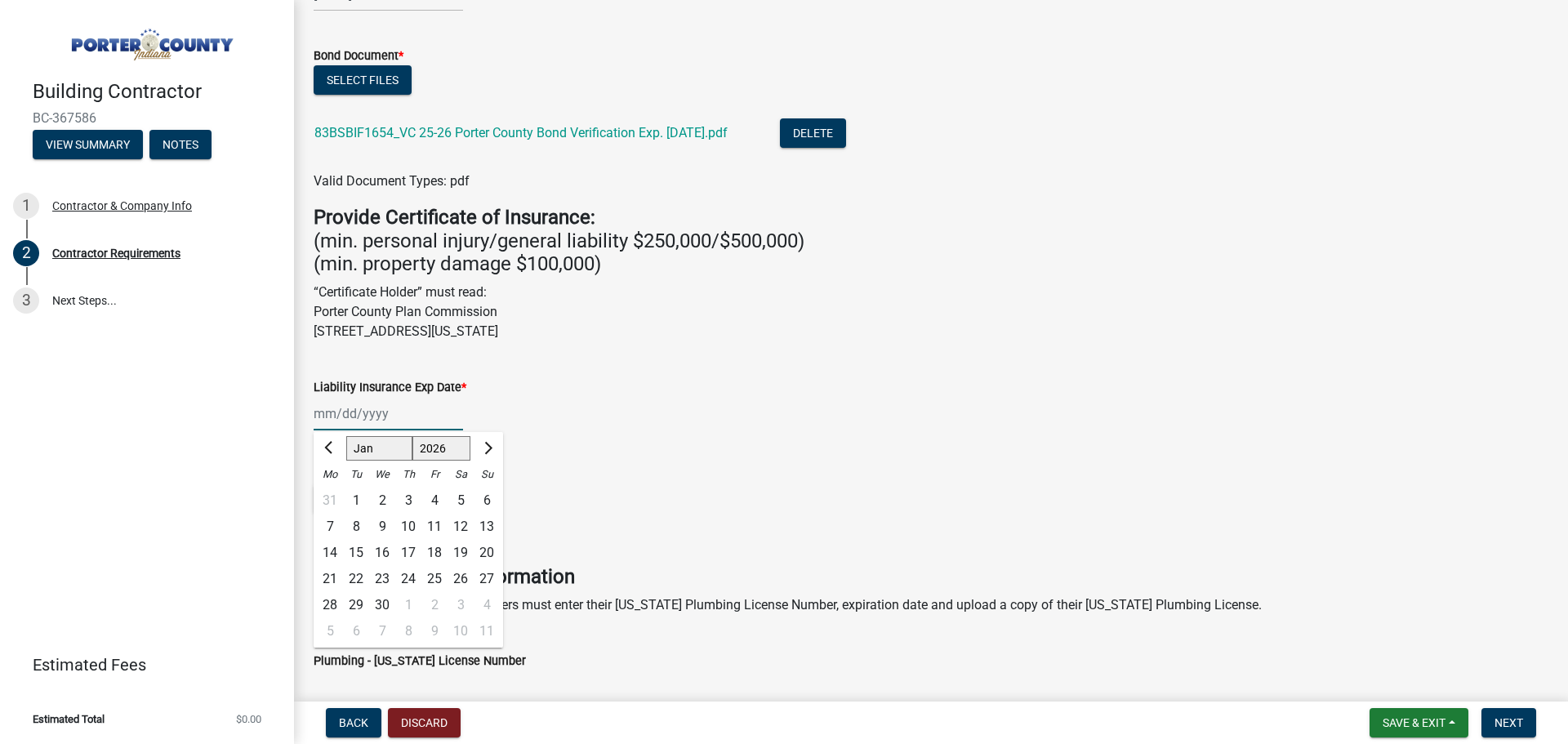
click at [347, 437] on select "Jan Feb Mar Apr May Jun [DATE] Aug Sep Oct Nov Dec" at bounding box center [380, 448] width 66 height 25
click at [408, 500] on div "1" at bounding box center [408, 501] width 27 height 27
type input "[DATE]"
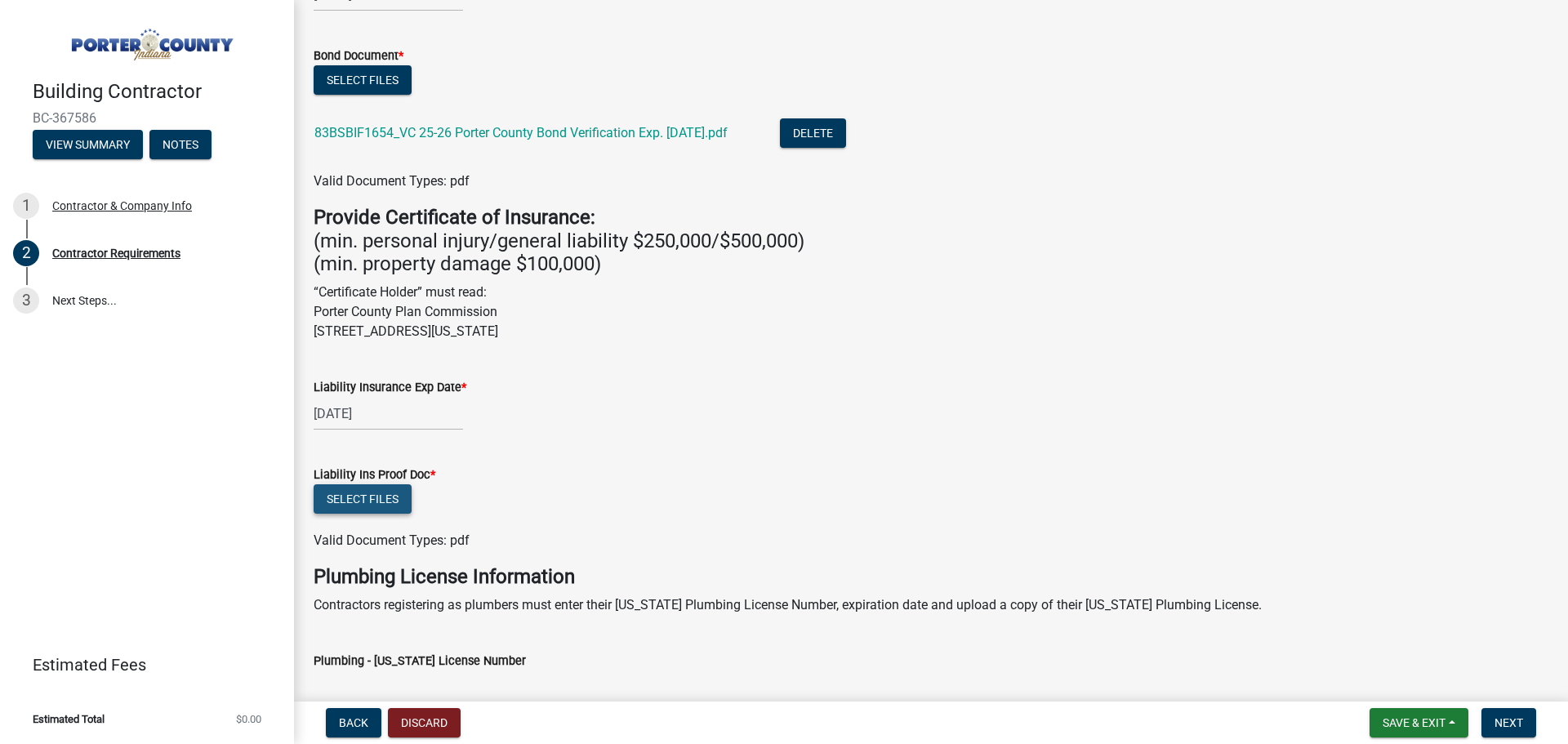
click at [367, 498] on button "Select files" at bounding box center [362, 500] width 98 height 29
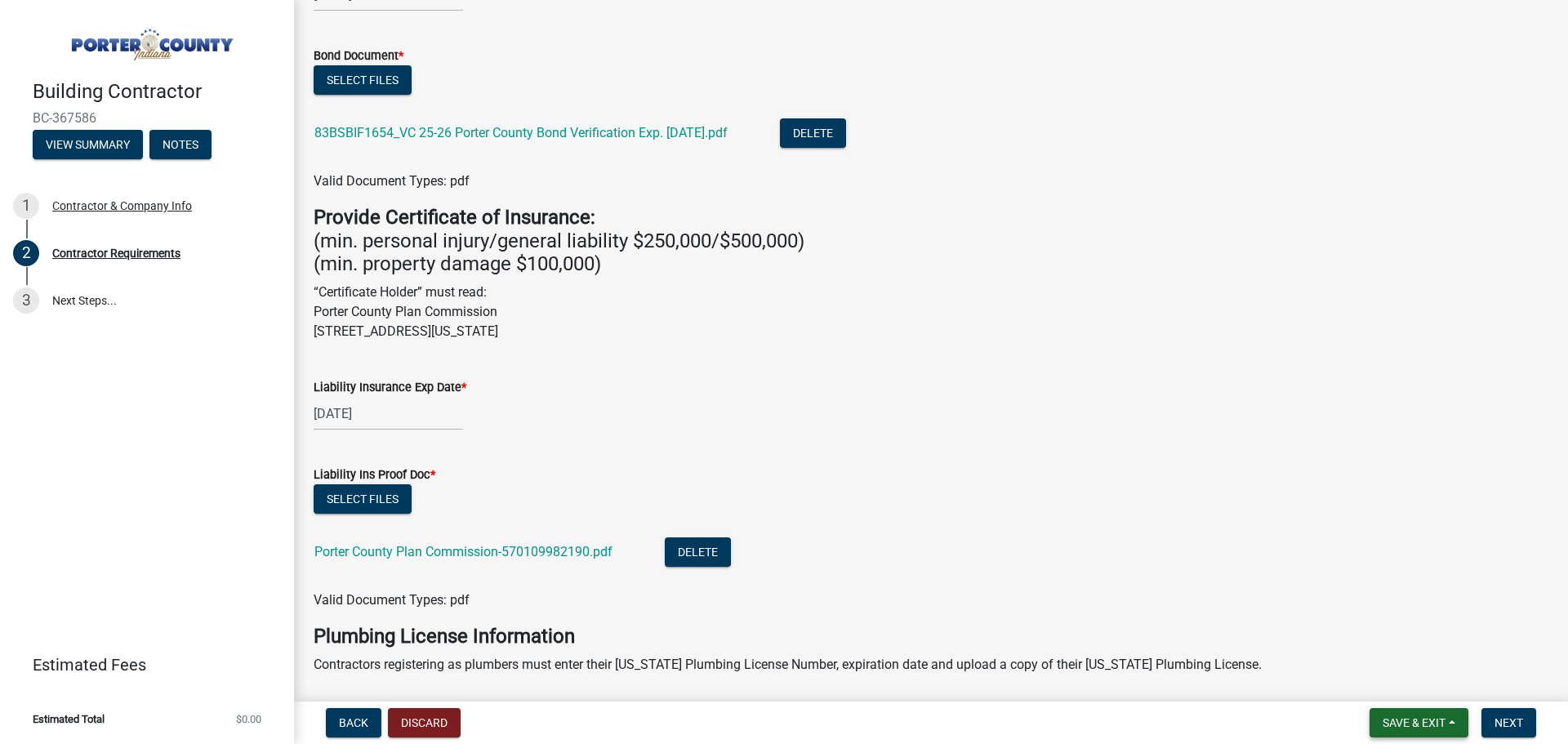
click at [1458, 728] on button "Save & Exit" at bounding box center [1419, 723] width 99 height 29
click at [1415, 645] on button "Save" at bounding box center [1403, 642] width 131 height 39
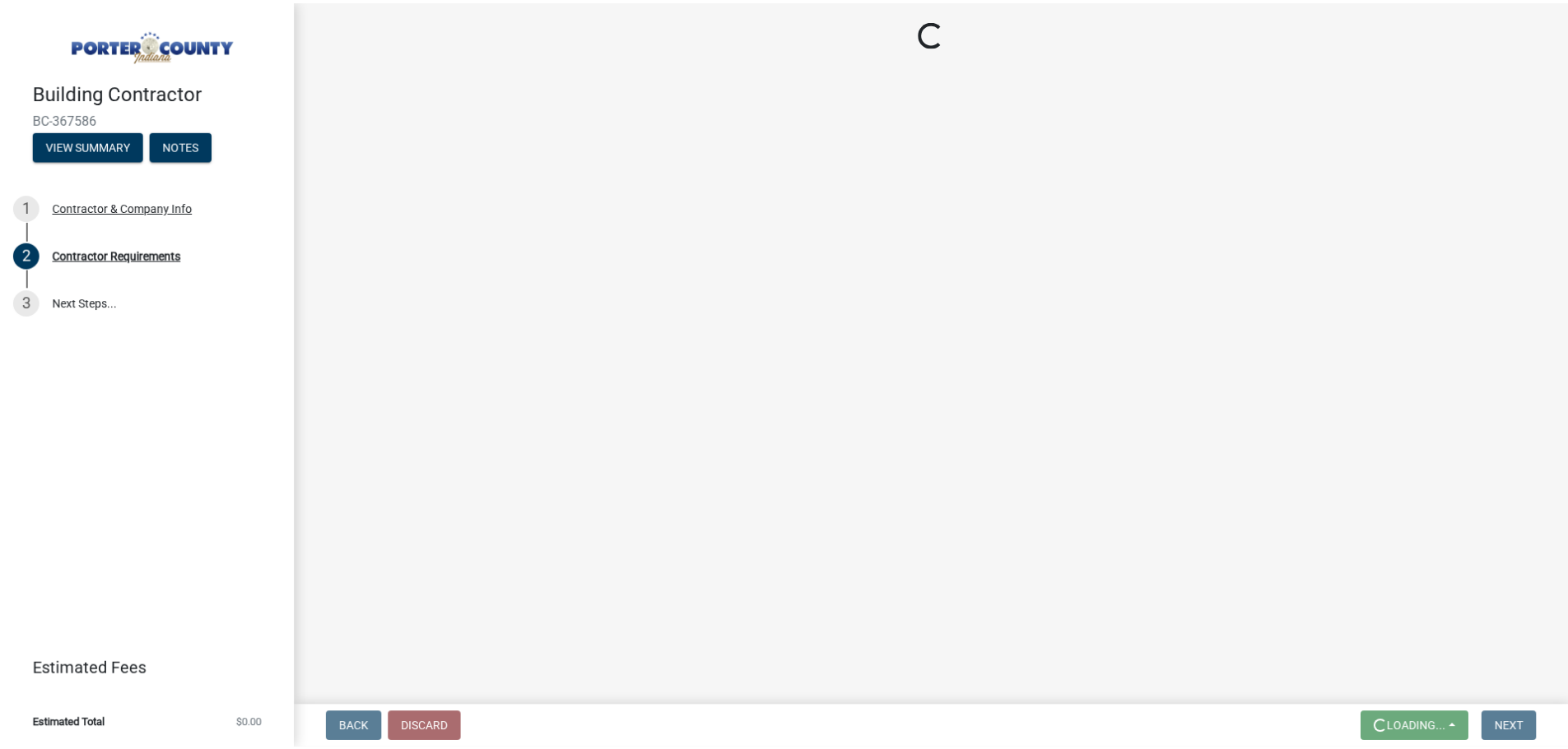
scroll to position [0, 0]
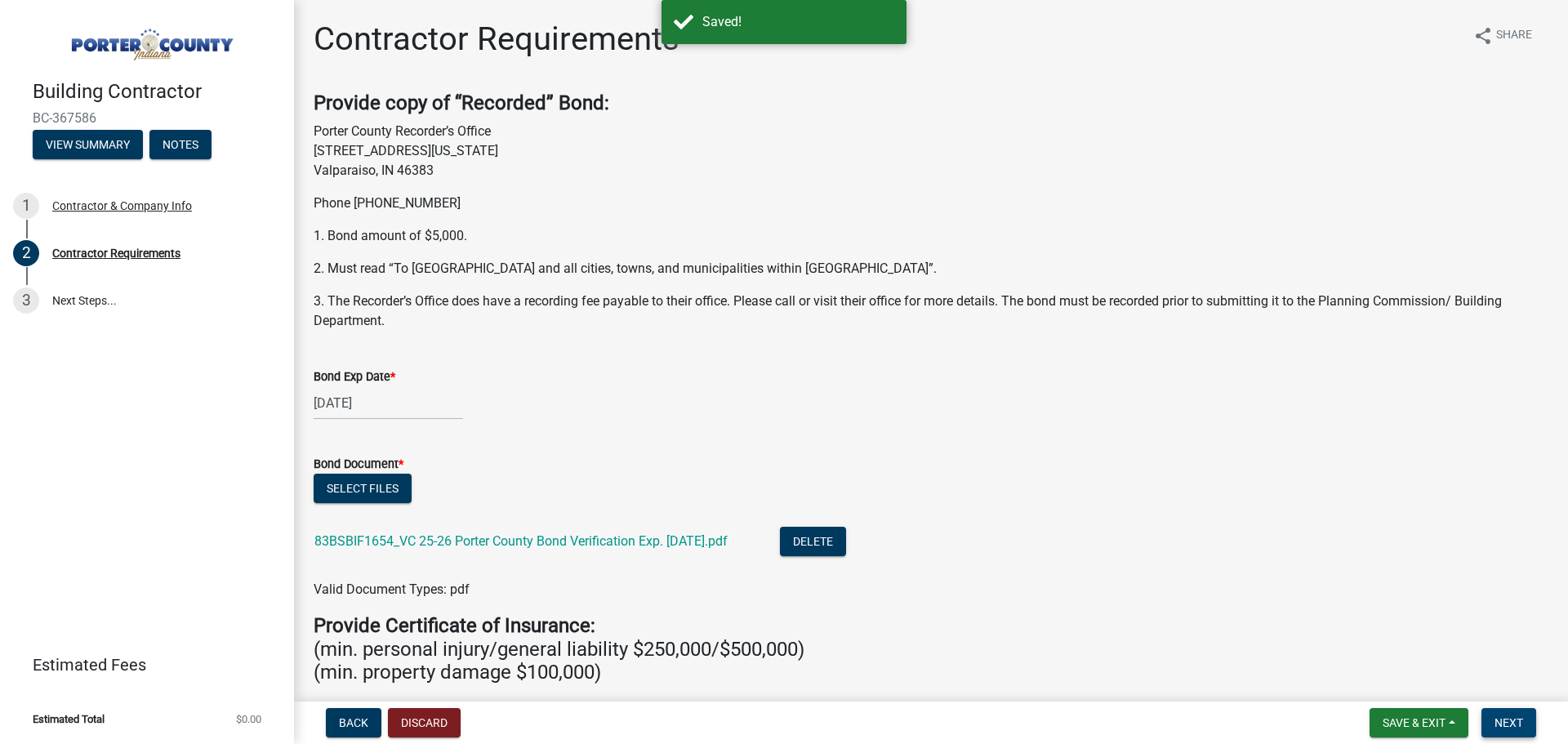
click at [1511, 723] on span "Next" at bounding box center [1509, 723] width 28 height 13
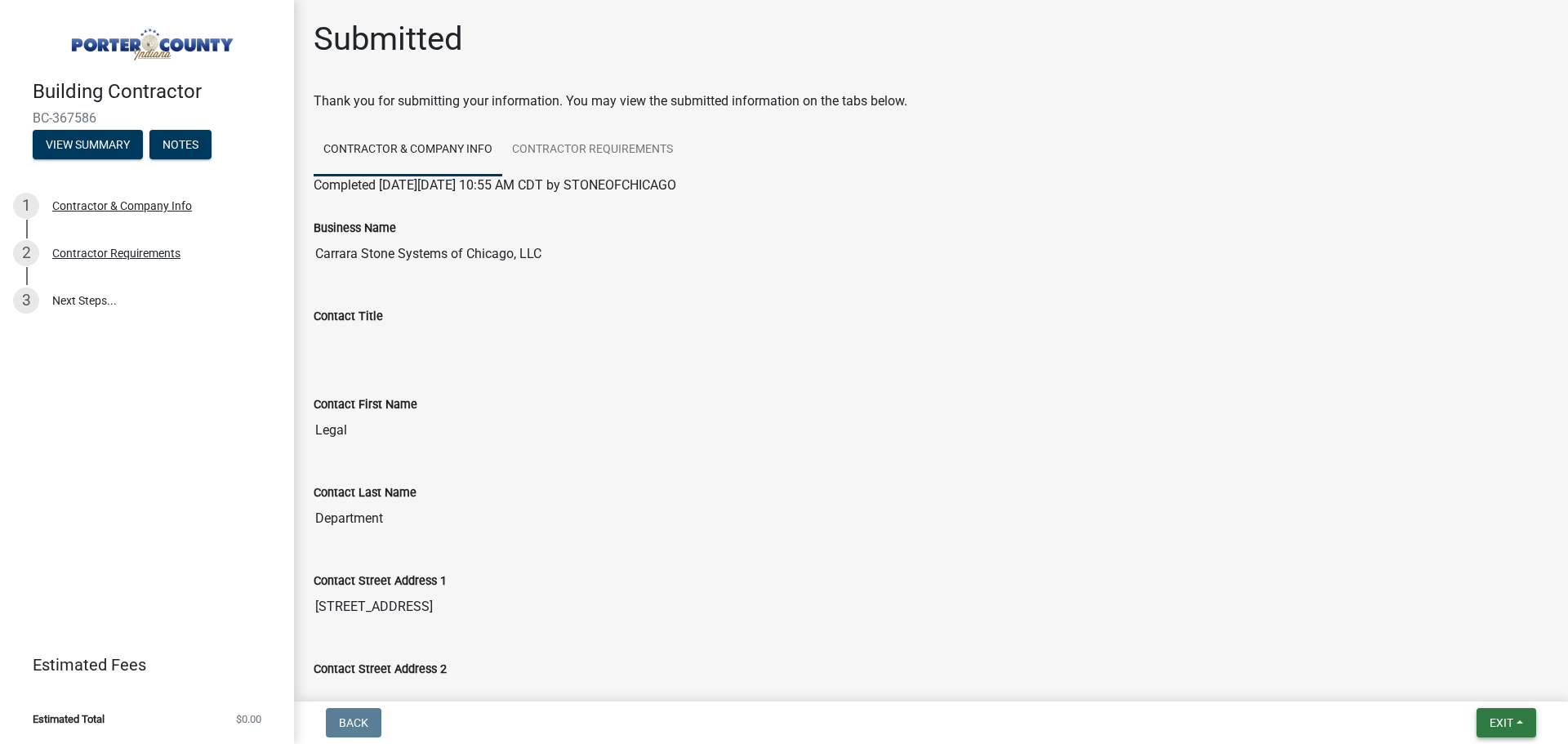
click at [1504, 720] on span "Exit" at bounding box center [1502, 723] width 24 height 13
click at [1482, 690] on button "Save & Exit" at bounding box center [1471, 680] width 131 height 39
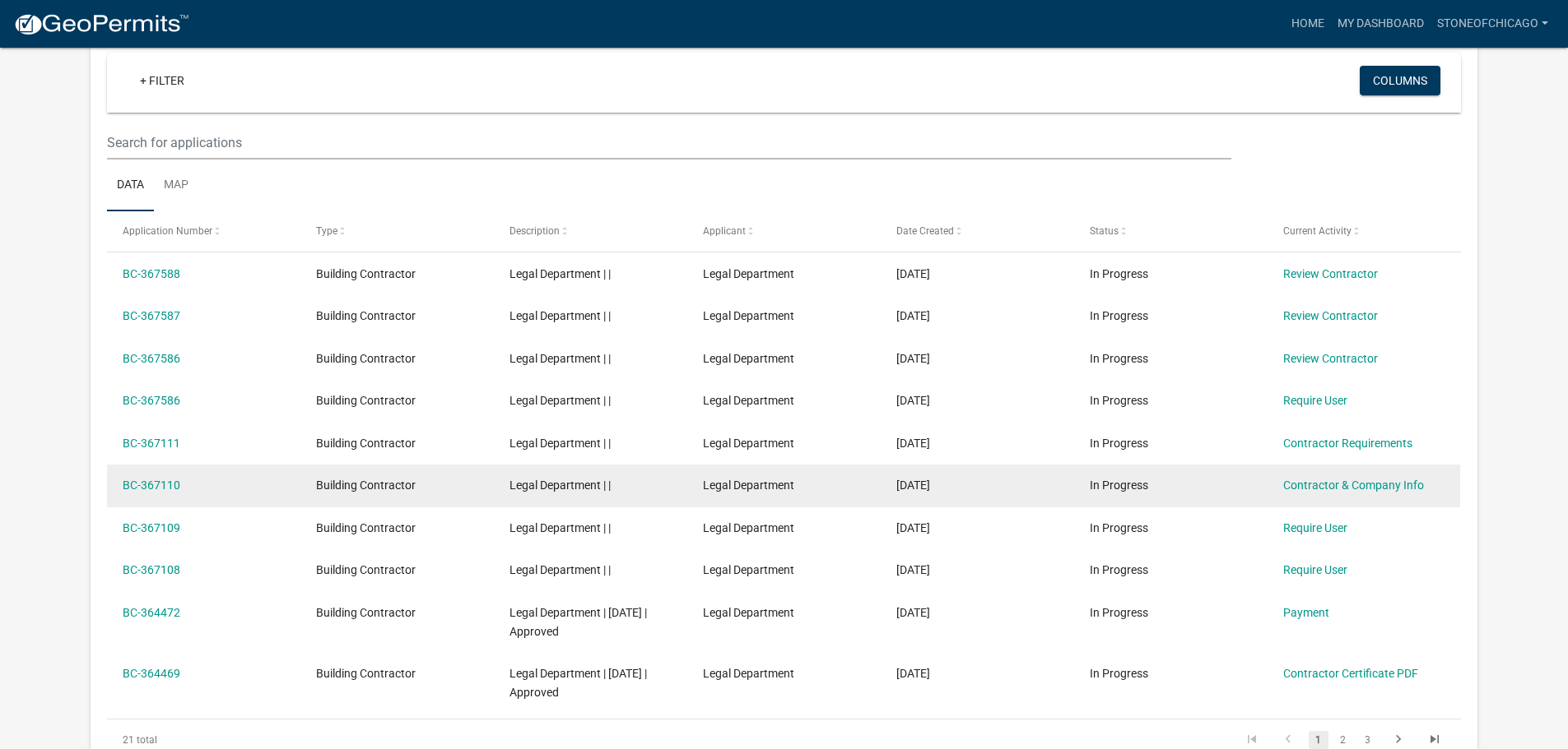
scroll to position [165, 0]
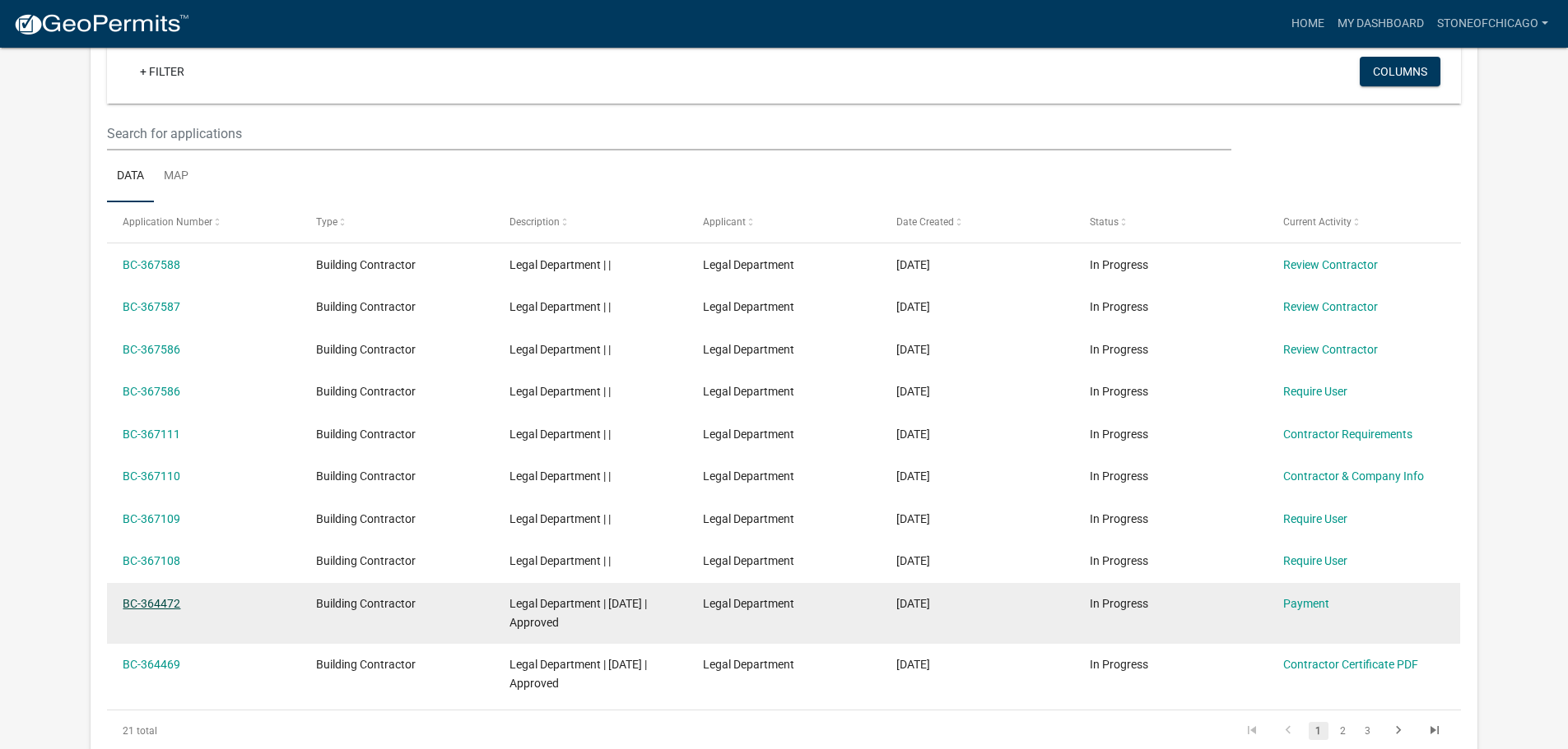
click at [171, 609] on link "BC-364472" at bounding box center [151, 603] width 58 height 13
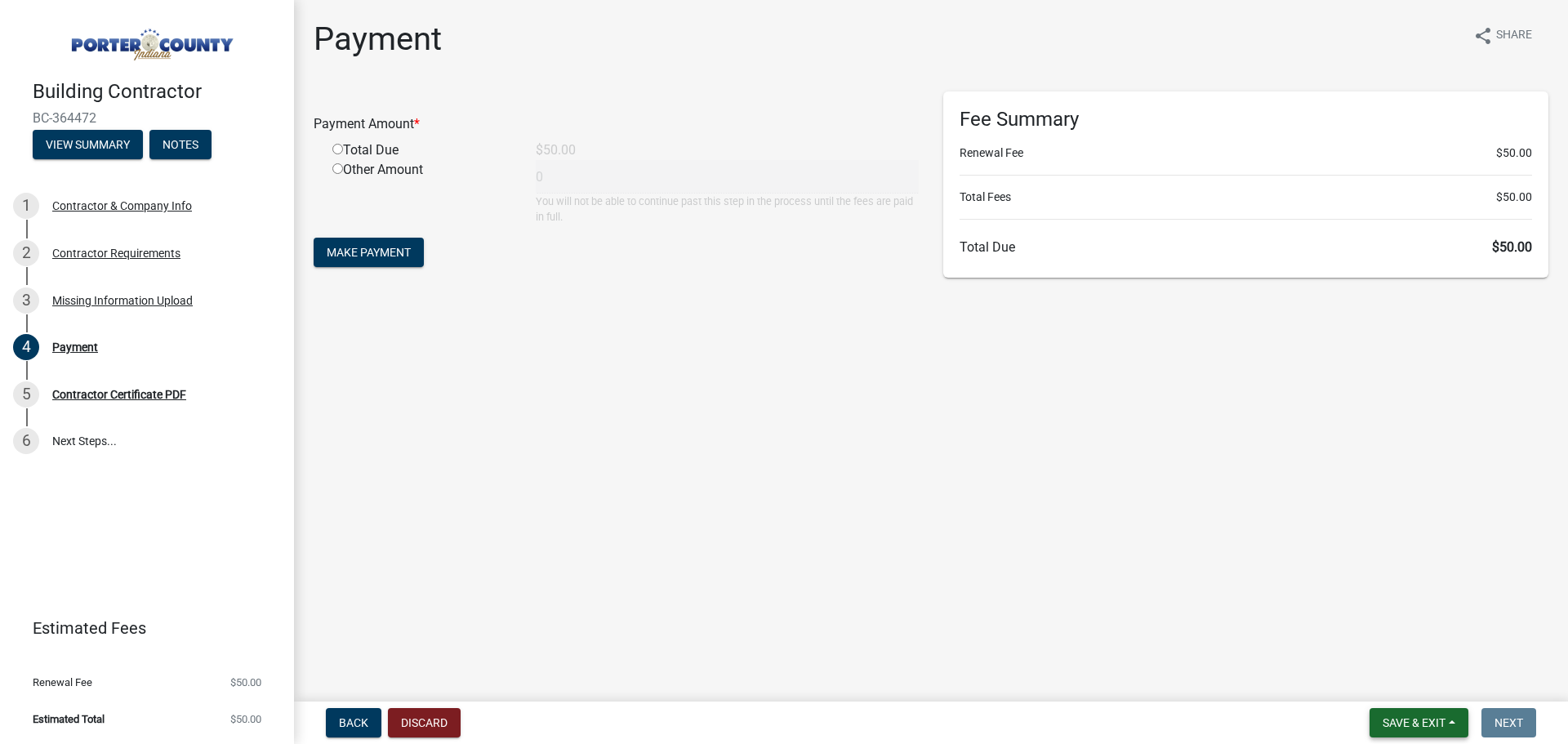
click at [1428, 720] on span "Save & Exit" at bounding box center [1414, 723] width 63 height 13
click at [1426, 683] on button "Save & Exit" at bounding box center [1403, 680] width 131 height 39
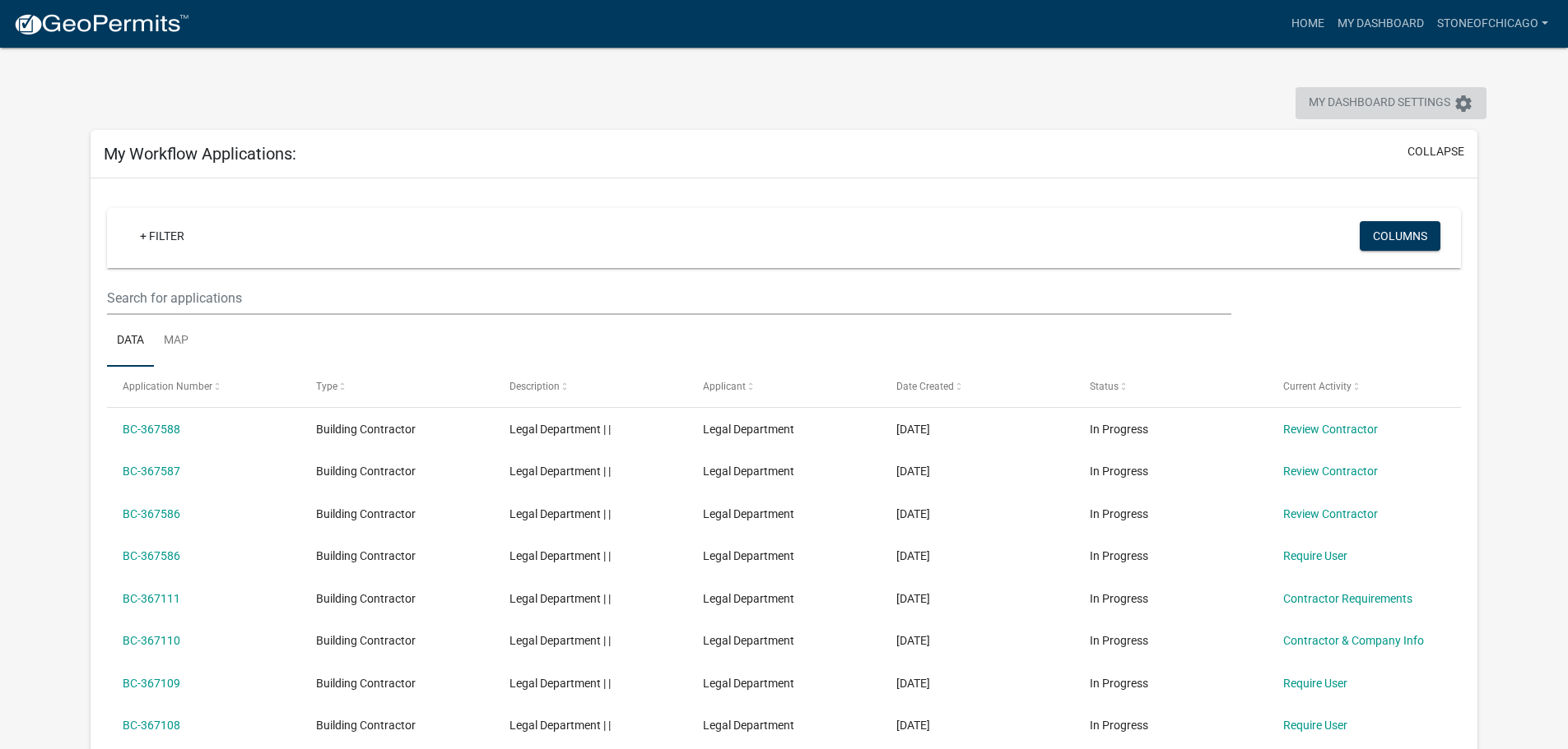
click at [1357, 95] on span "My Dashboard Settings" at bounding box center [1380, 103] width 142 height 19
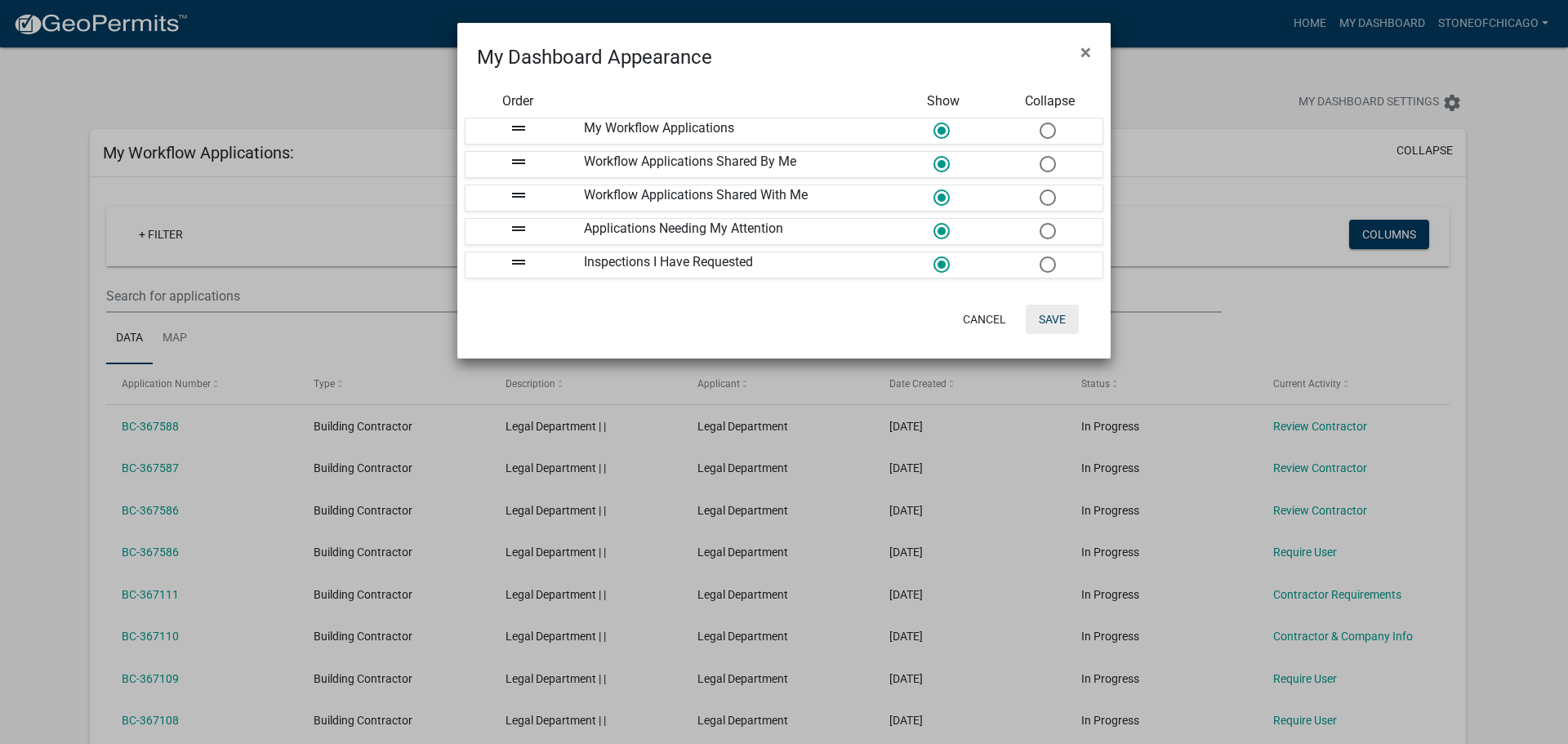
click at [1037, 313] on button "Save" at bounding box center [1053, 319] width 53 height 29
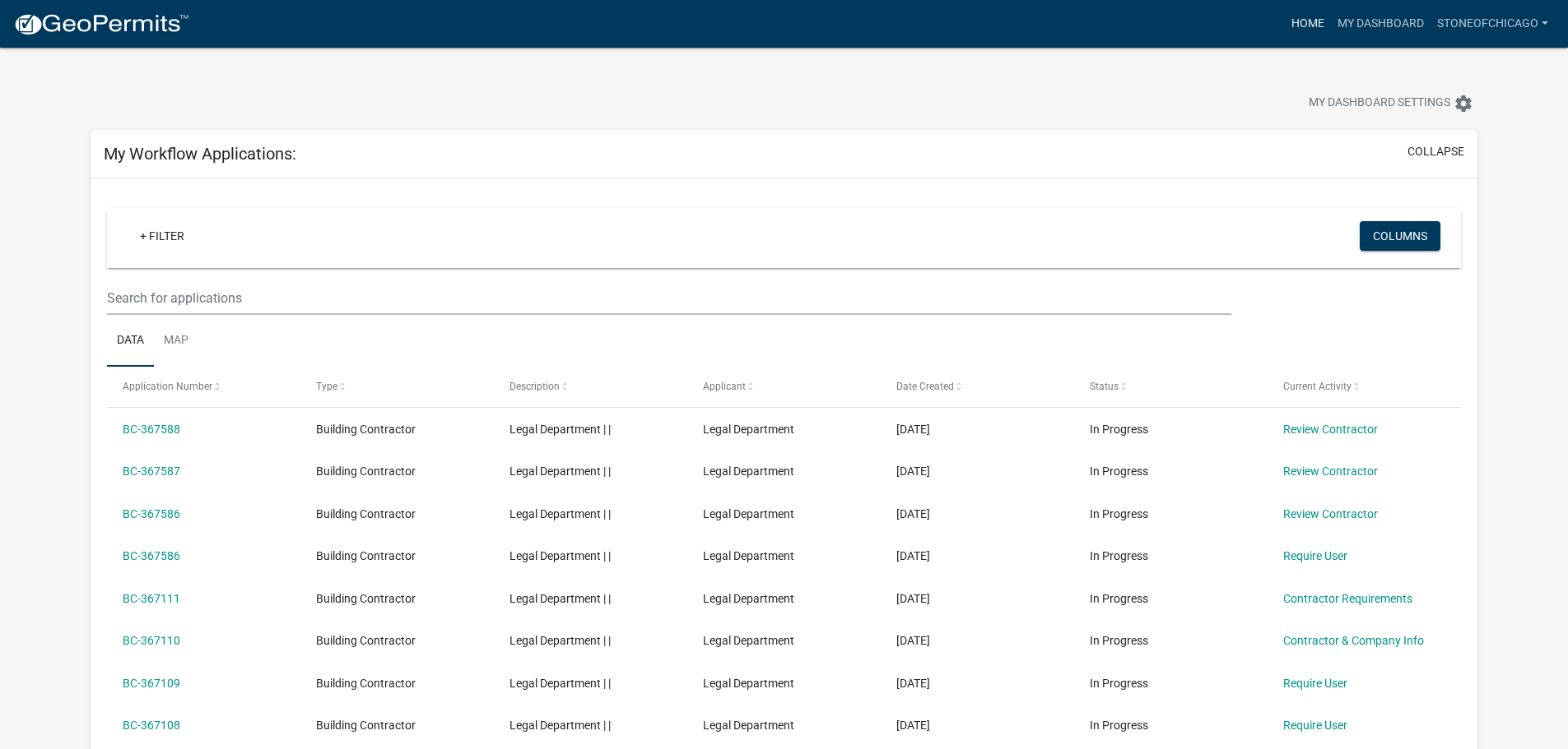
click at [1312, 18] on link "Home" at bounding box center [1308, 24] width 46 height 31
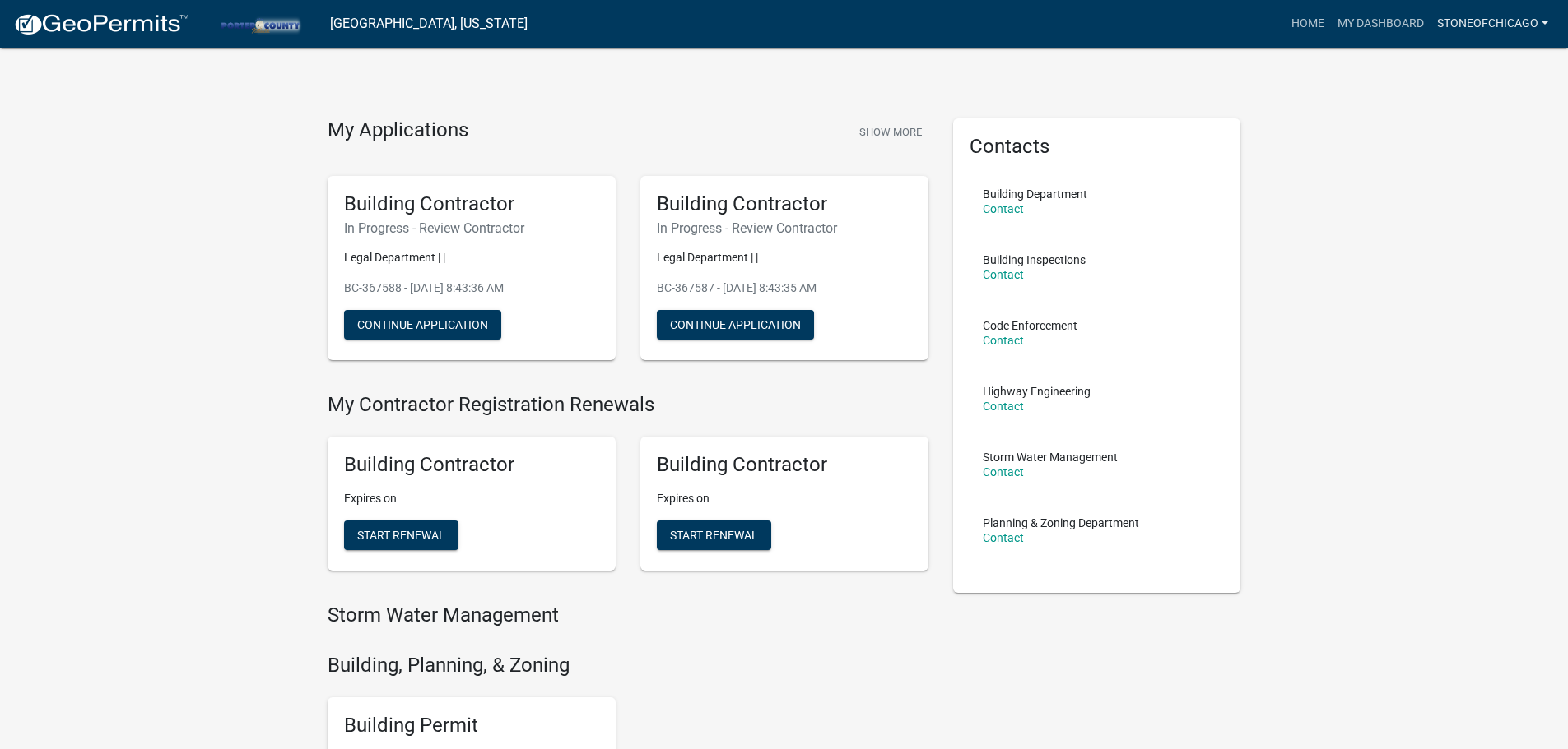
click at [1511, 26] on link "STONEOFCHICAGO" at bounding box center [1492, 24] width 124 height 31
click at [1467, 52] on link "Account" at bounding box center [1484, 67] width 141 height 40
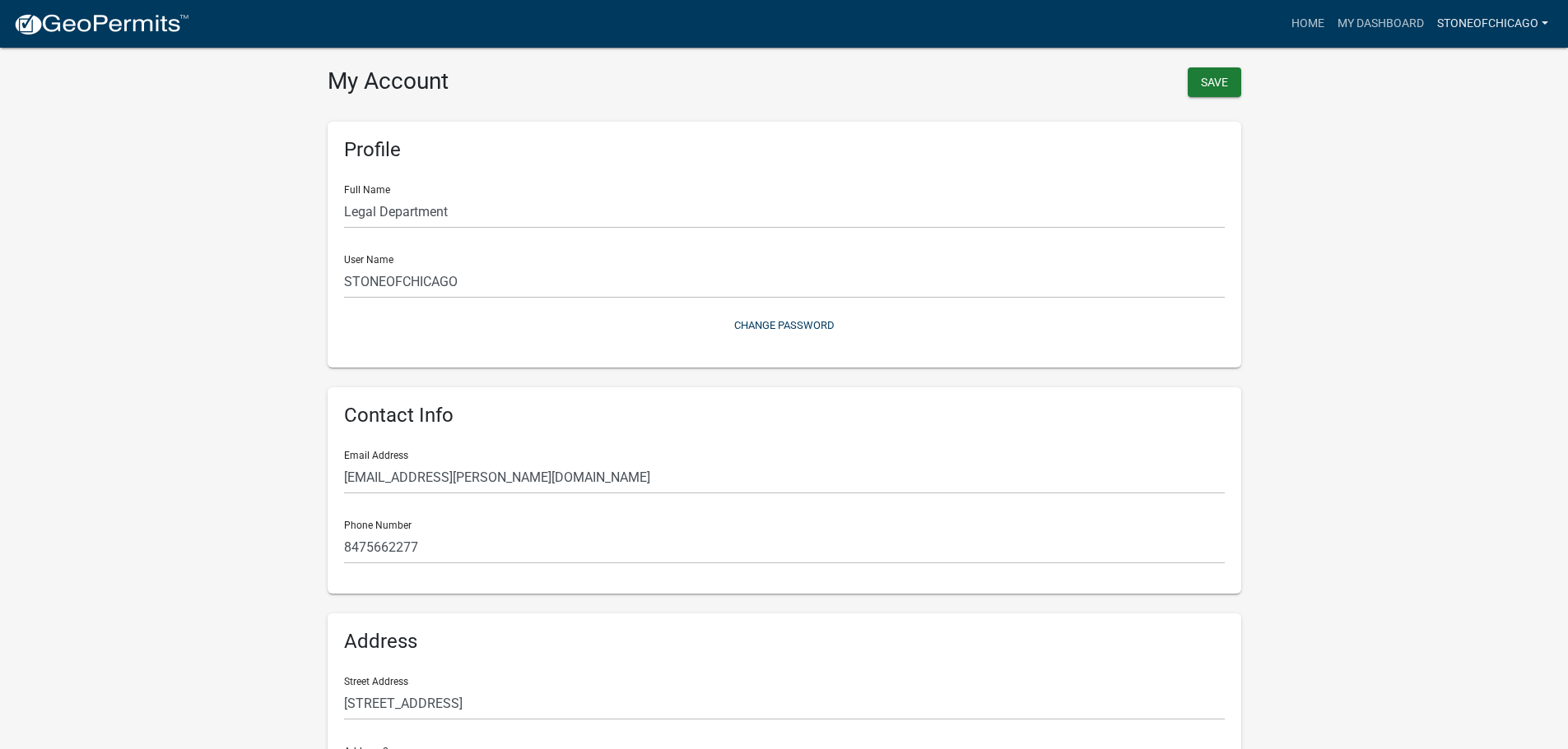
click at [1554, 36] on link "STONEOFCHICAGO" at bounding box center [1492, 24] width 124 height 31
click at [1436, 104] on link "Contractor Profile" at bounding box center [1484, 107] width 141 height 40
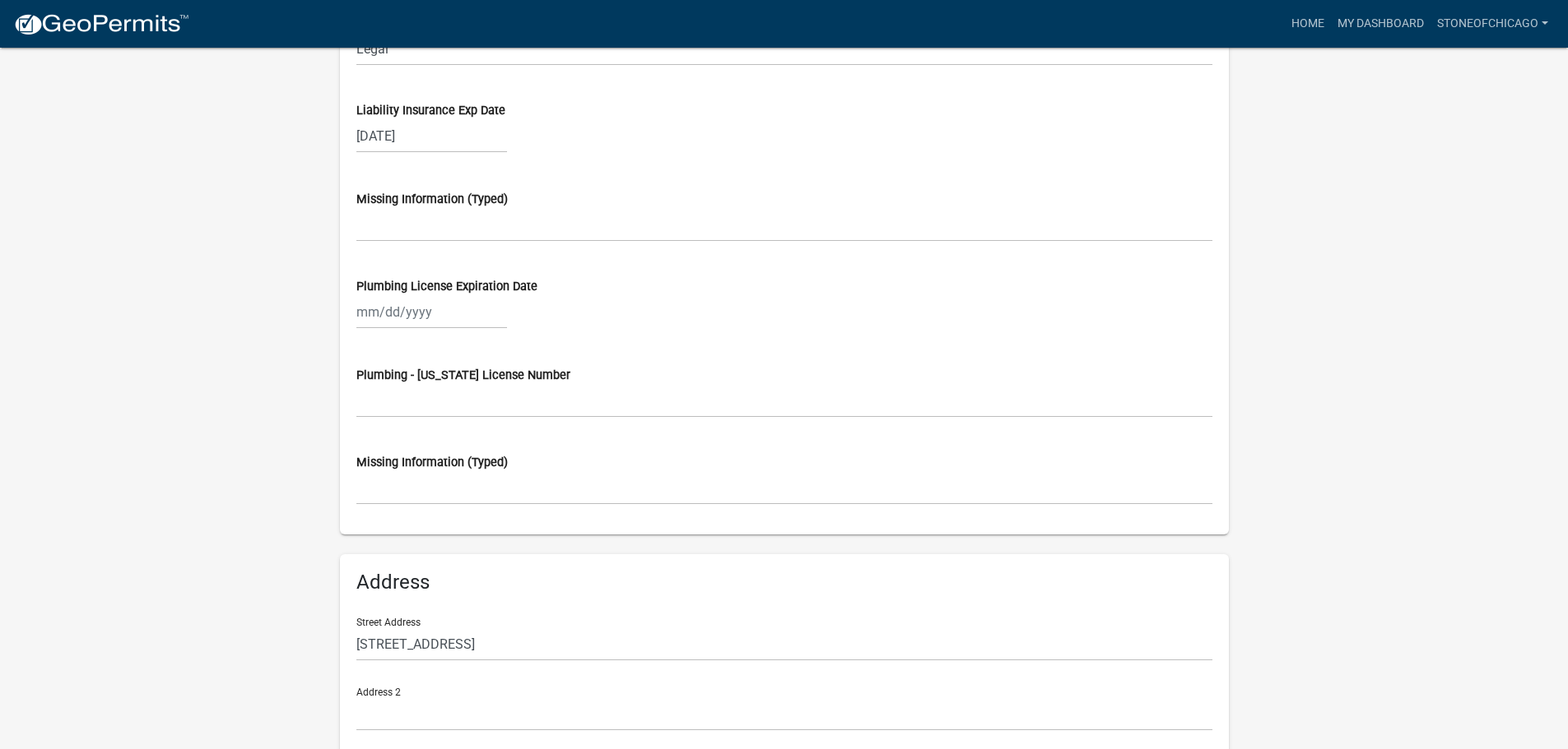
scroll to position [1302, 0]
